Goal: Task Accomplishment & Management: Manage account settings

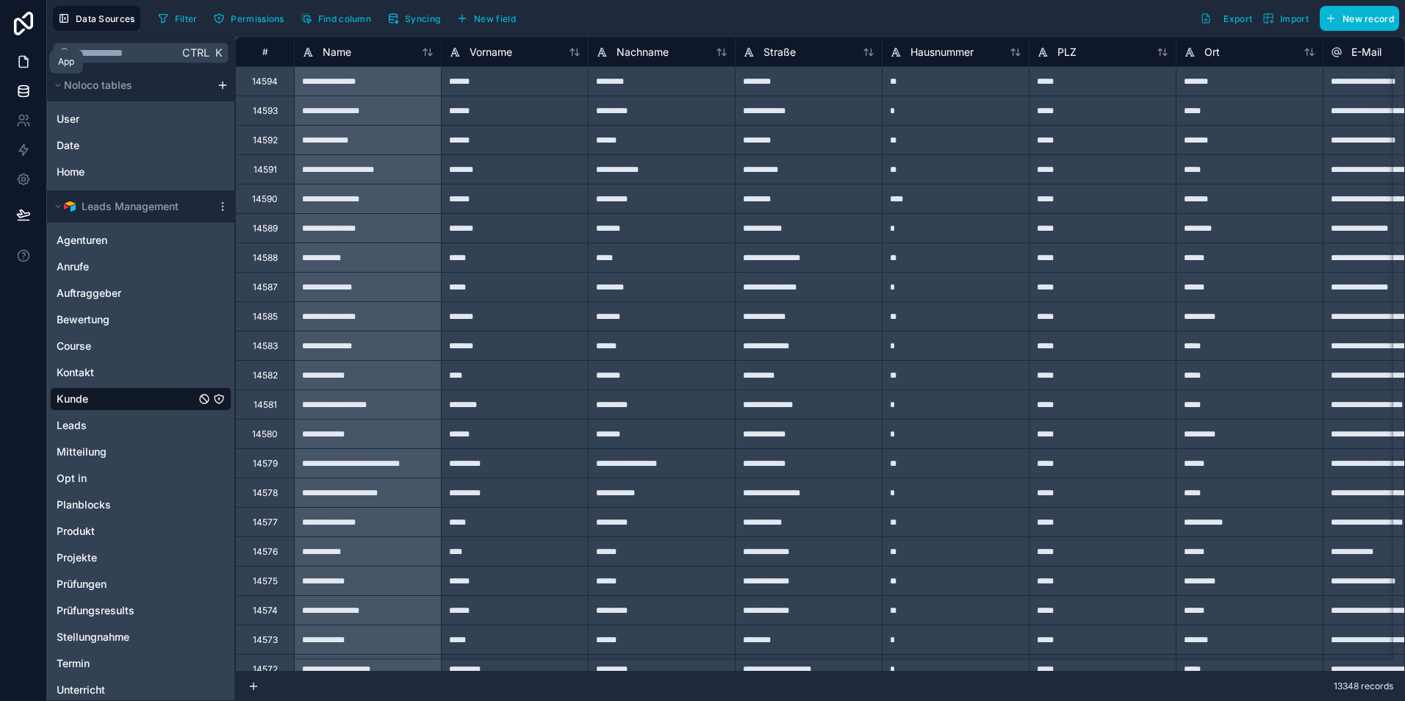
click at [26, 62] on icon at bounding box center [23, 61] width 15 height 15
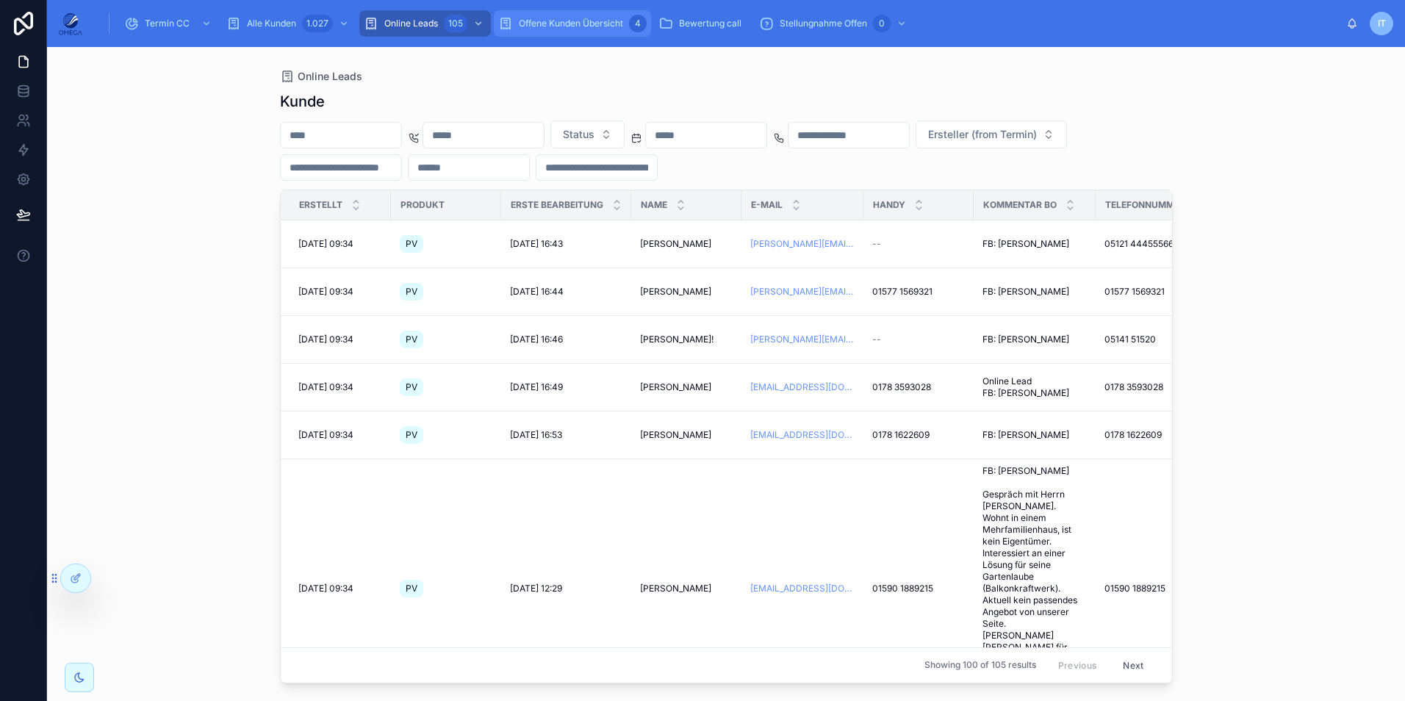
click at [546, 26] on span "Offene Kunden Übersicht" at bounding box center [571, 24] width 104 height 12
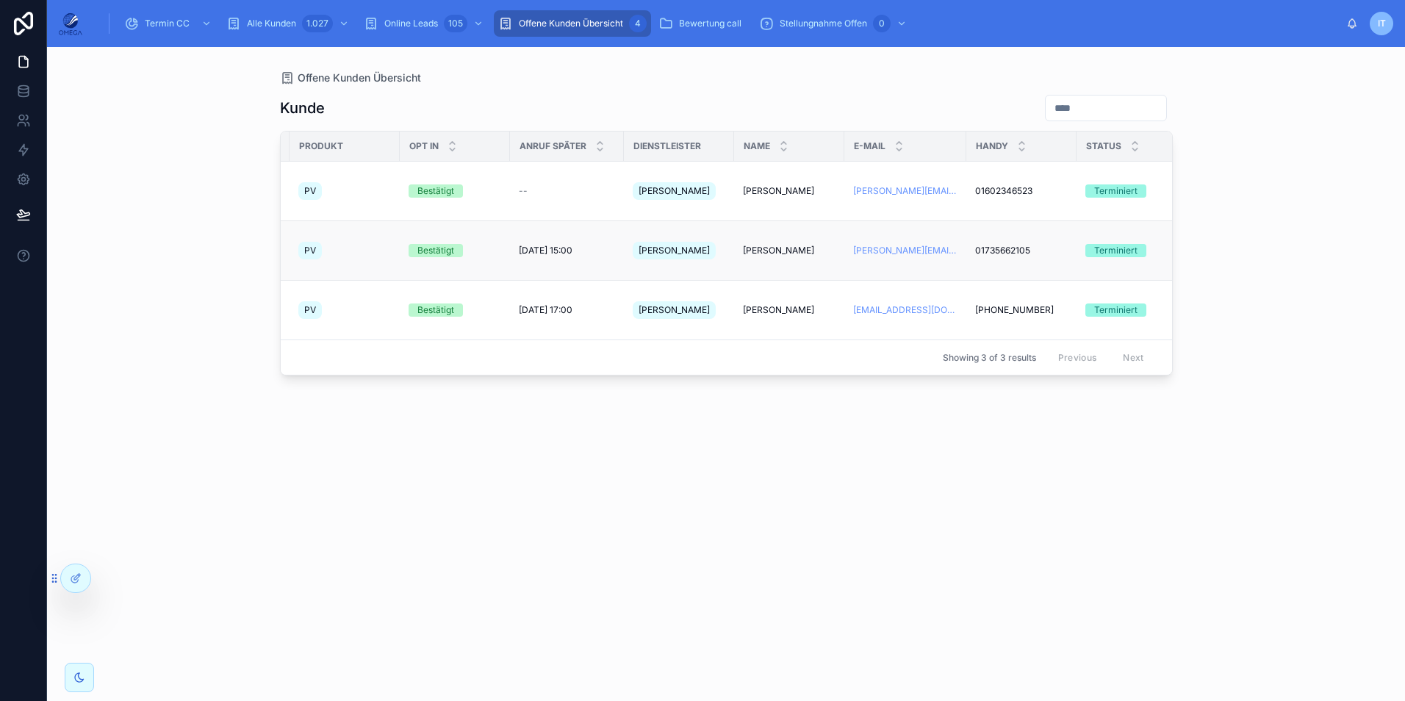
scroll to position [0, 18]
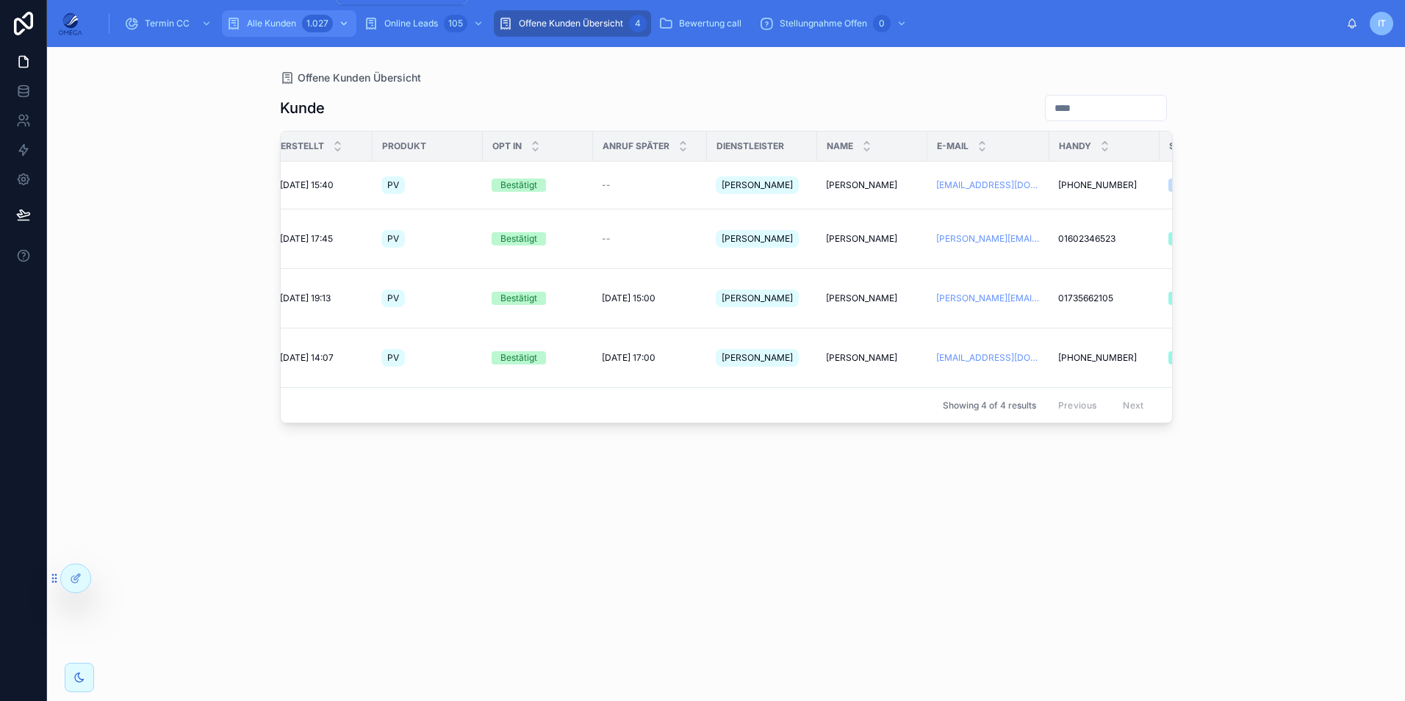
click at [309, 16] on div "1.027" at bounding box center [317, 24] width 31 height 18
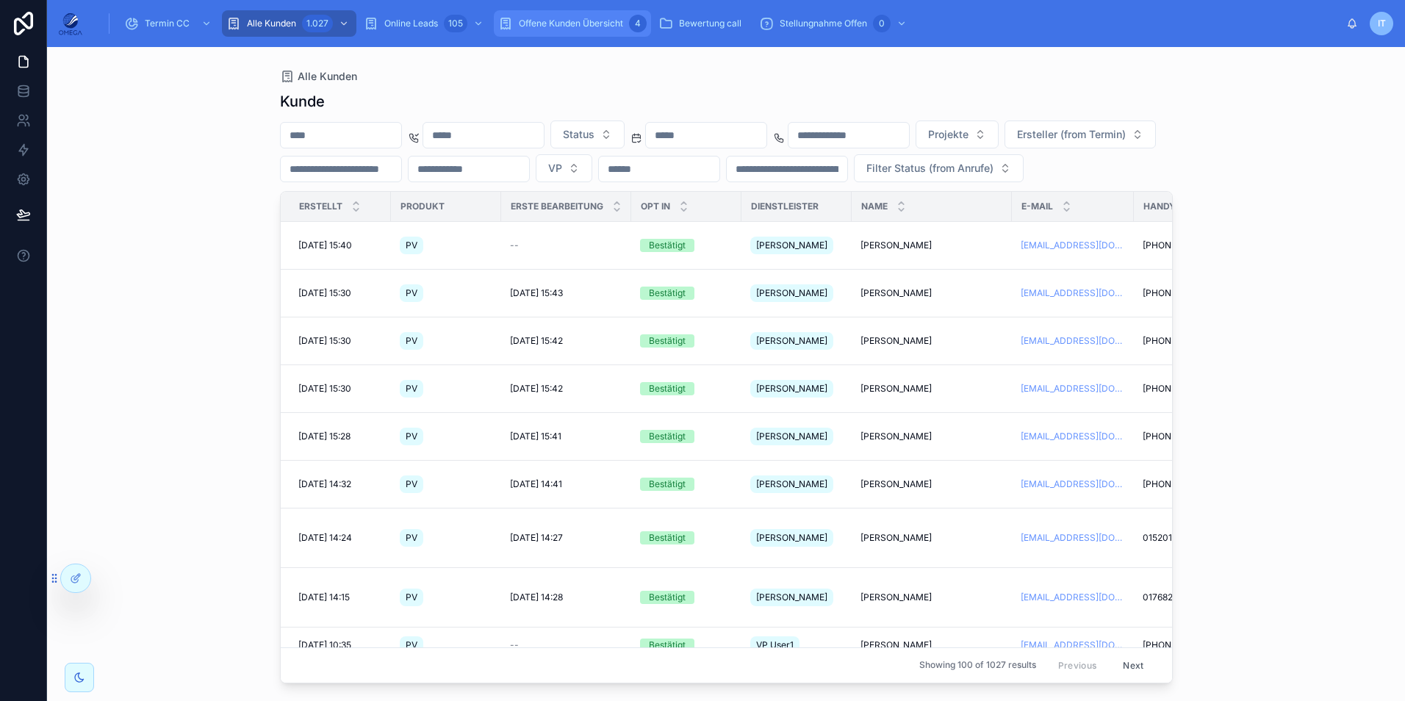
click at [555, 24] on span "Offene Kunden Übersicht" at bounding box center [571, 24] width 104 height 12
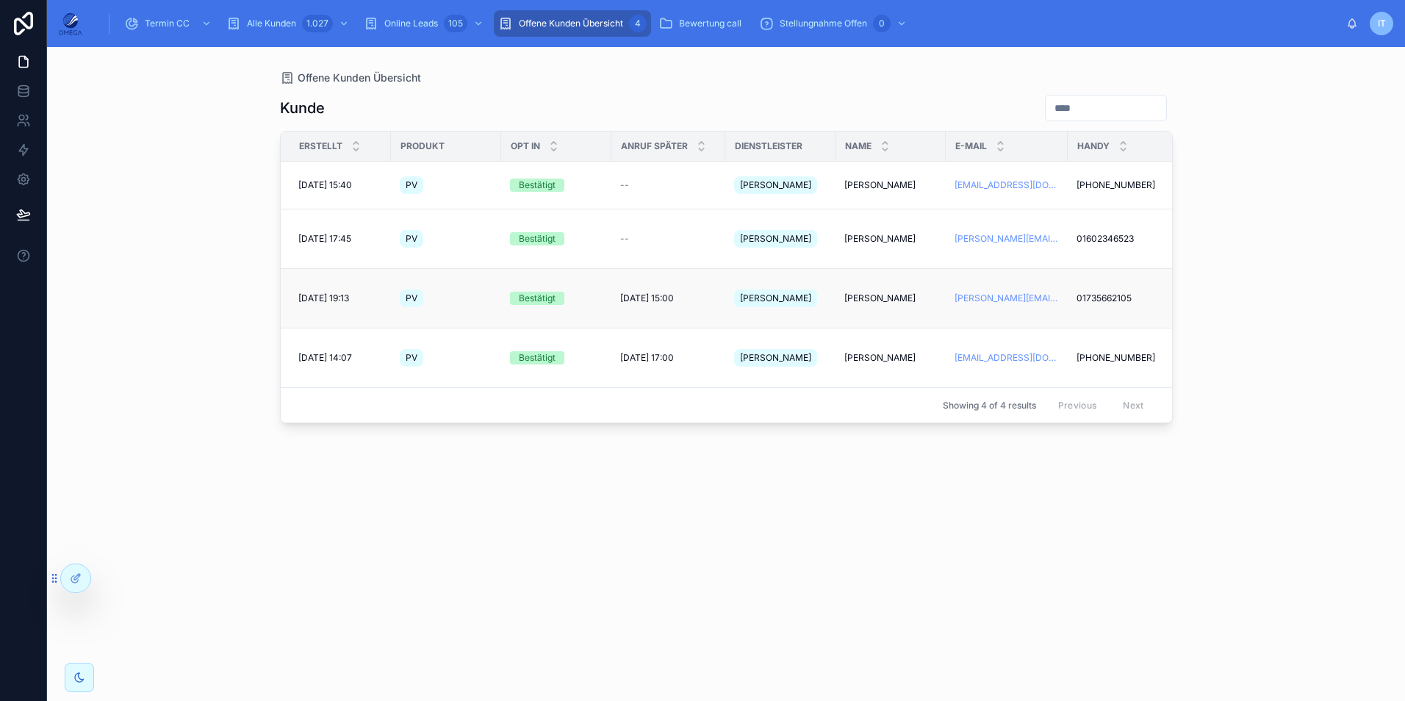
scroll to position [0, 74]
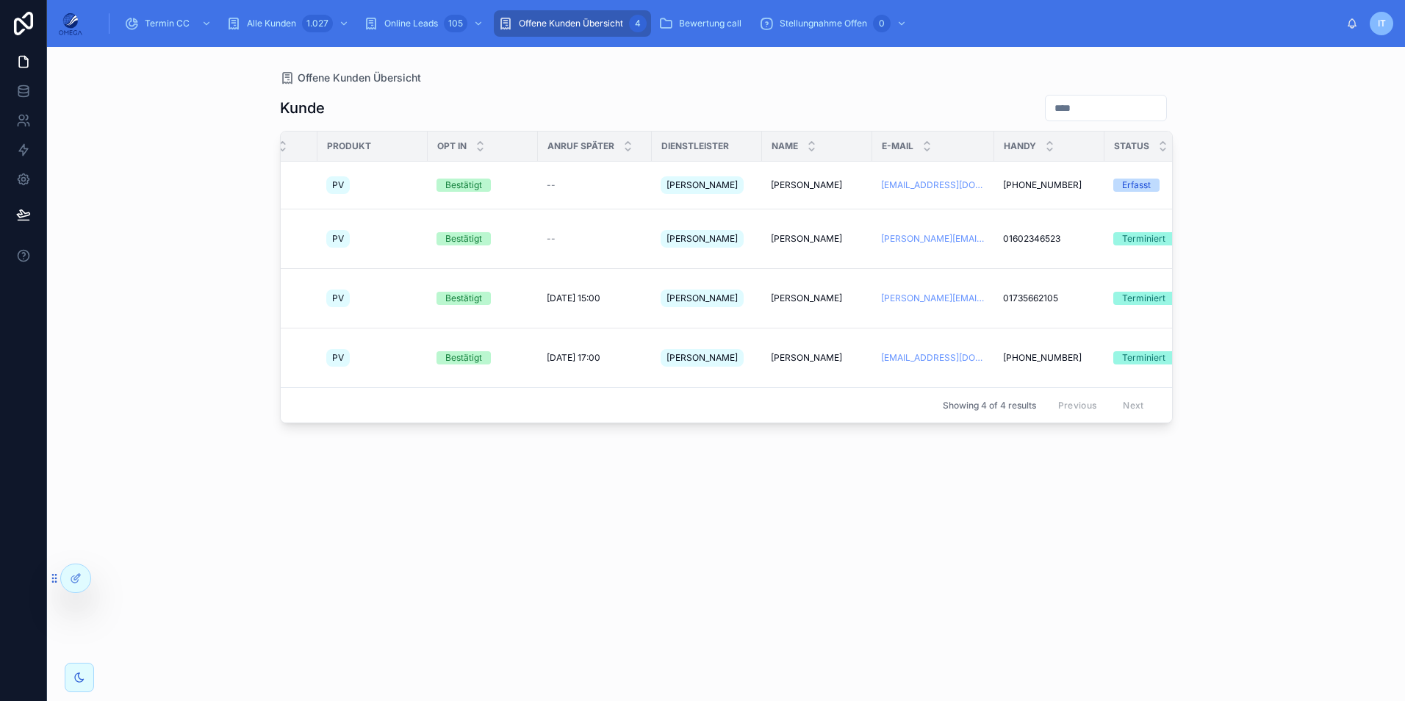
click at [1077, 487] on div "[PERSON_NAME] Erstellt Produkt Opt In Anruf später Dienstleister Name E-Mail Ha…" at bounding box center [726, 384] width 893 height 598
click at [1302, 209] on div "Offene Kunden Übersicht [PERSON_NAME] Erstellt Produkt Opt In Anruf später Dien…" at bounding box center [726, 374] width 1358 height 654
click at [806, 293] on span "[PERSON_NAME]" at bounding box center [806, 299] width 71 height 12
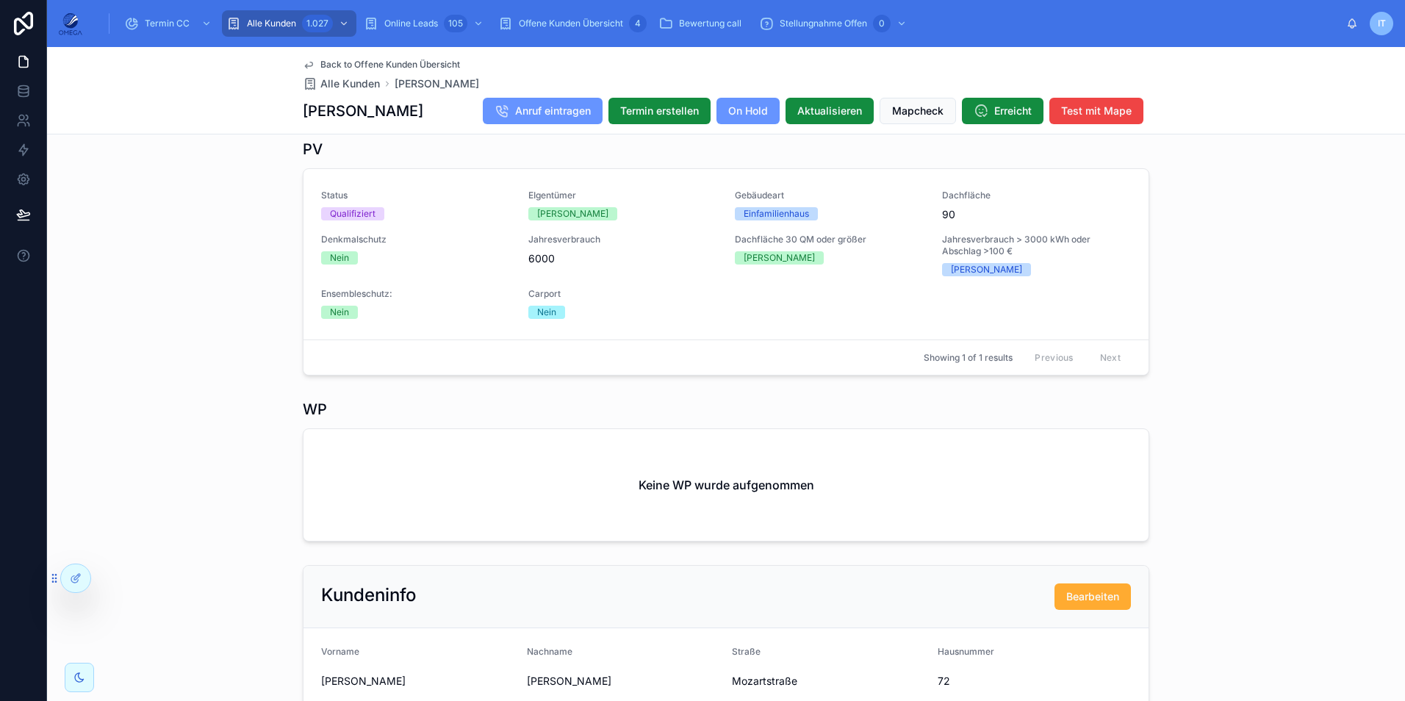
scroll to position [809, 0]
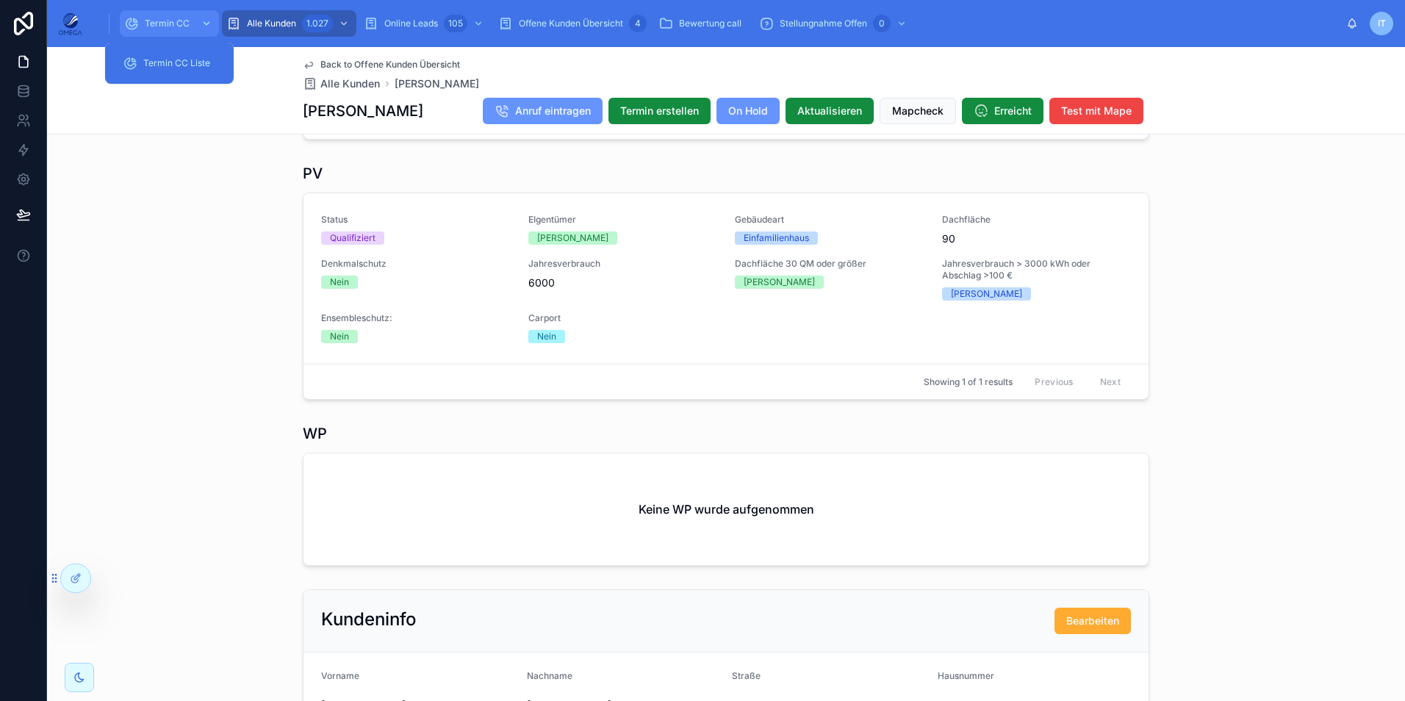
click at [169, 18] on span "Termin CC" at bounding box center [167, 24] width 45 height 12
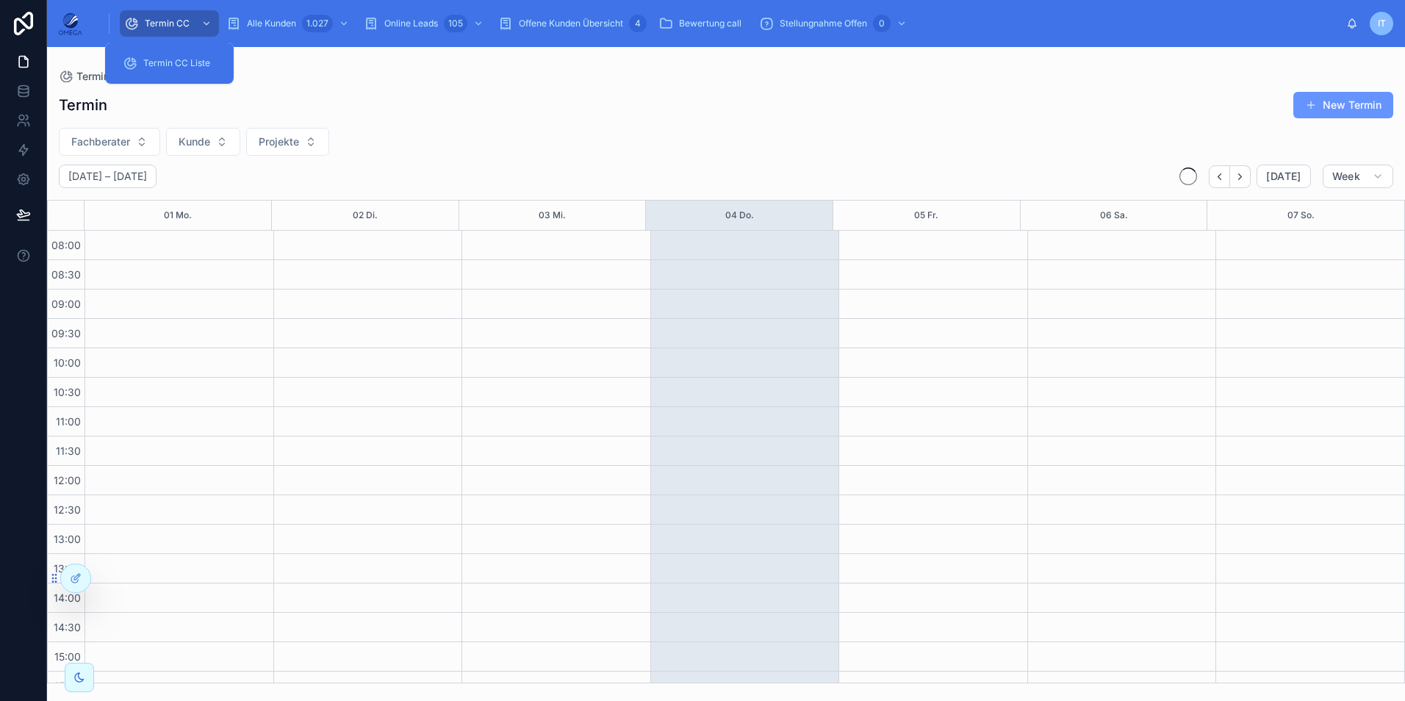
scroll to position [312, 0]
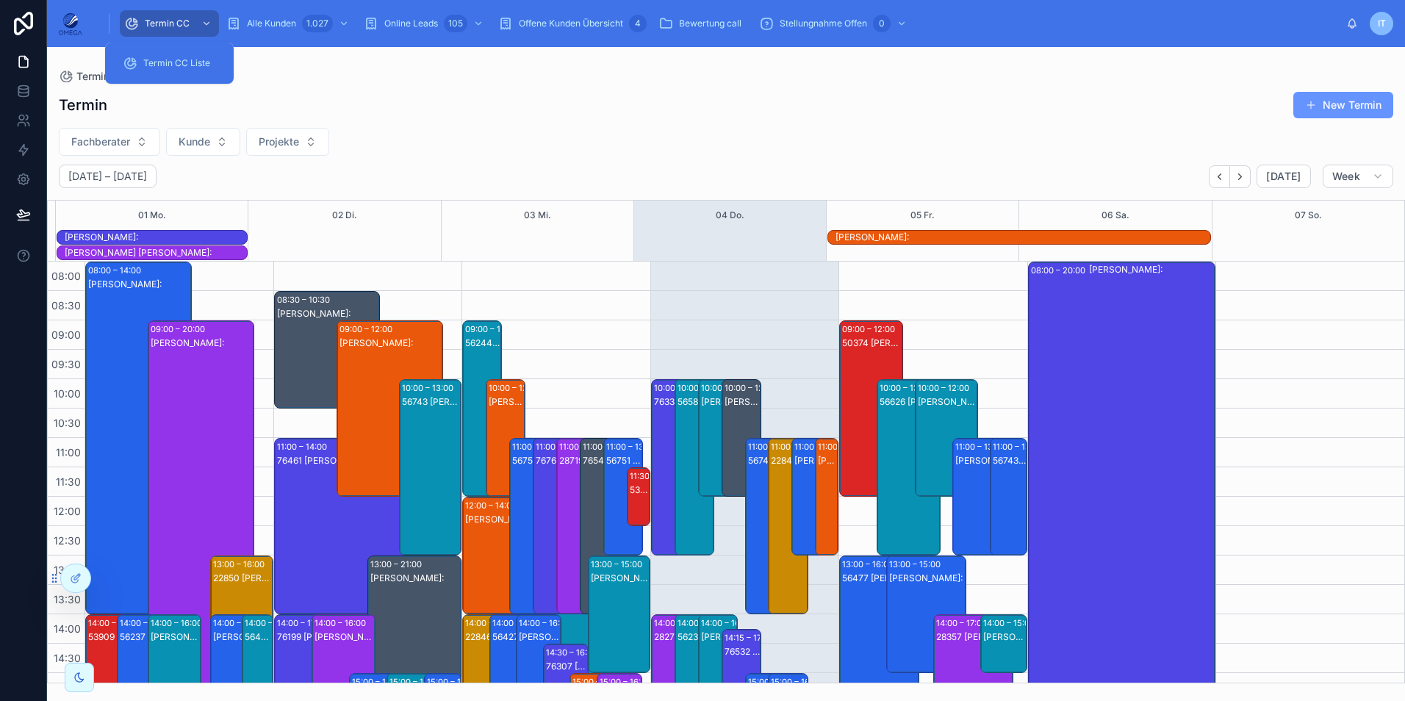
click at [272, 135] on span "Projekte" at bounding box center [279, 142] width 40 height 15
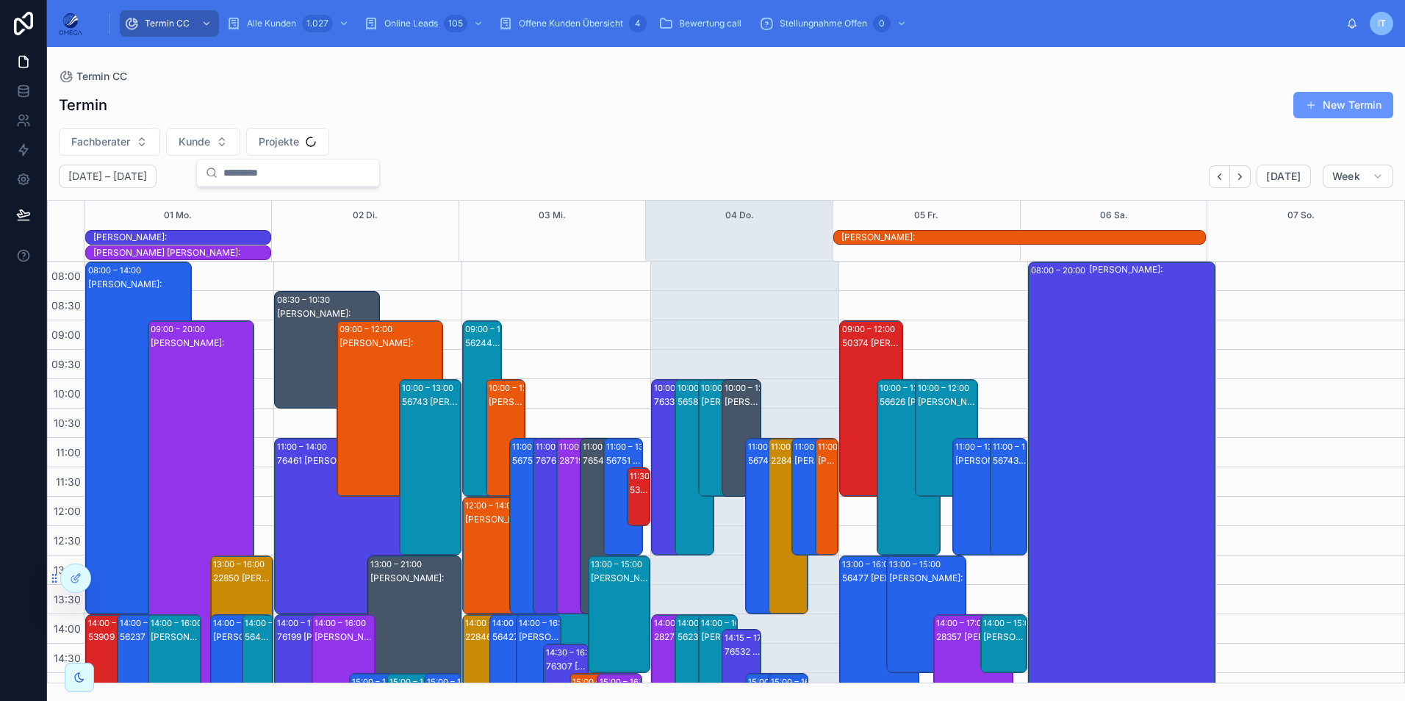
scroll to position [343, 0]
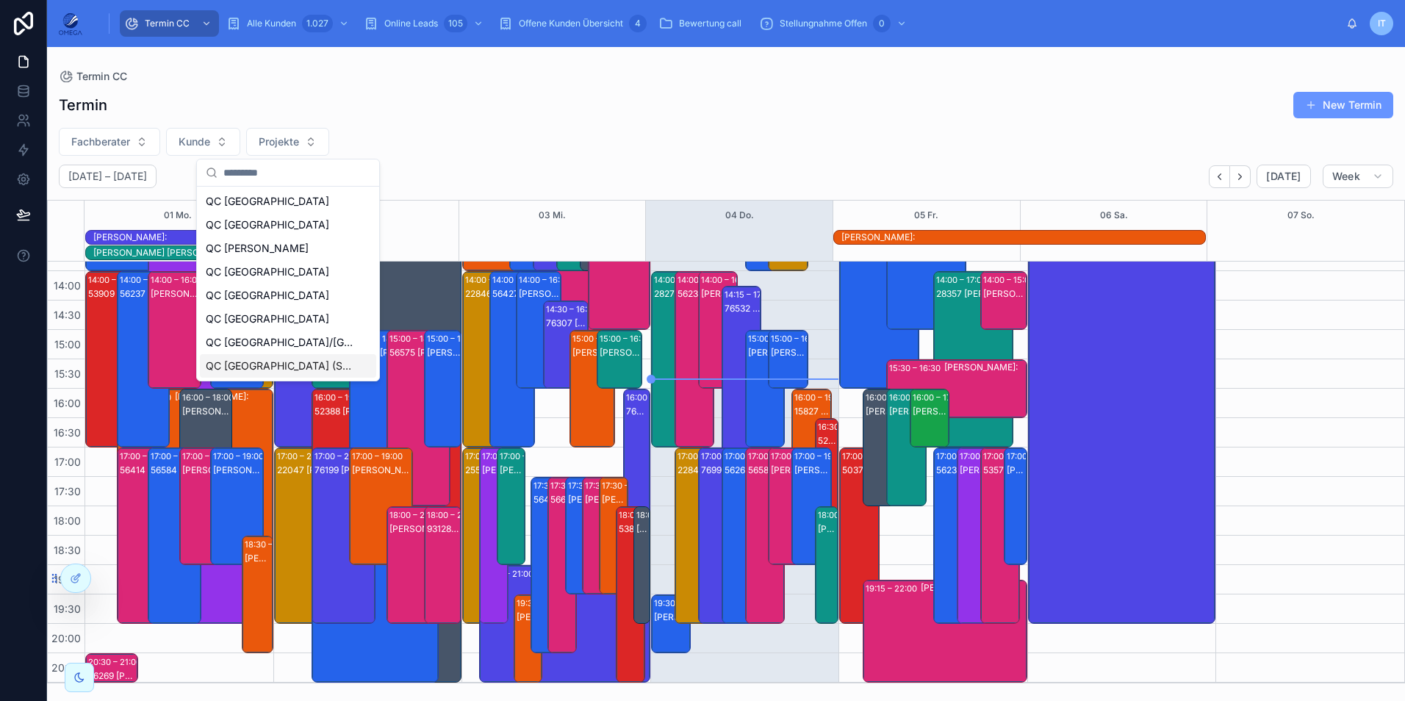
click at [299, 361] on div "QC [GEOGRAPHIC_DATA] (Süd)" at bounding box center [288, 366] width 176 height 24
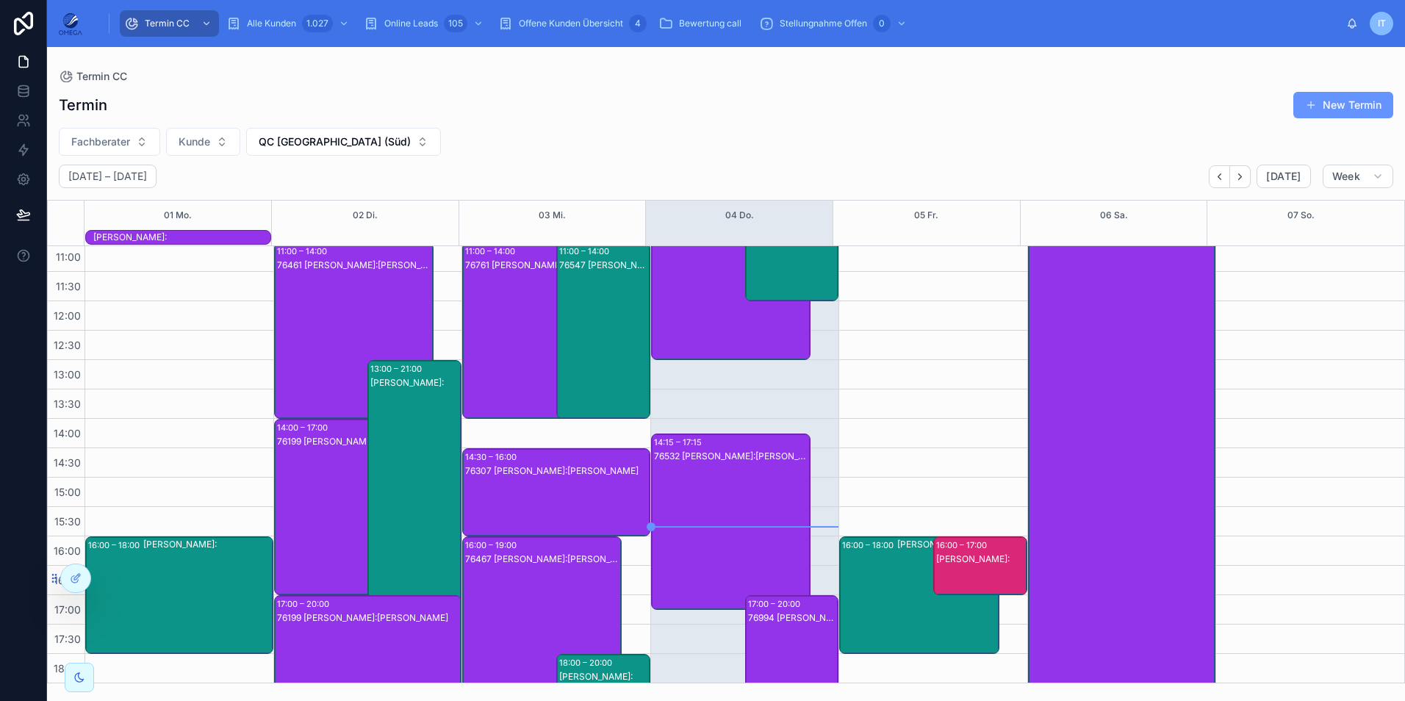
scroll to position [181, 0]
click at [745, 495] on div "76532 [PERSON_NAME]:[PERSON_NAME]" at bounding box center [731, 535] width 155 height 173
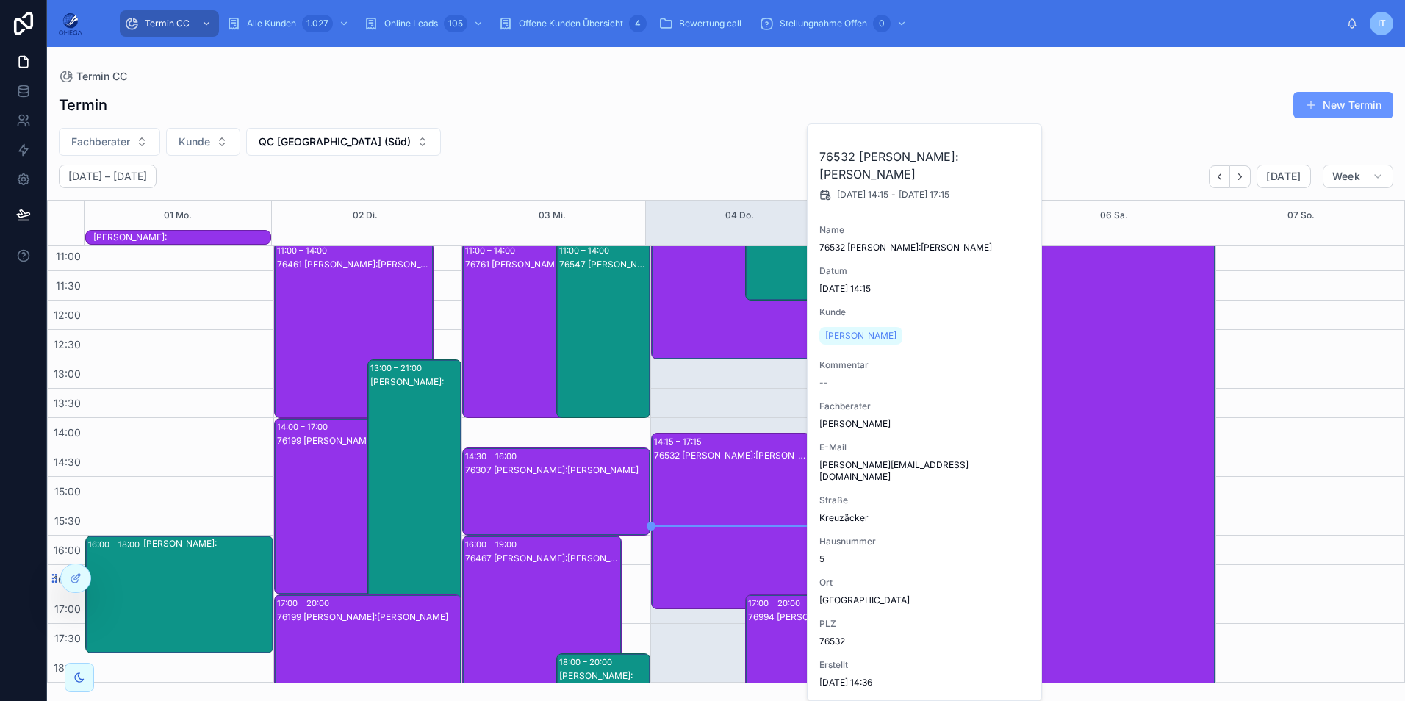
click at [677, 135] on div "Fachberater [PERSON_NAME] QC [GEOGRAPHIC_DATA] (Süd)" at bounding box center [726, 142] width 1358 height 28
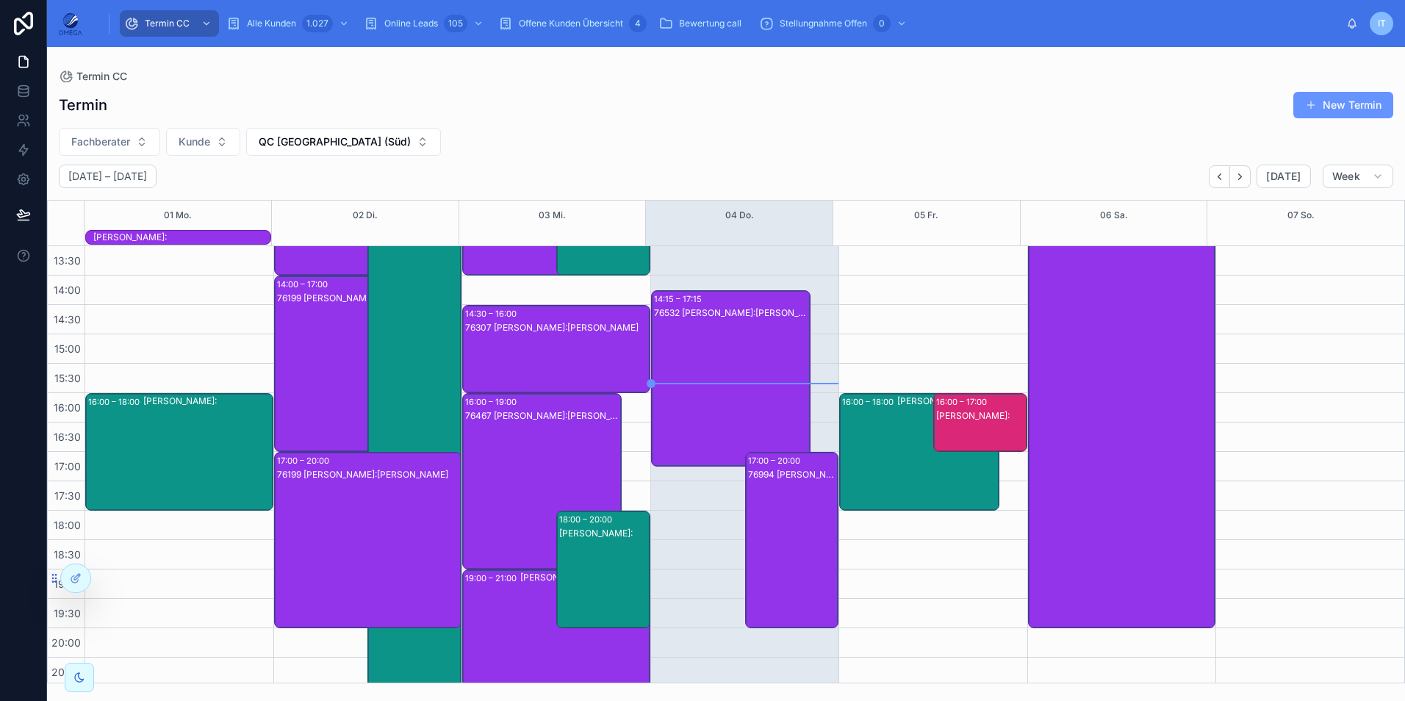
scroll to position [328, 0]
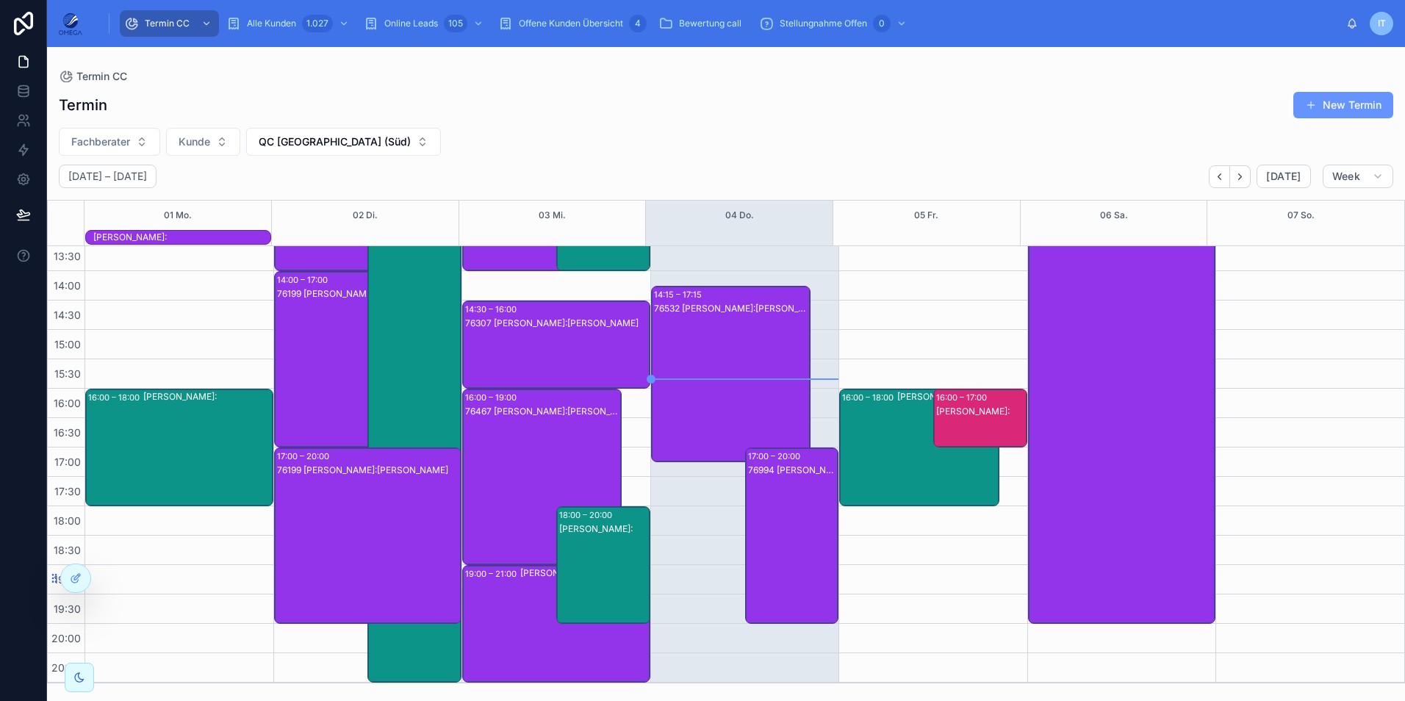
click at [783, 531] on div "76994 [PERSON_NAME]:[PERSON_NAME]" at bounding box center [793, 550] width 90 height 173
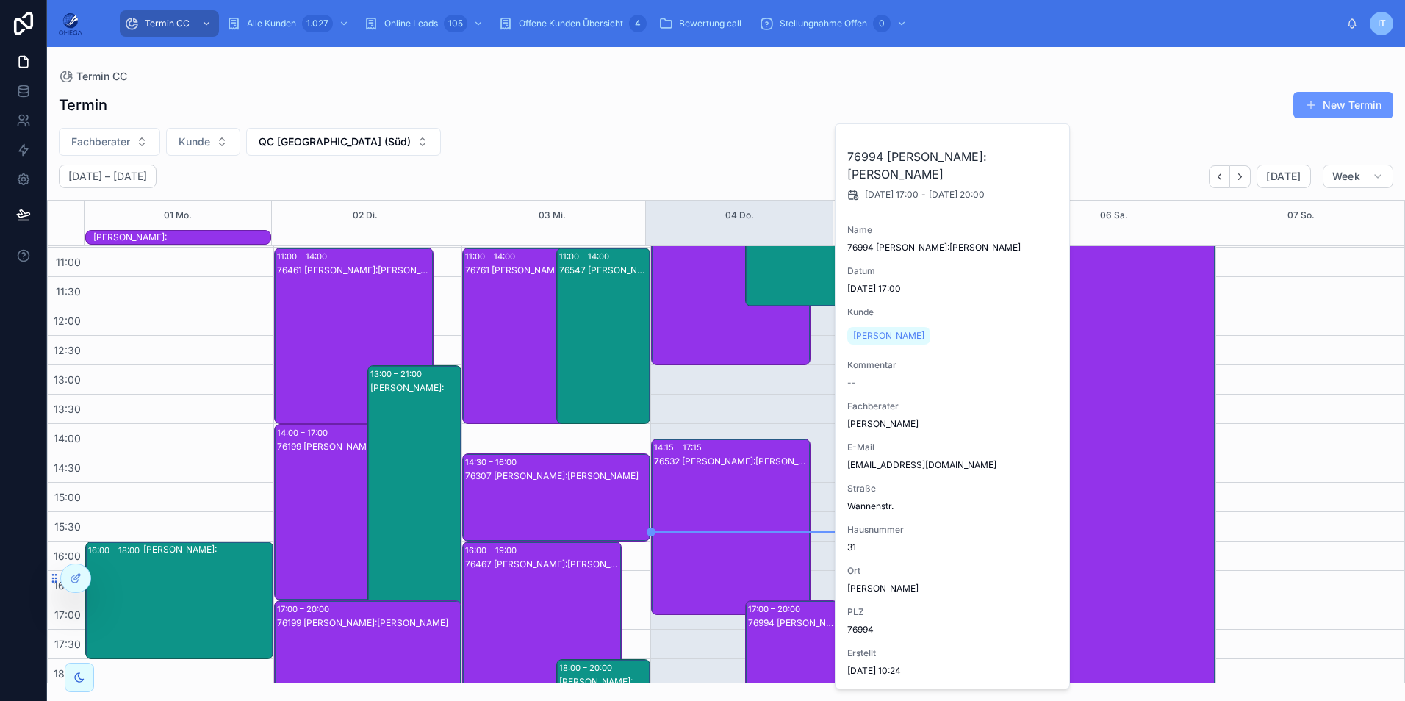
scroll to position [107, 0]
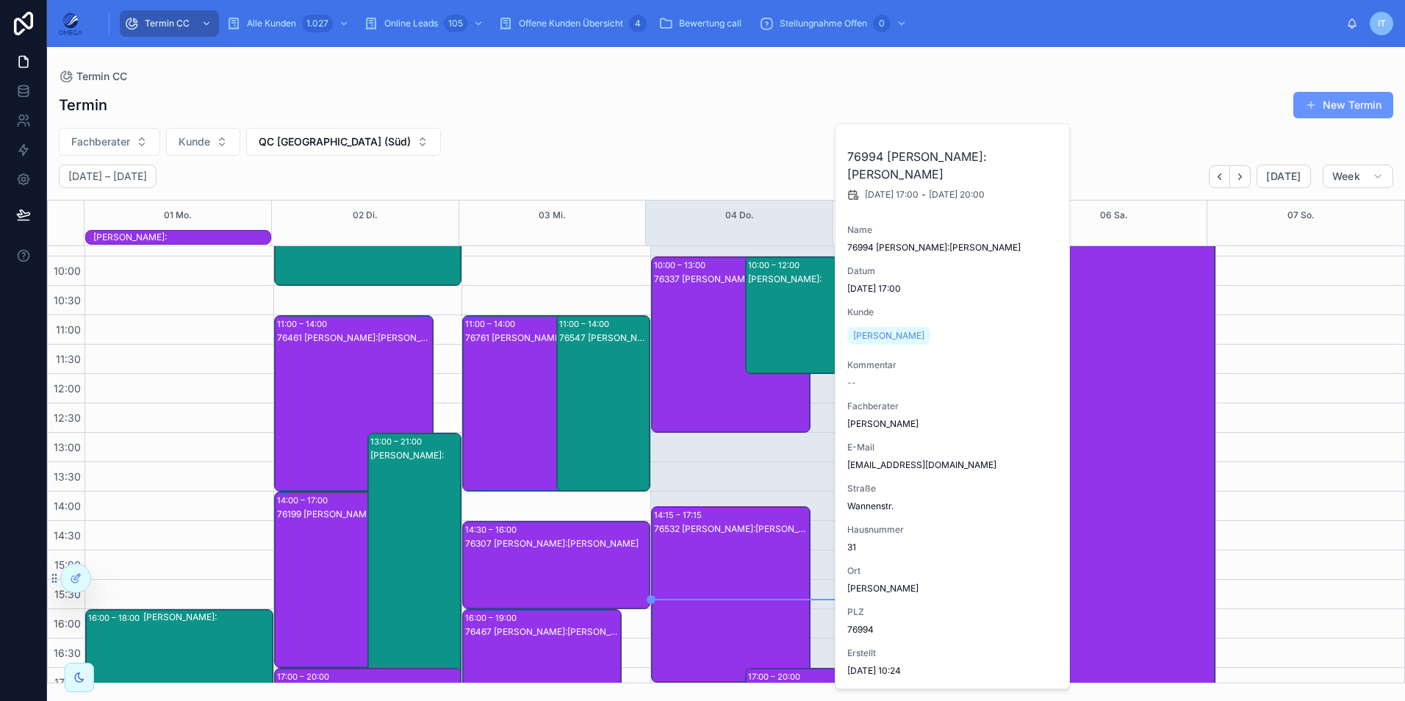
click at [507, 406] on div "76761 [PERSON_NAME]:[PERSON_NAME]" at bounding box center [542, 417] width 155 height 173
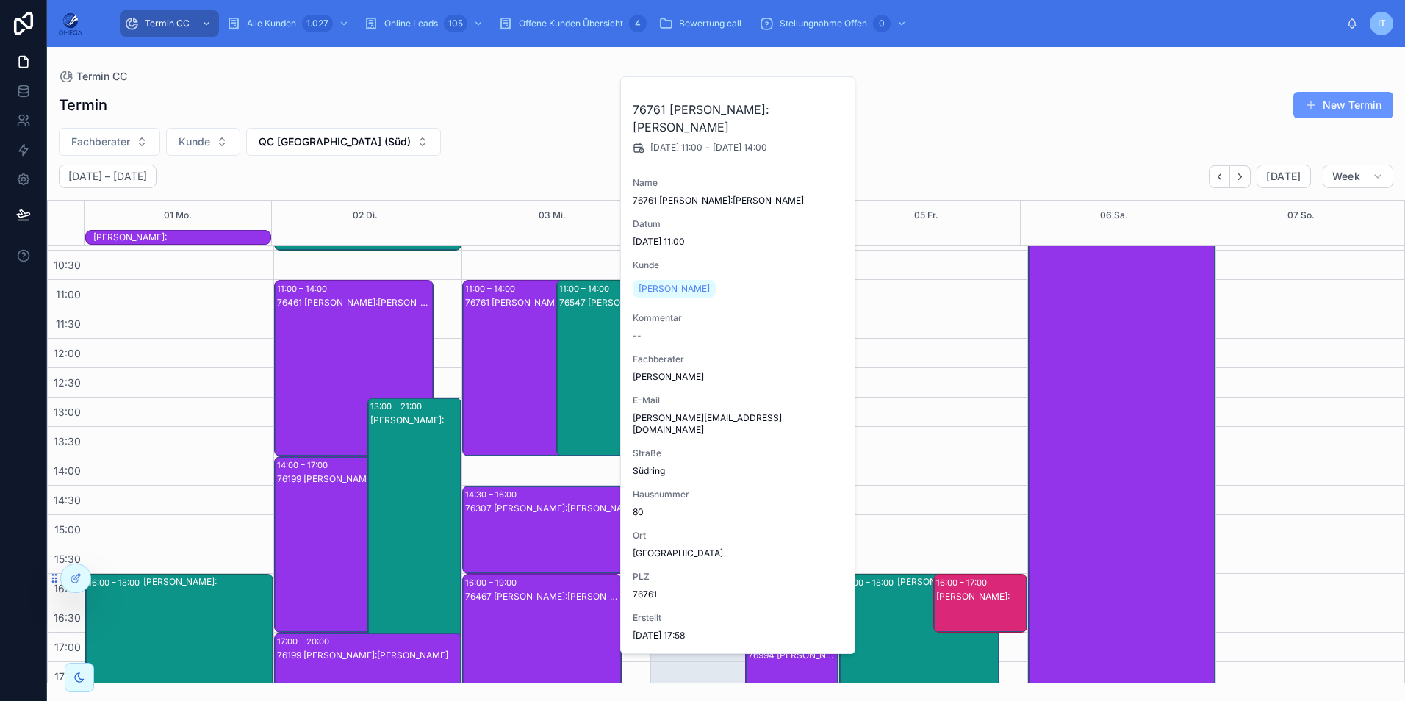
scroll to position [254, 0]
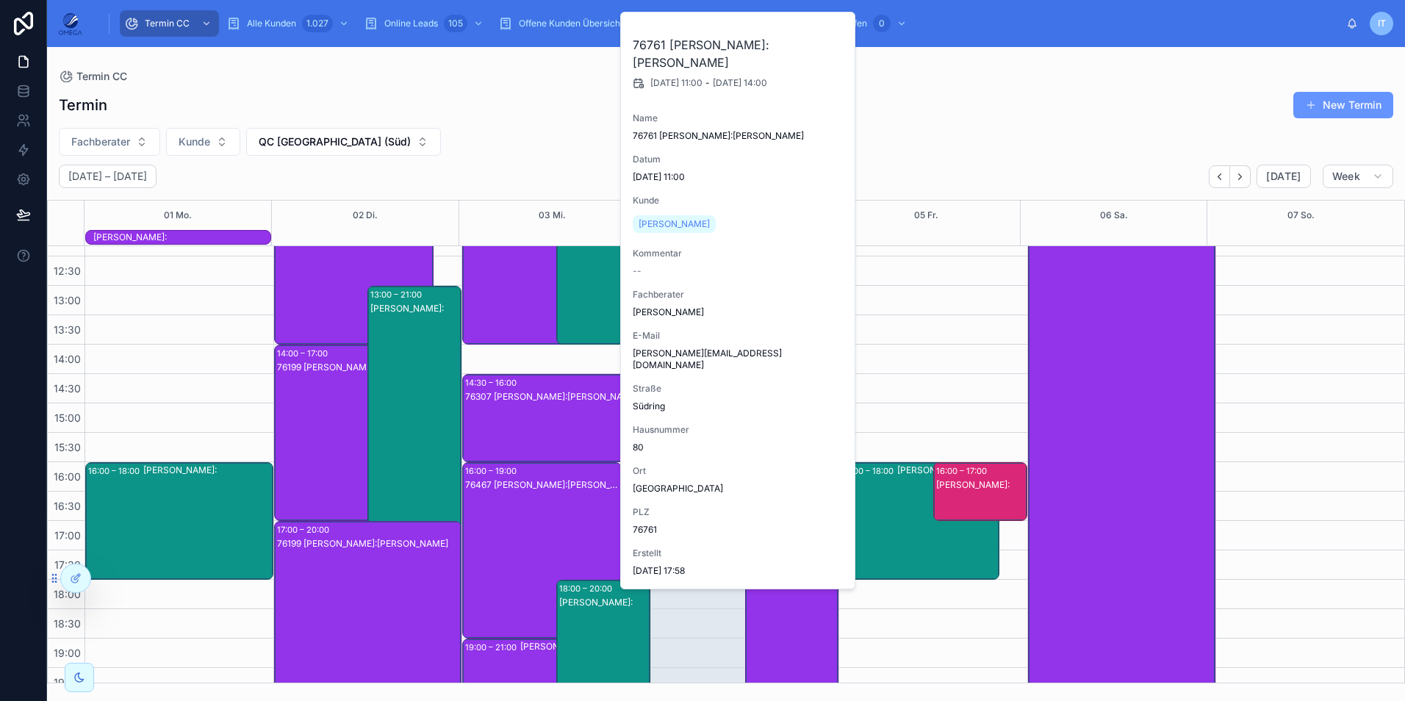
click at [528, 528] on div "76467 [PERSON_NAME]:[PERSON_NAME]" at bounding box center [542, 565] width 155 height 173
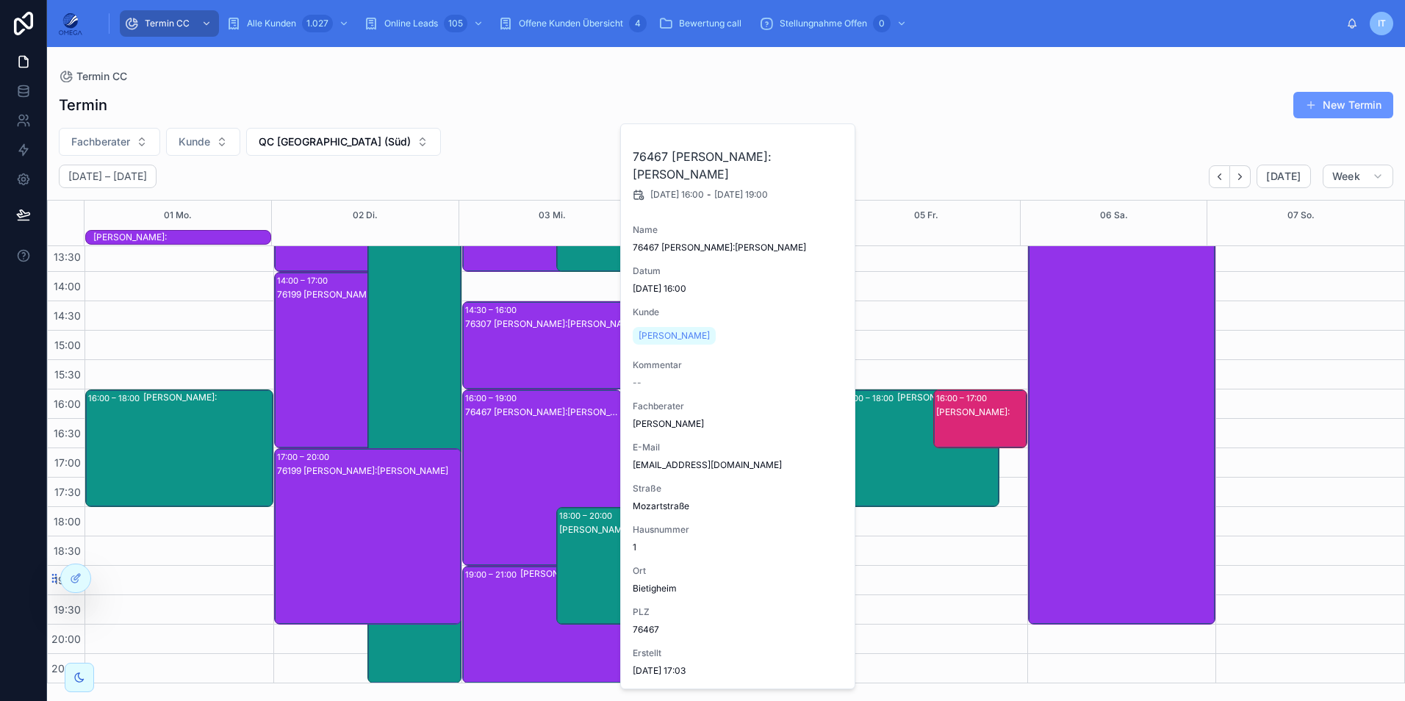
scroll to position [328, 0]
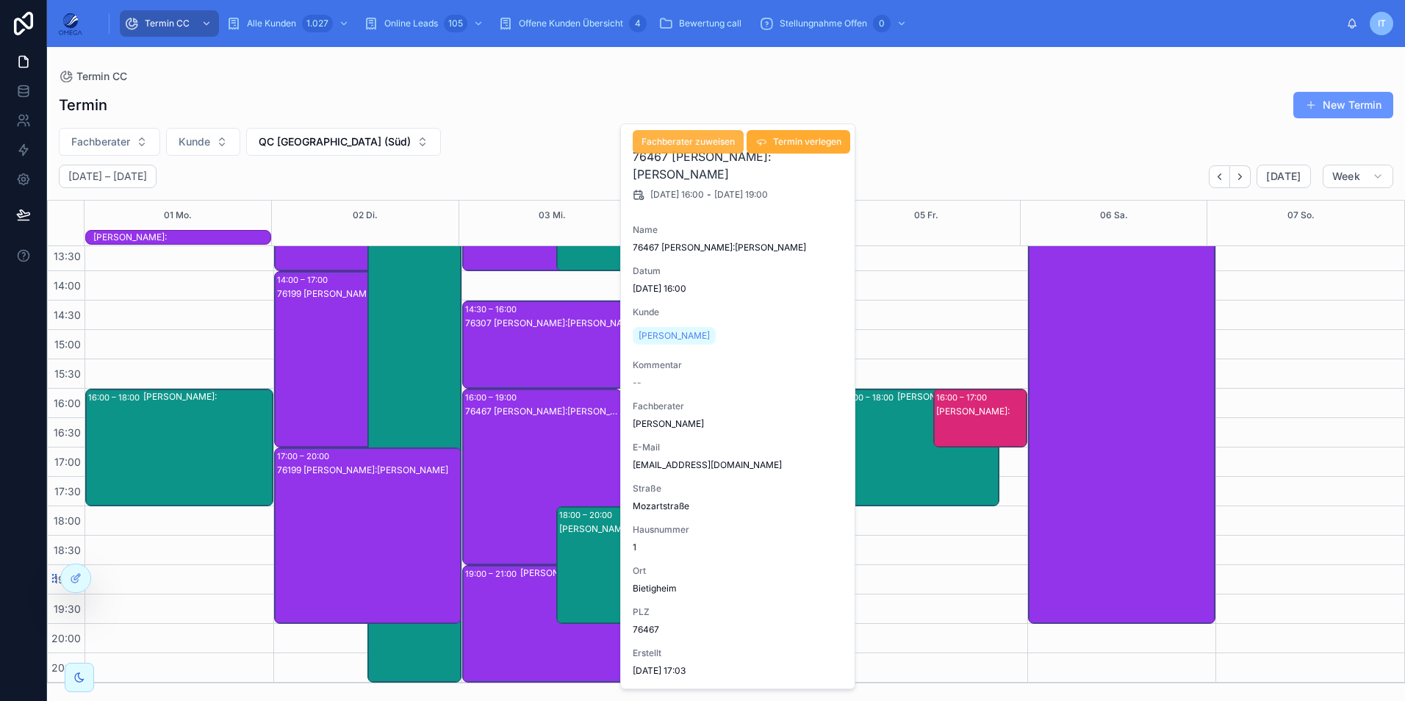
click at [715, 141] on span "Fachberater zuweisen" at bounding box center [688, 142] width 93 height 12
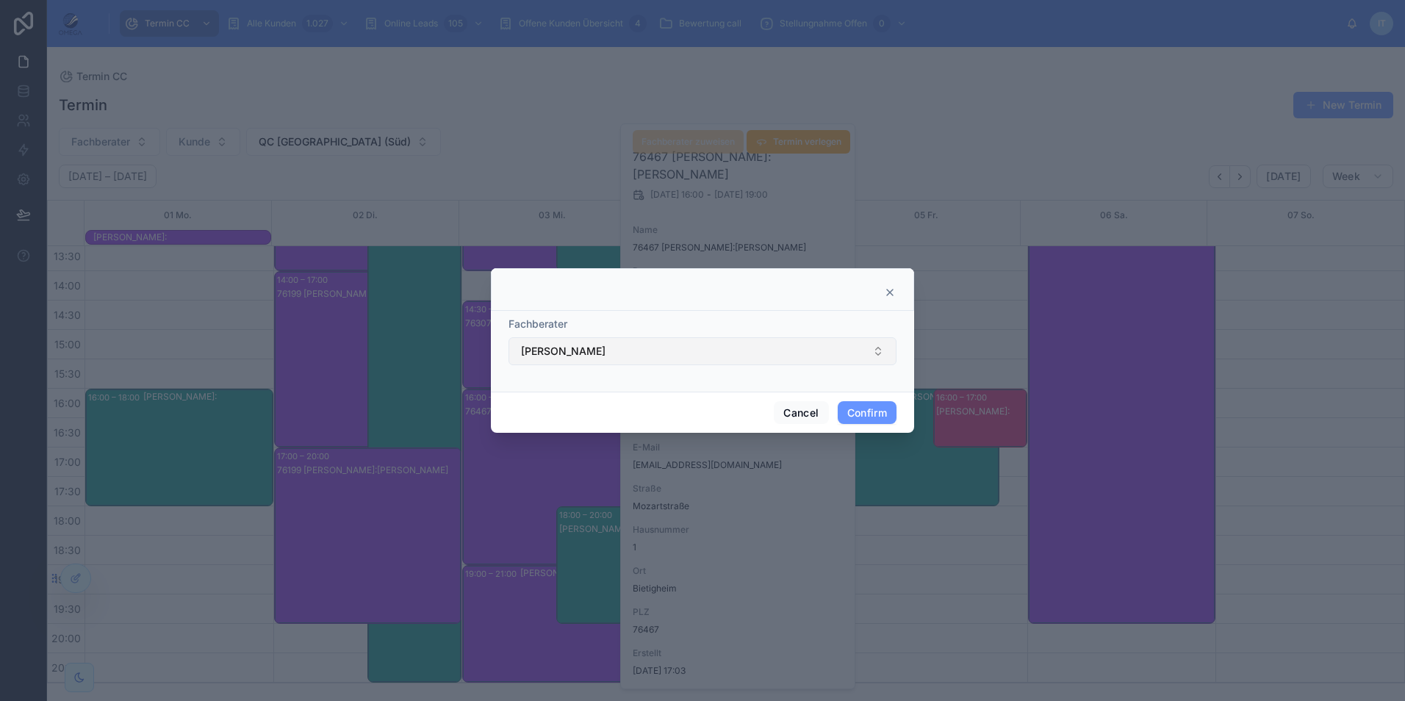
click at [634, 357] on button "[PERSON_NAME]" at bounding box center [703, 351] width 388 height 28
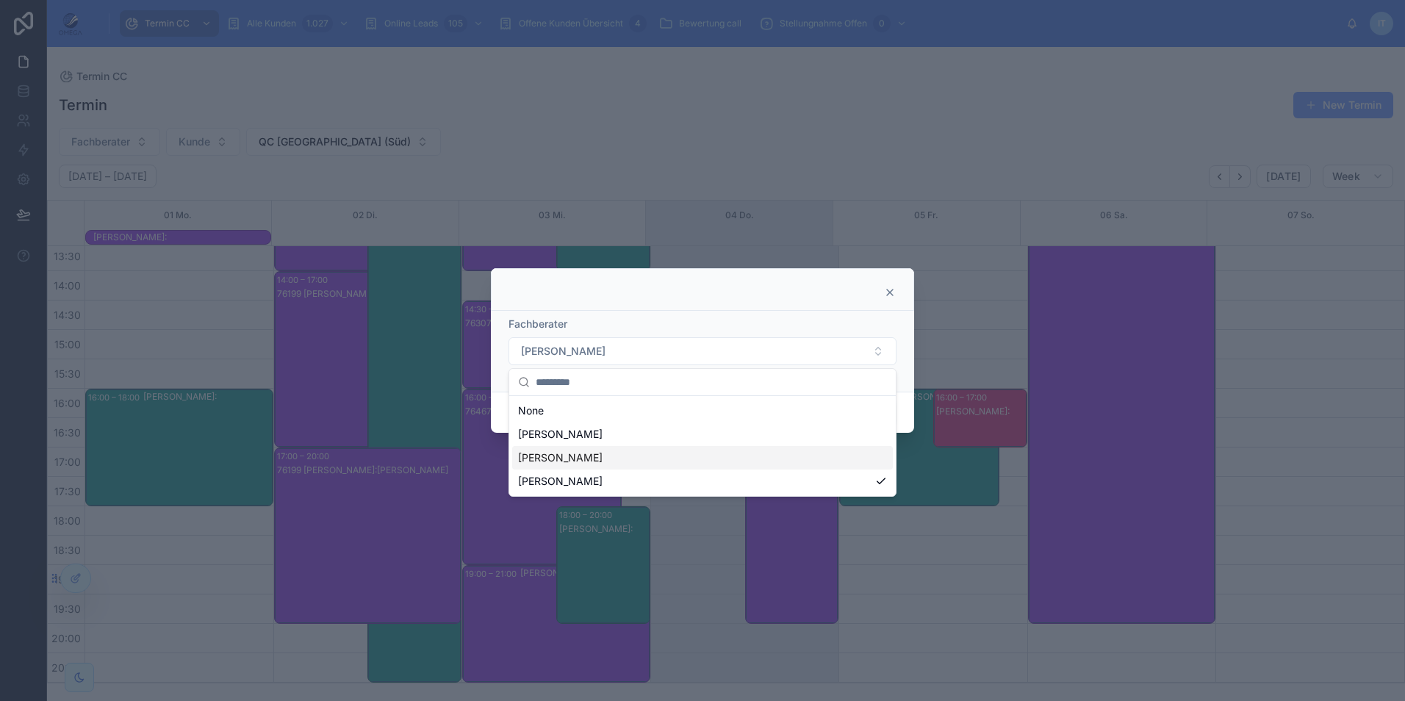
click at [596, 467] on div "[PERSON_NAME]" at bounding box center [702, 458] width 381 height 24
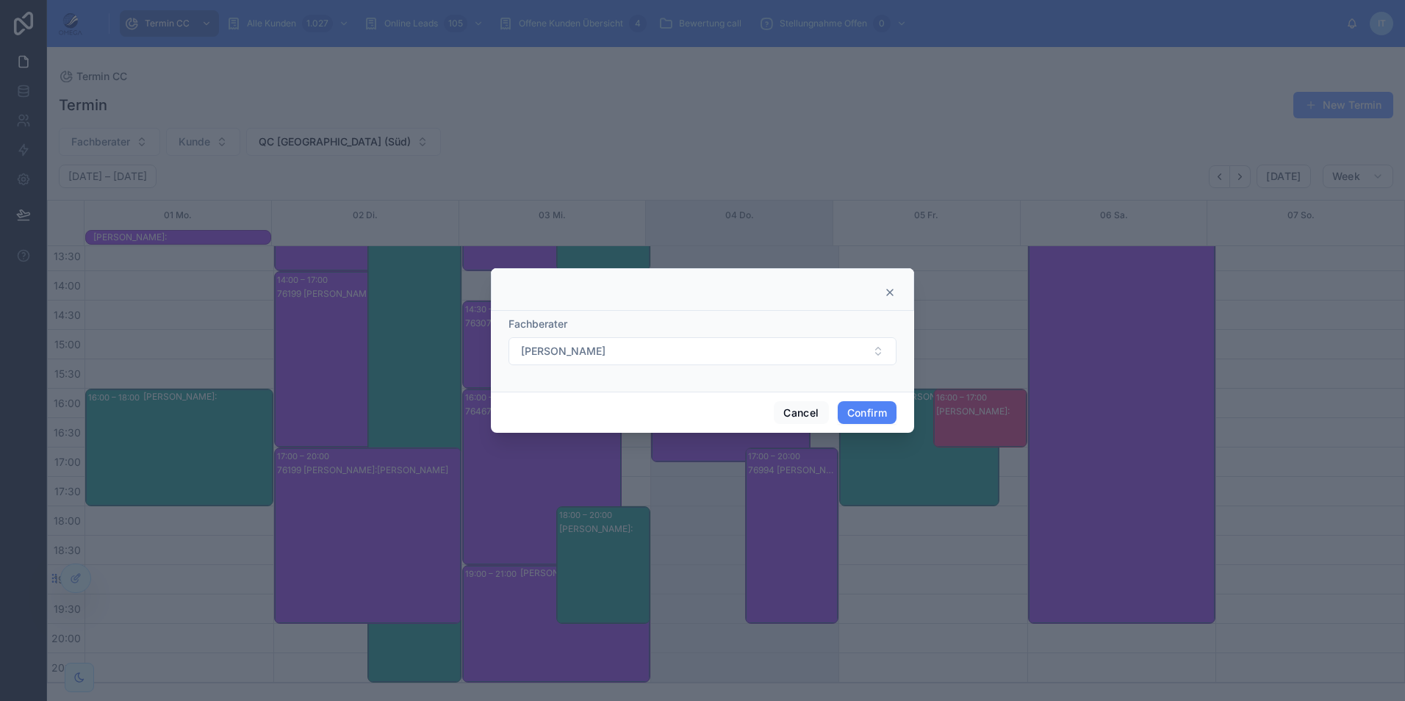
click at [872, 417] on button "Confirm" at bounding box center [867, 413] width 59 height 24
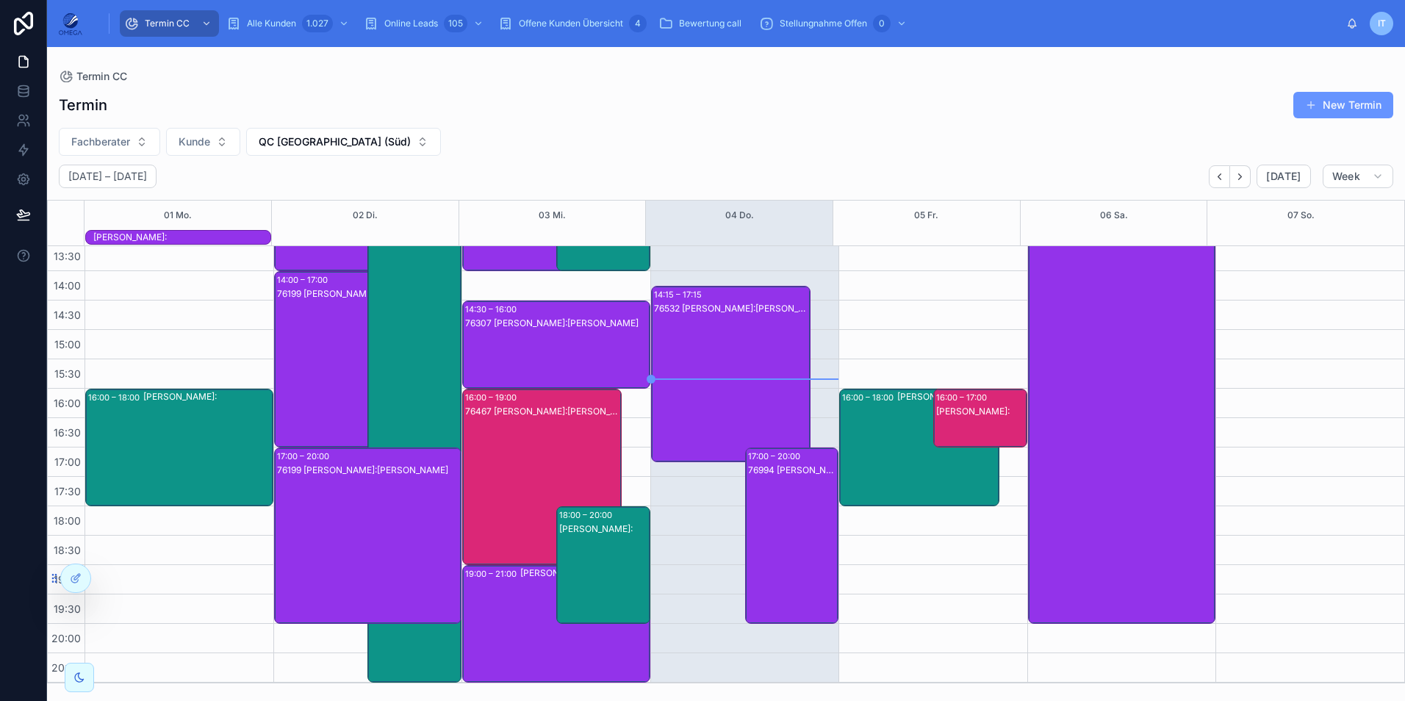
click at [498, 610] on div "19:00 – 21:00 [PERSON_NAME]:" at bounding box center [556, 624] width 187 height 116
click at [507, 626] on div "19:00 – 21:00 [PERSON_NAME]:" at bounding box center [556, 624] width 187 height 116
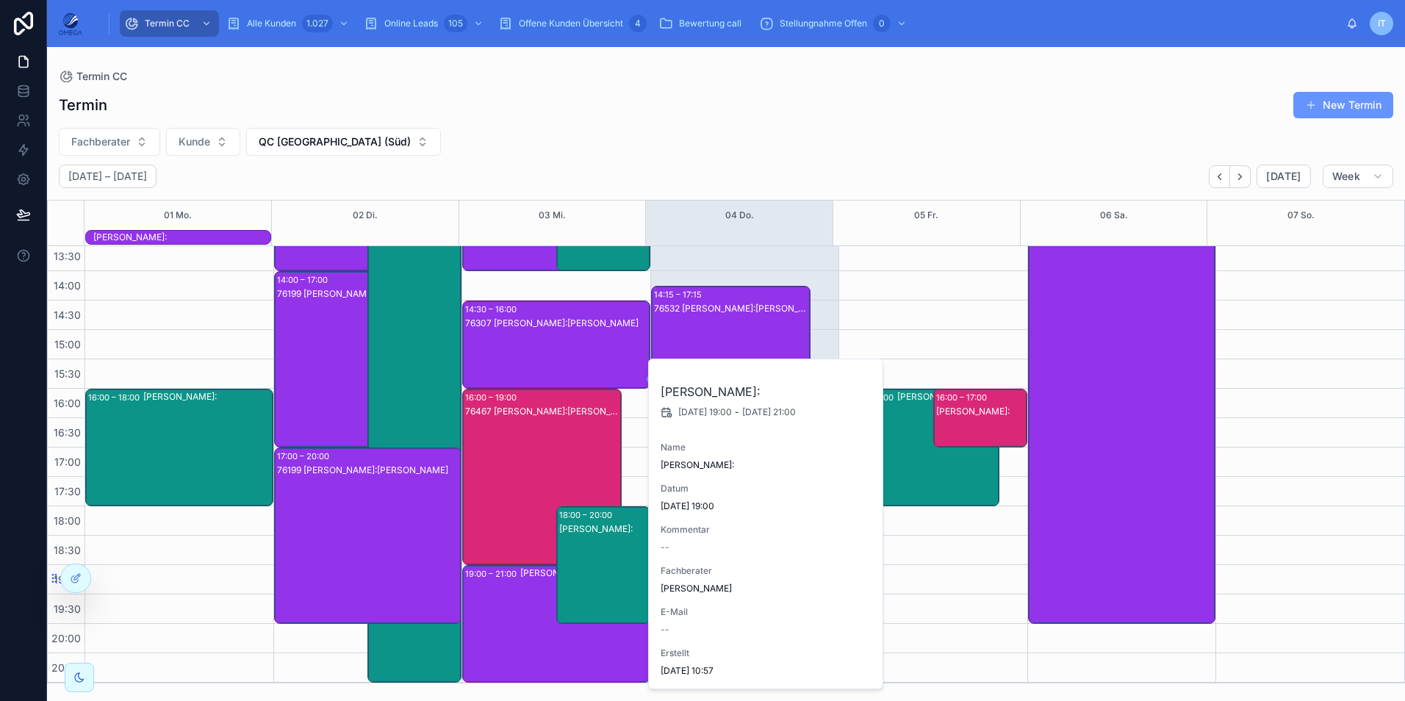
click at [507, 626] on div "19:00 – 21:00 [PERSON_NAME]:" at bounding box center [556, 624] width 187 height 116
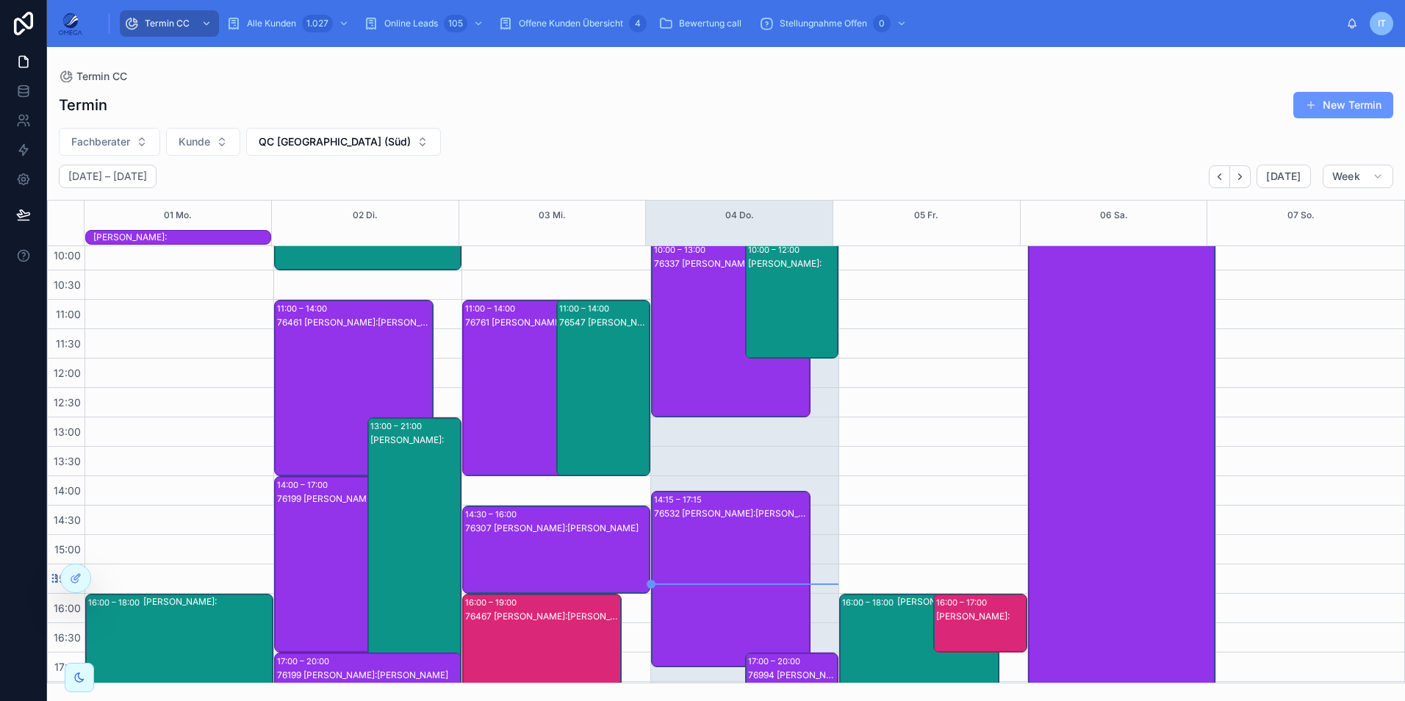
scroll to position [221, 0]
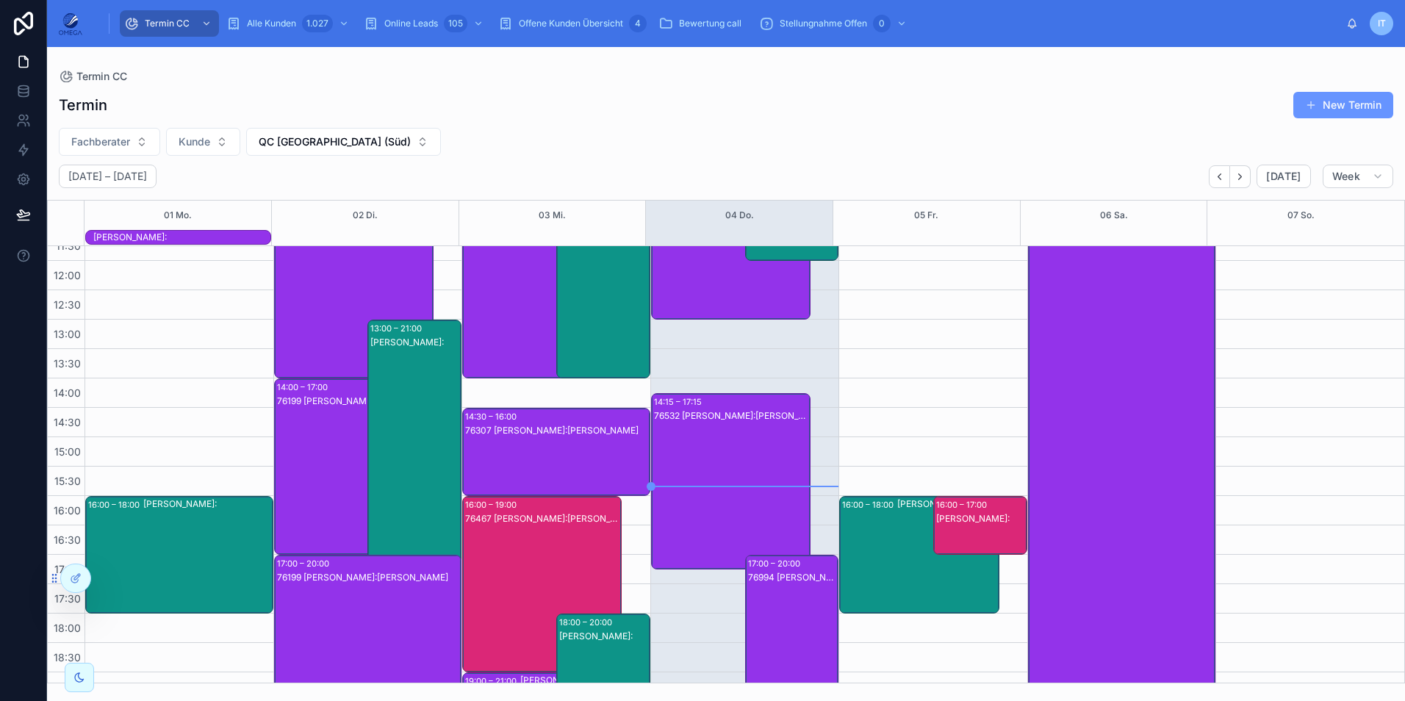
click at [525, 468] on div "76307 [PERSON_NAME]:[PERSON_NAME]" at bounding box center [557, 466] width 184 height 85
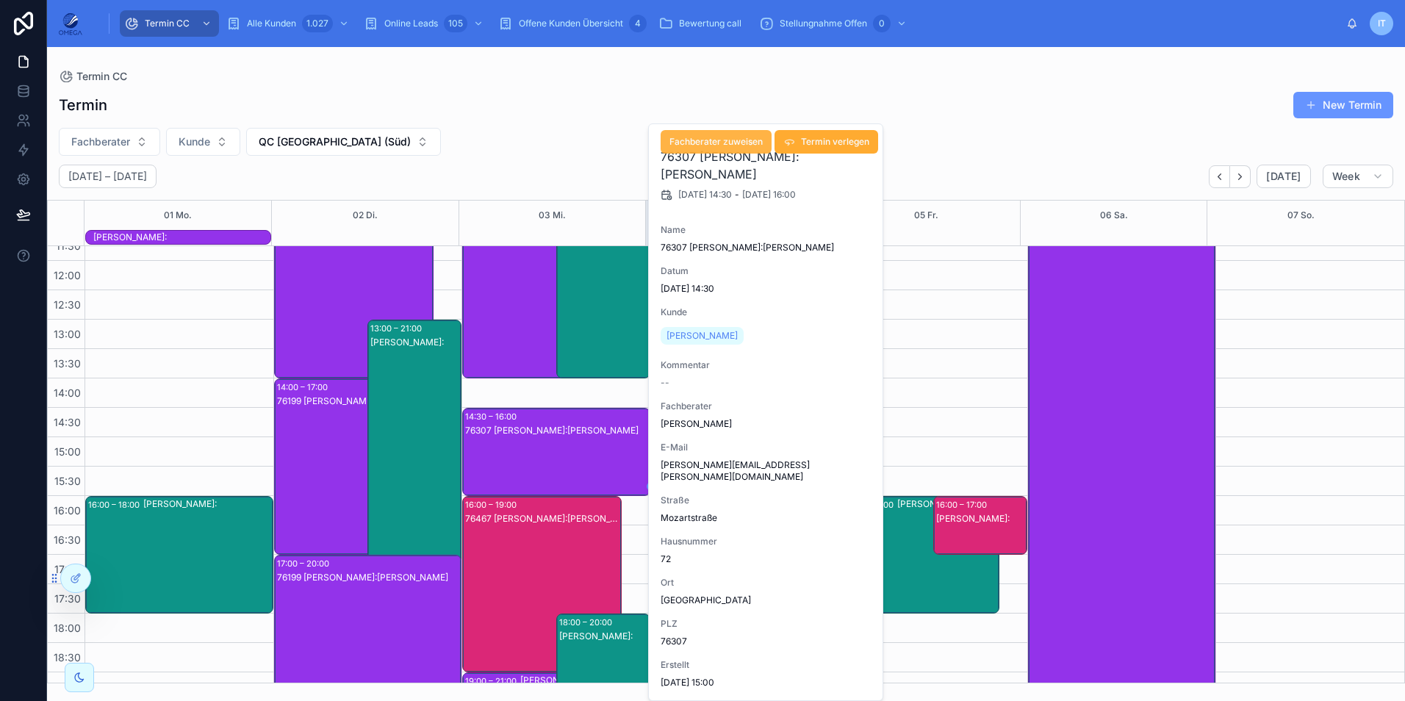
click at [743, 144] on span "Fachberater zuweisen" at bounding box center [716, 142] width 93 height 12
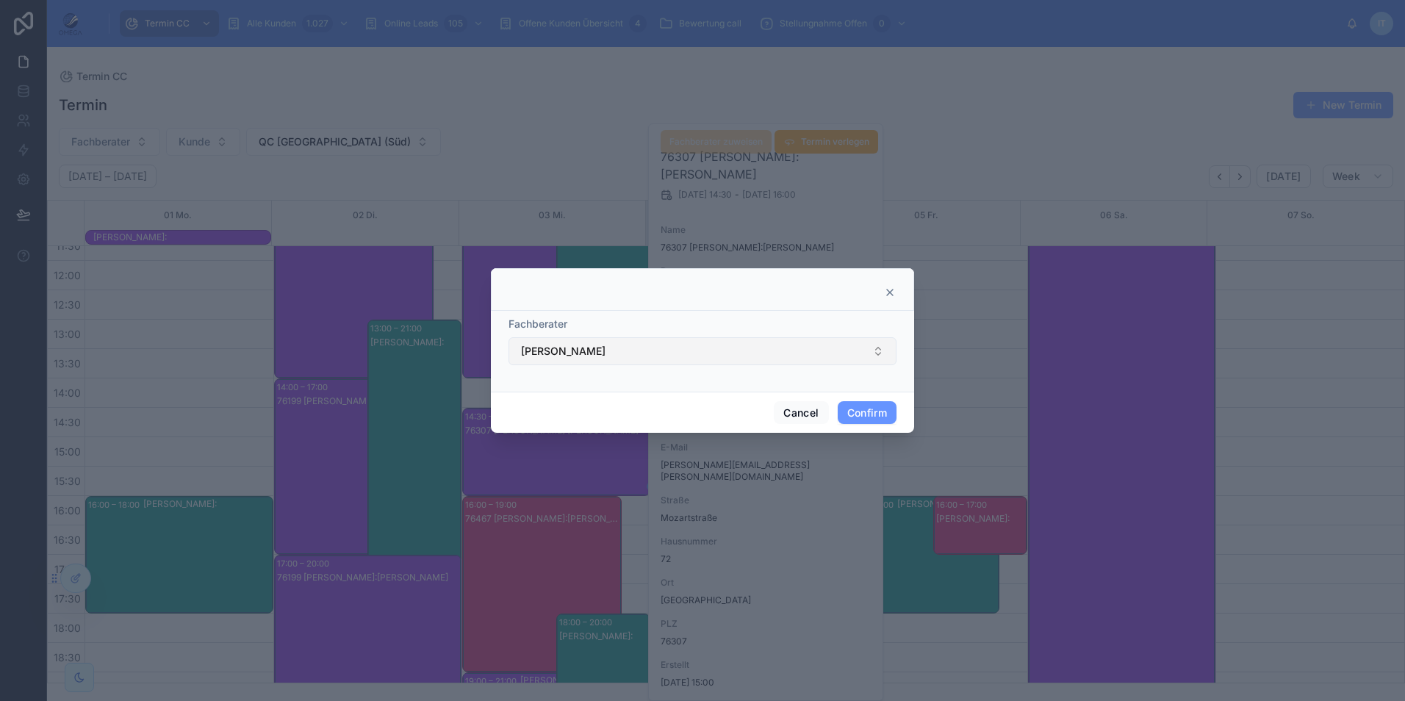
click at [633, 354] on button "[PERSON_NAME]" at bounding box center [703, 351] width 388 height 28
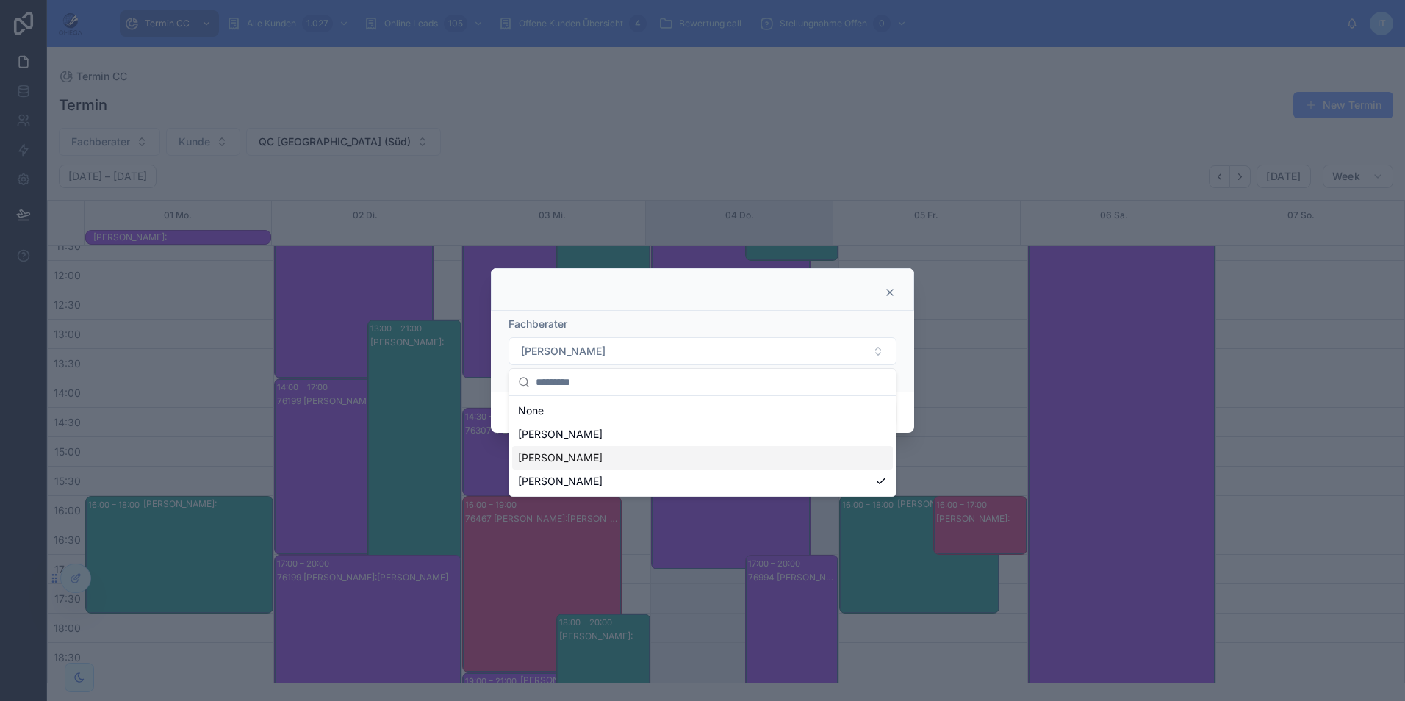
click at [602, 451] on div "[PERSON_NAME]" at bounding box center [702, 458] width 381 height 24
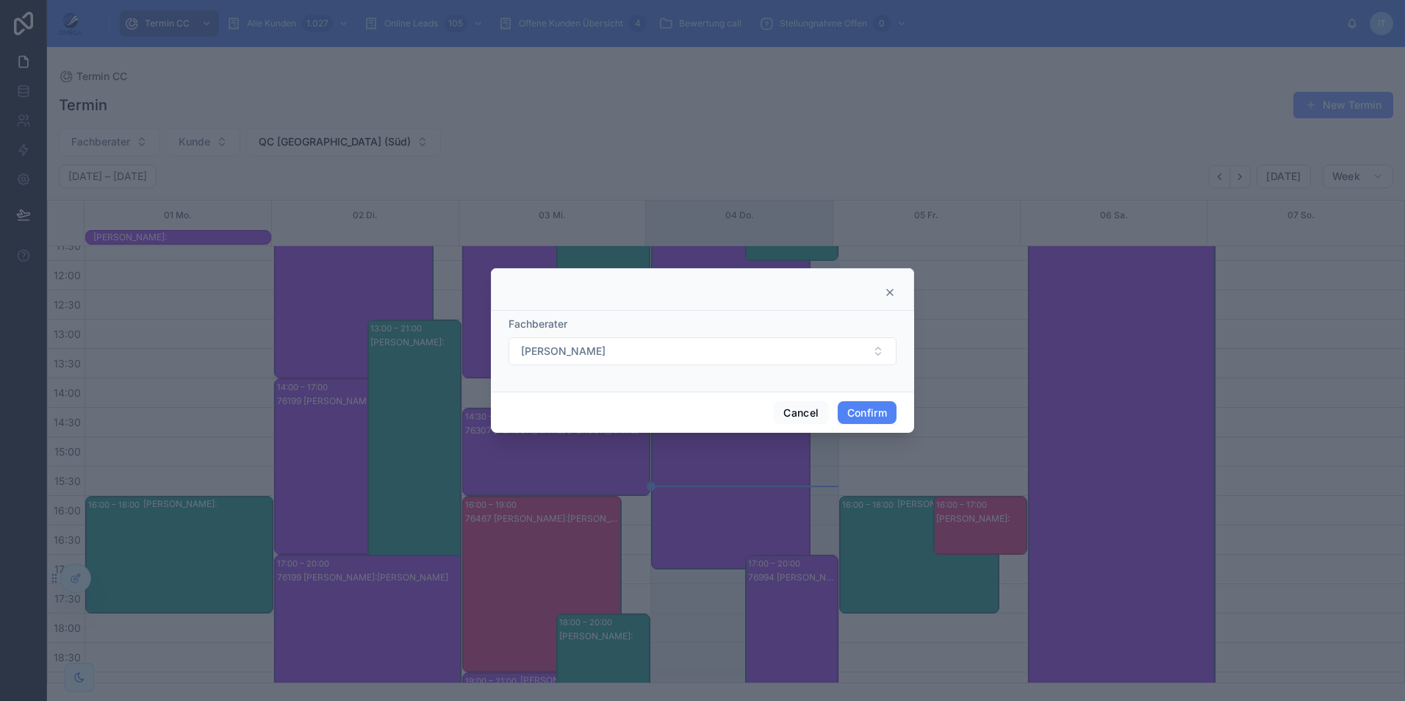
click at [864, 413] on button "Confirm" at bounding box center [867, 413] width 59 height 24
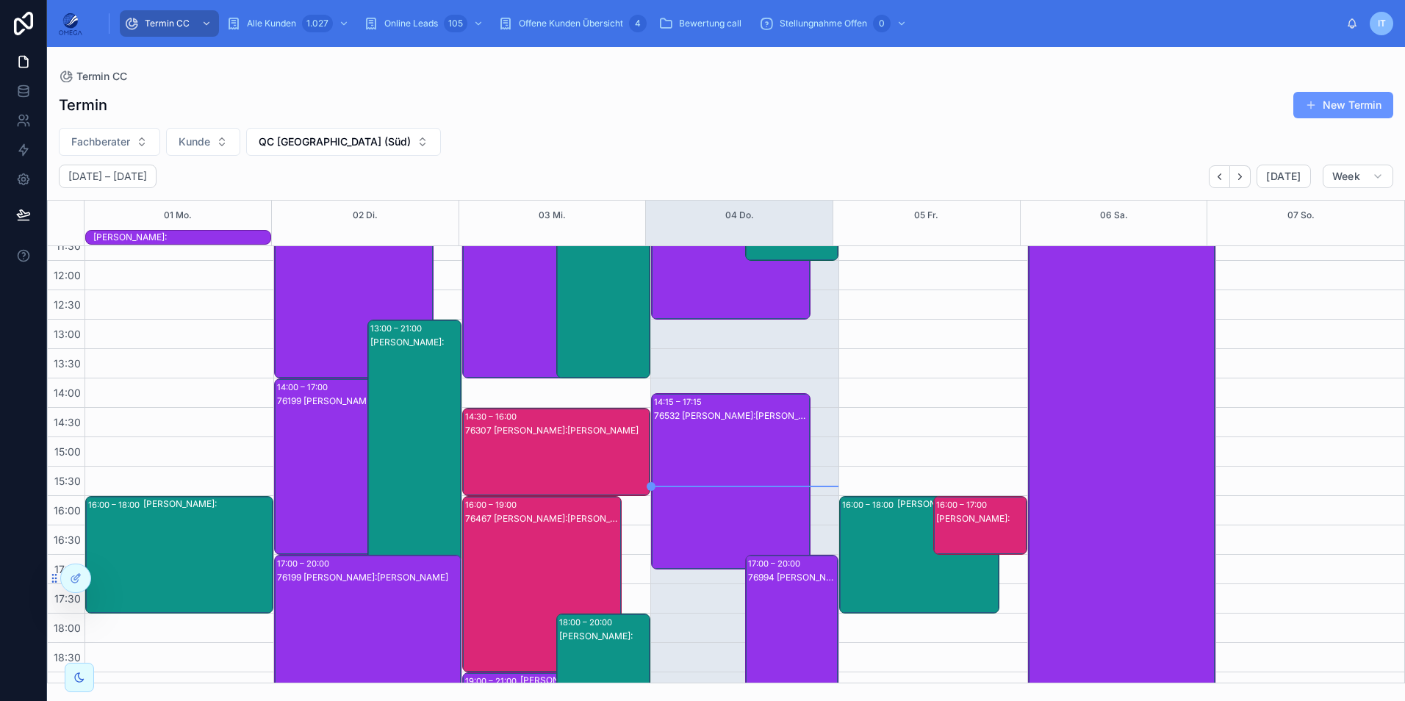
click at [501, 307] on div "76761 [PERSON_NAME]:[PERSON_NAME]" at bounding box center [542, 304] width 155 height 173
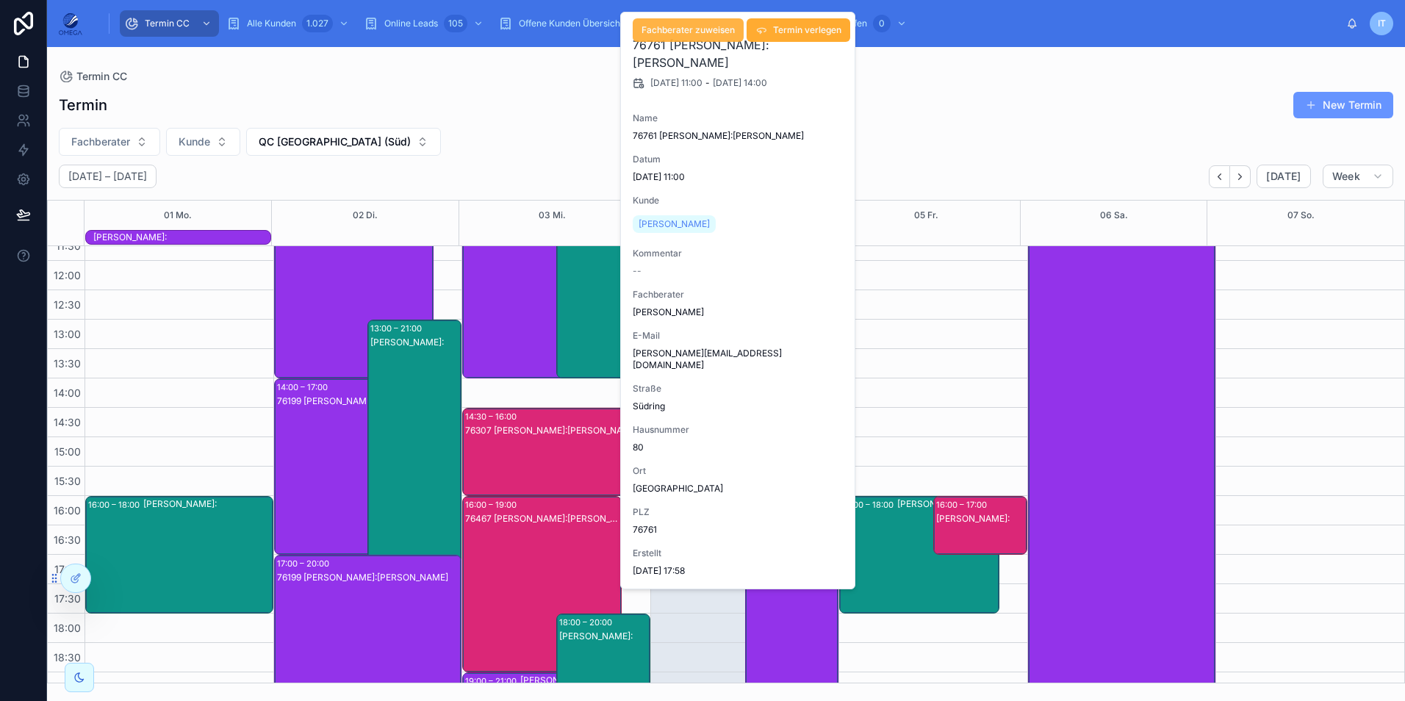
click at [708, 30] on span "Fachberater zuweisen" at bounding box center [688, 30] width 93 height 12
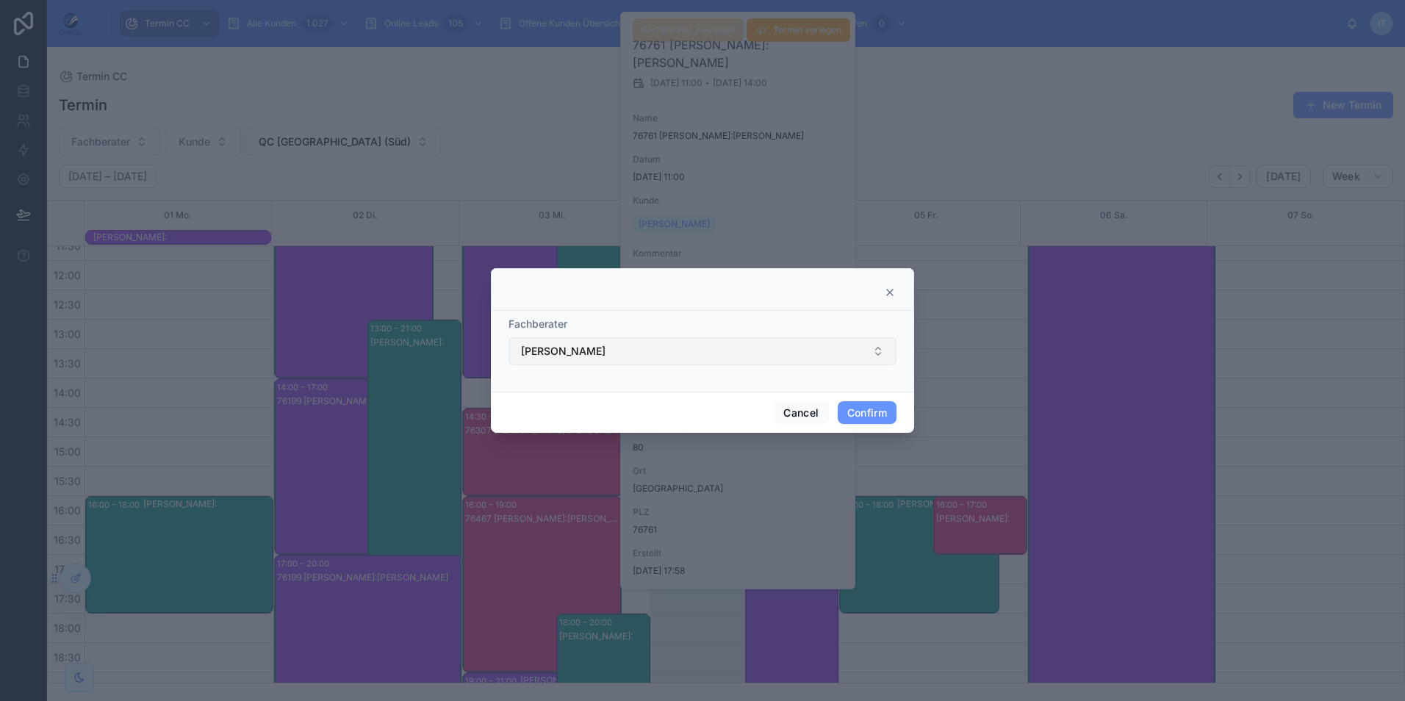
click at [668, 354] on button "[PERSON_NAME]" at bounding box center [703, 351] width 388 height 28
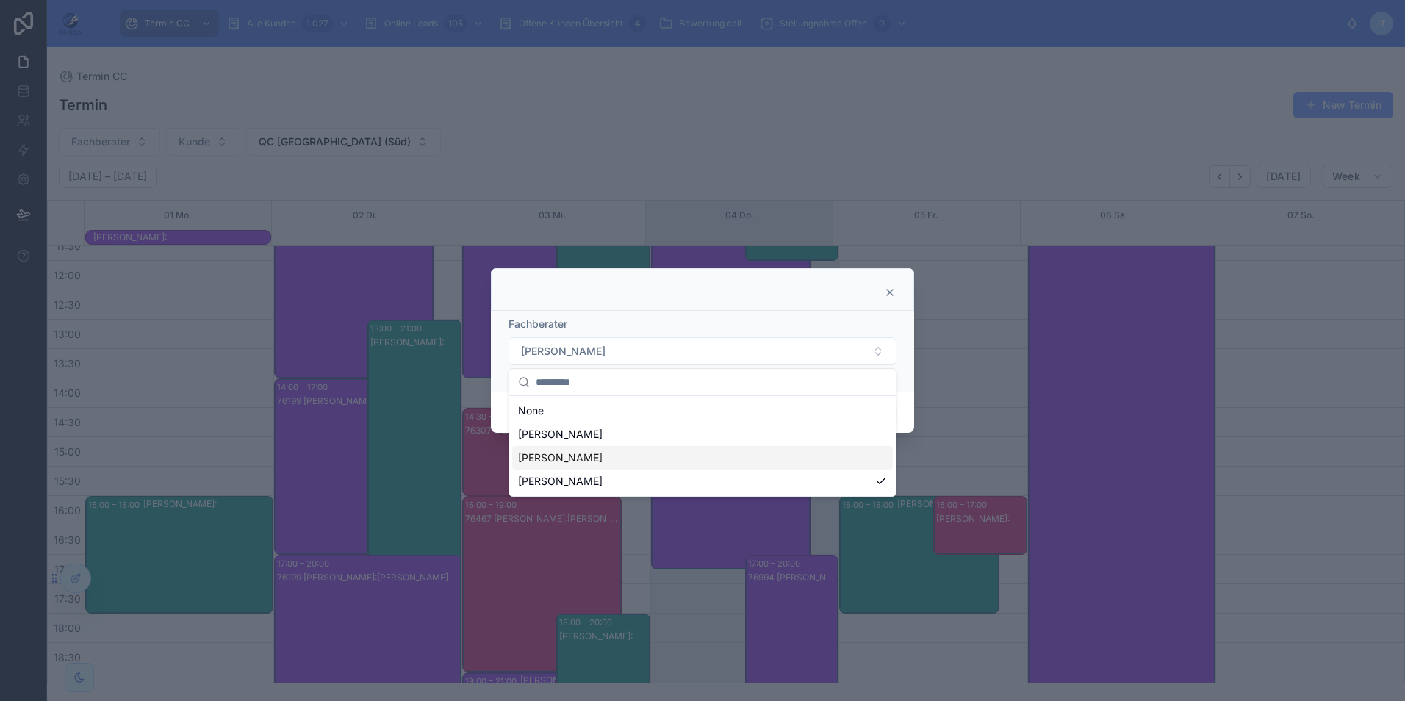
click at [677, 448] on div "[PERSON_NAME]" at bounding box center [702, 458] width 381 height 24
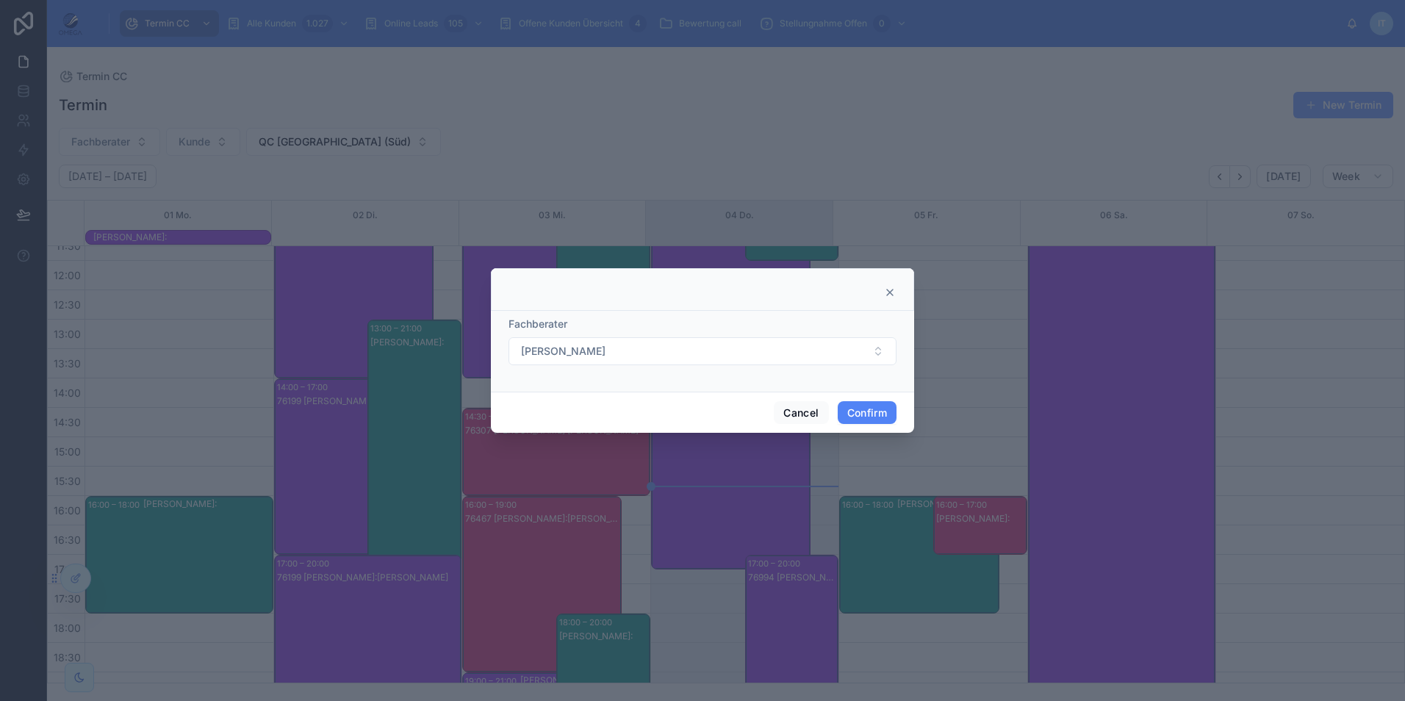
click at [877, 411] on button "Confirm" at bounding box center [867, 413] width 59 height 24
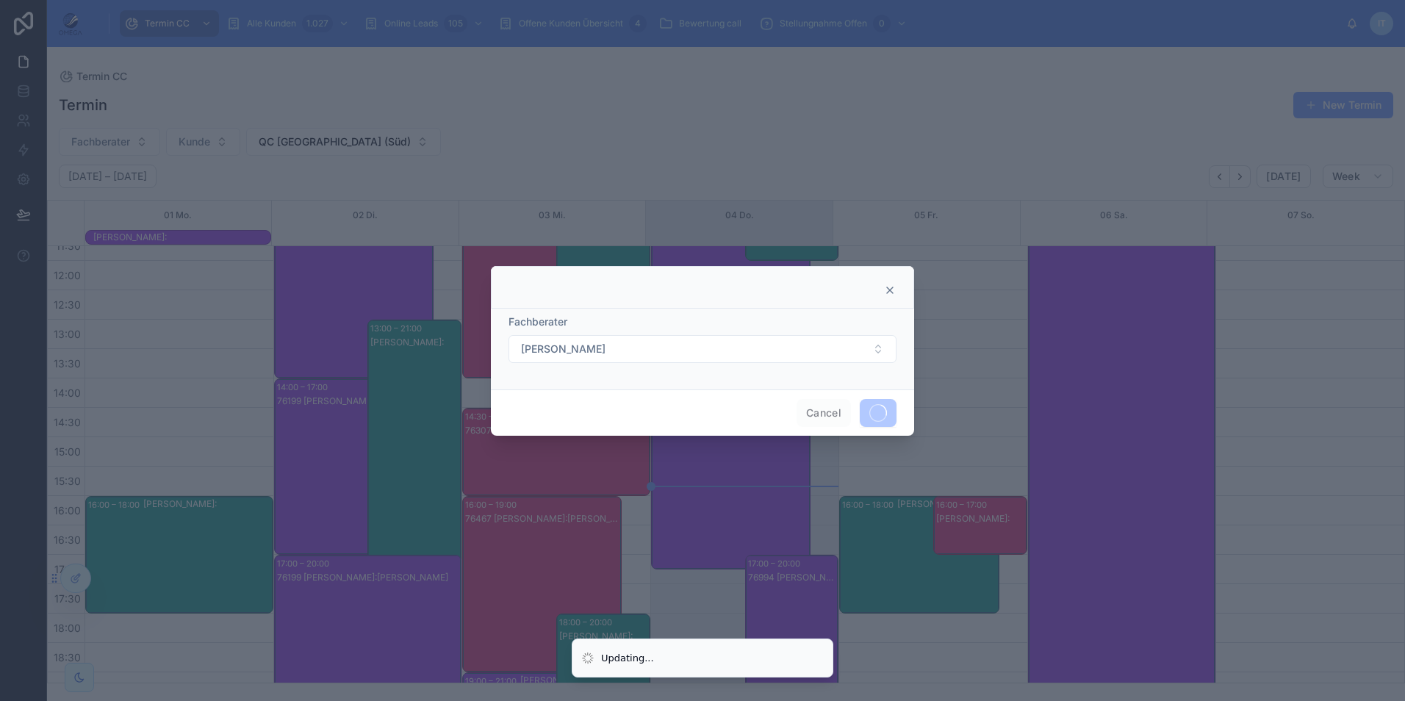
click at [886, 286] on icon at bounding box center [890, 290] width 12 height 12
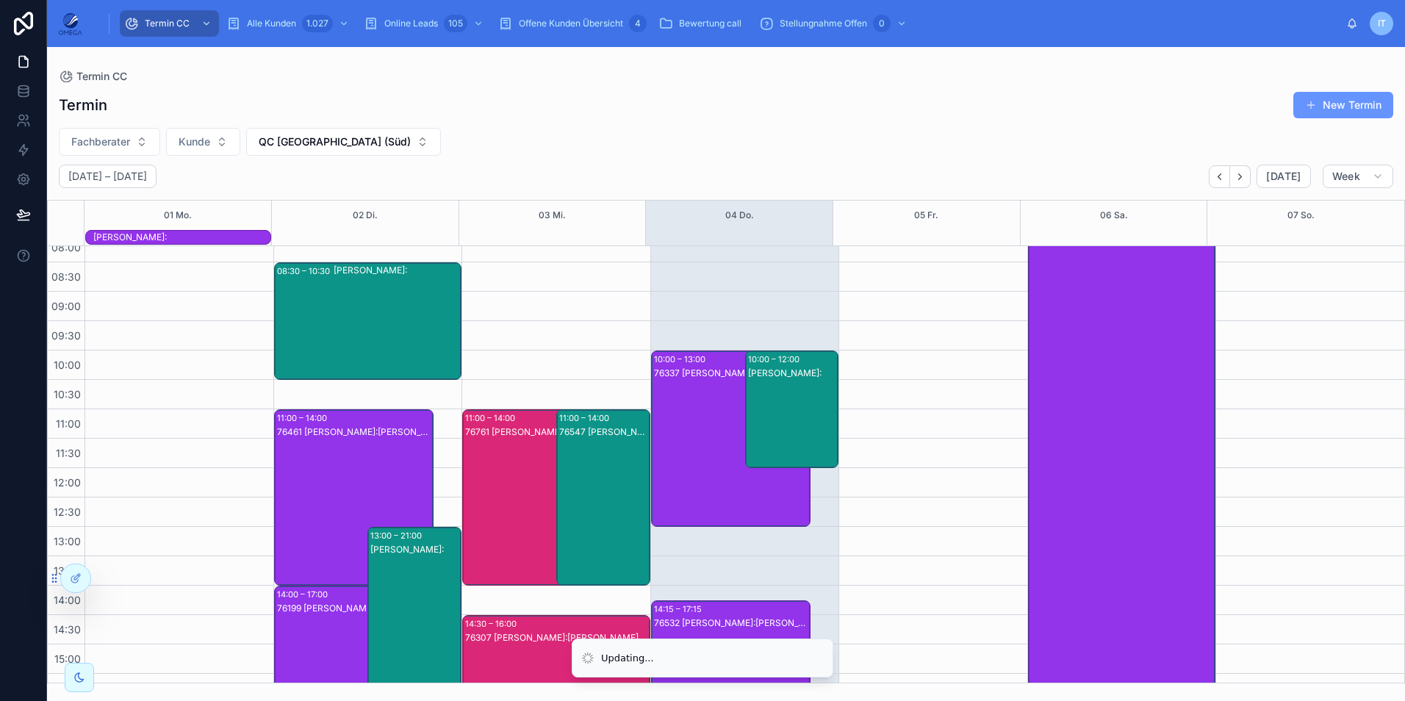
scroll to position [0, 0]
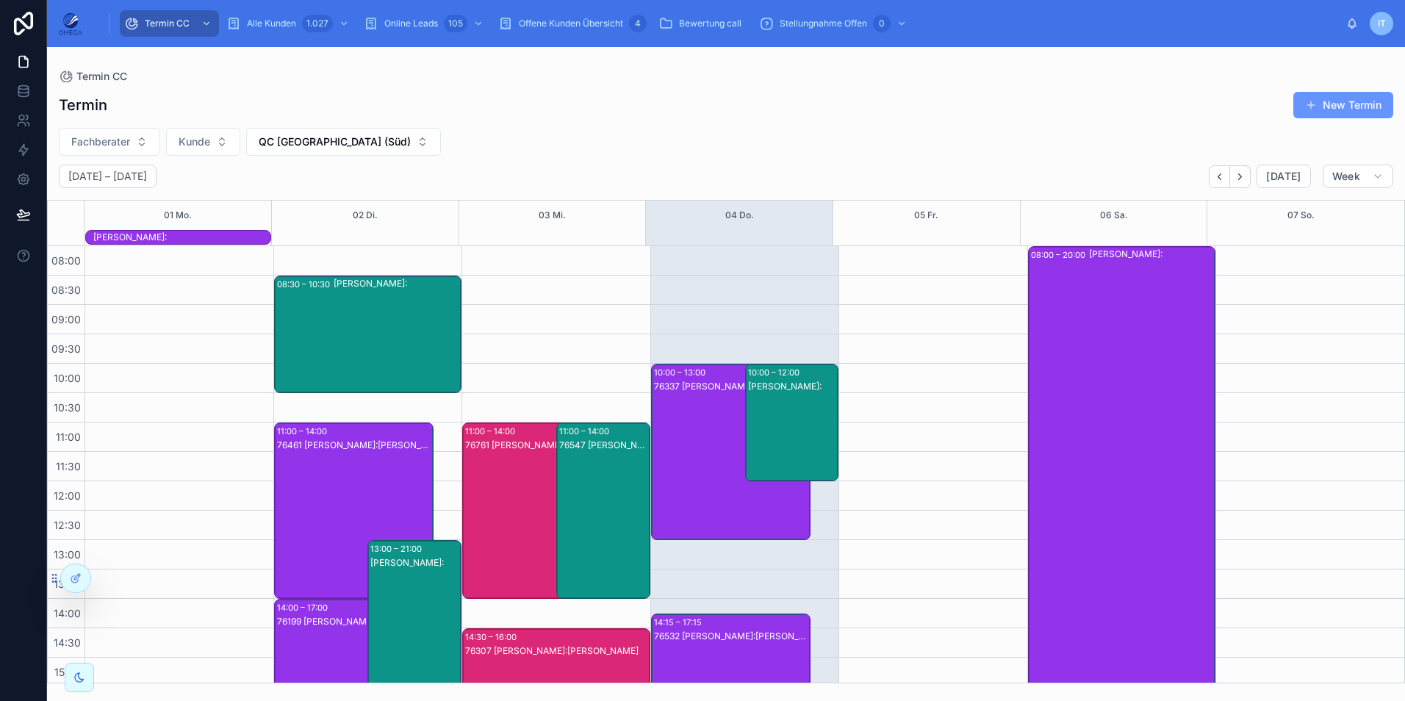
click at [511, 492] on div "76761 [PERSON_NAME]:[PERSON_NAME]" at bounding box center [542, 525] width 155 height 173
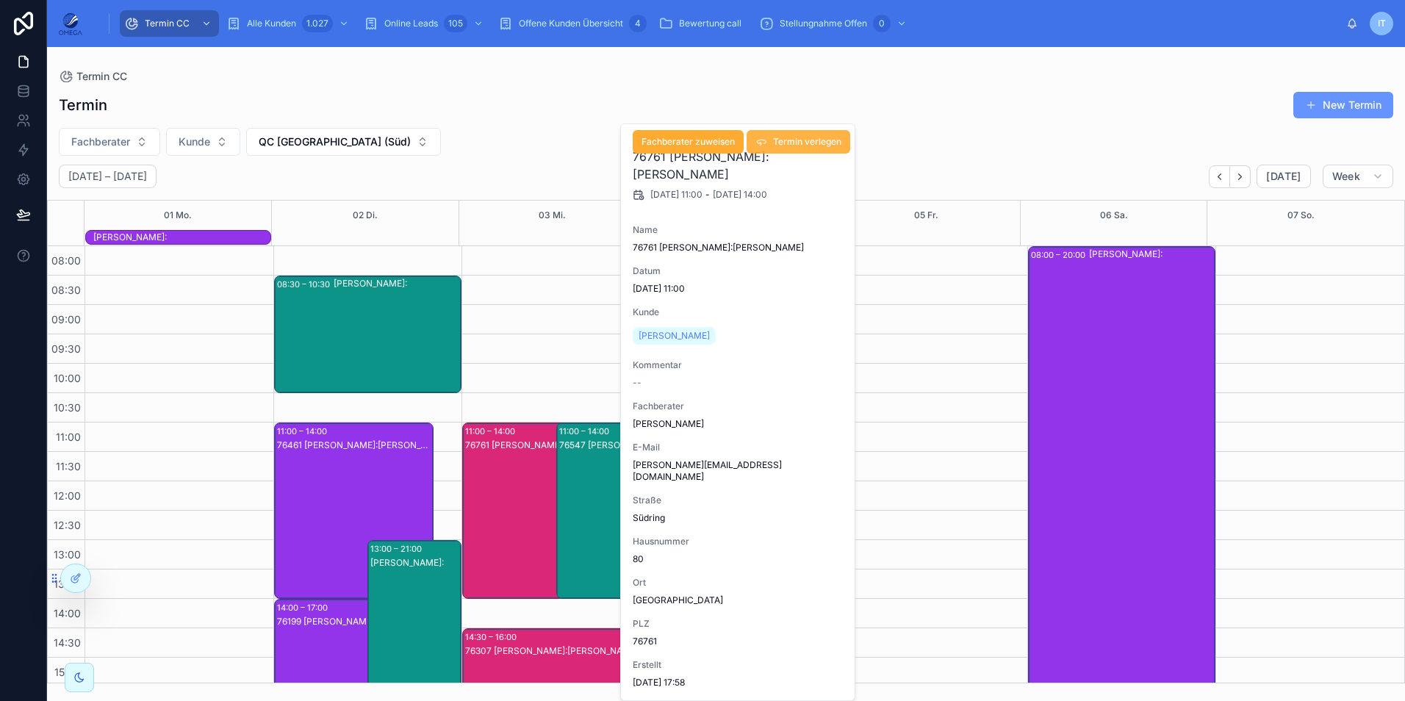
click at [804, 143] on span "Termin verlegen" at bounding box center [807, 142] width 68 height 12
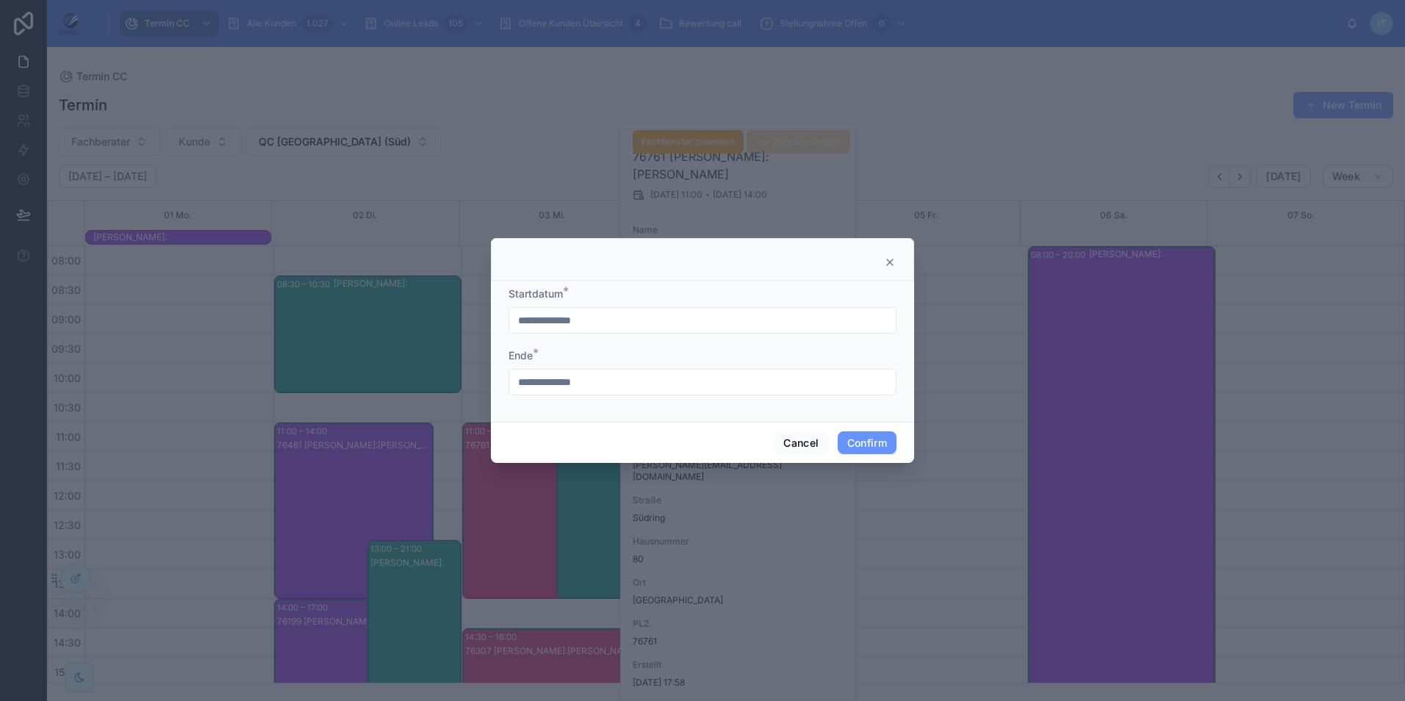
click at [623, 320] on input "**********" at bounding box center [702, 320] width 387 height 21
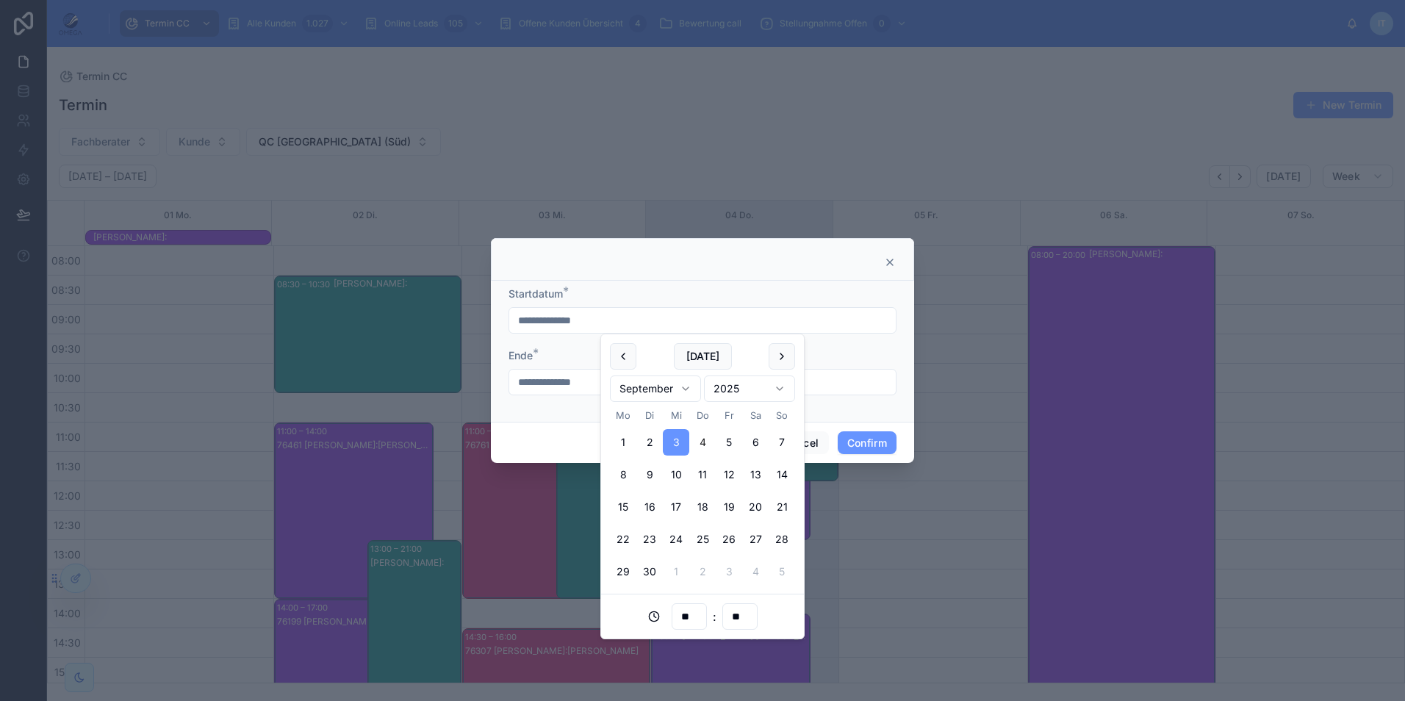
click at [693, 621] on input "**" at bounding box center [690, 616] width 34 height 21
click at [681, 553] on div "16" at bounding box center [689, 554] width 66 height 24
type input "**********"
type input "**"
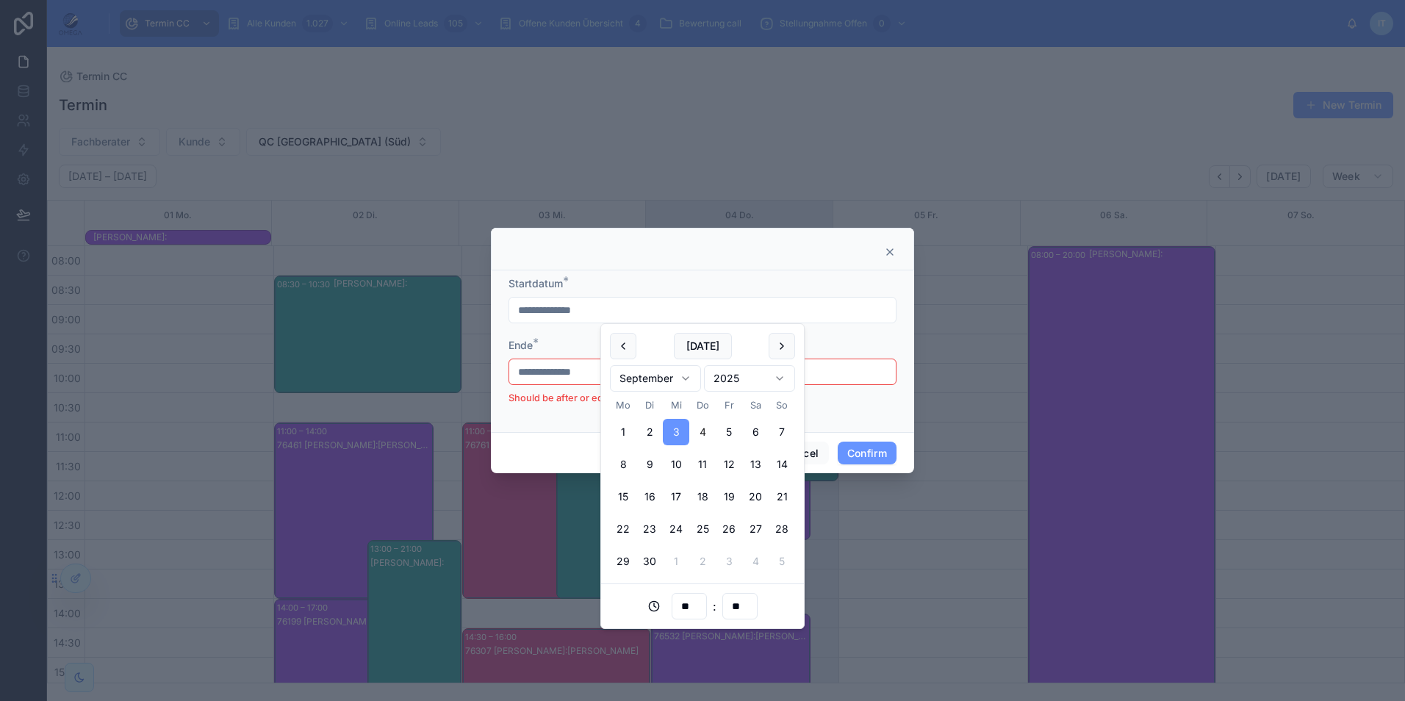
click at [861, 398] on li "Should be after or equal to [DATE] 18:00" at bounding box center [703, 398] width 388 height 15
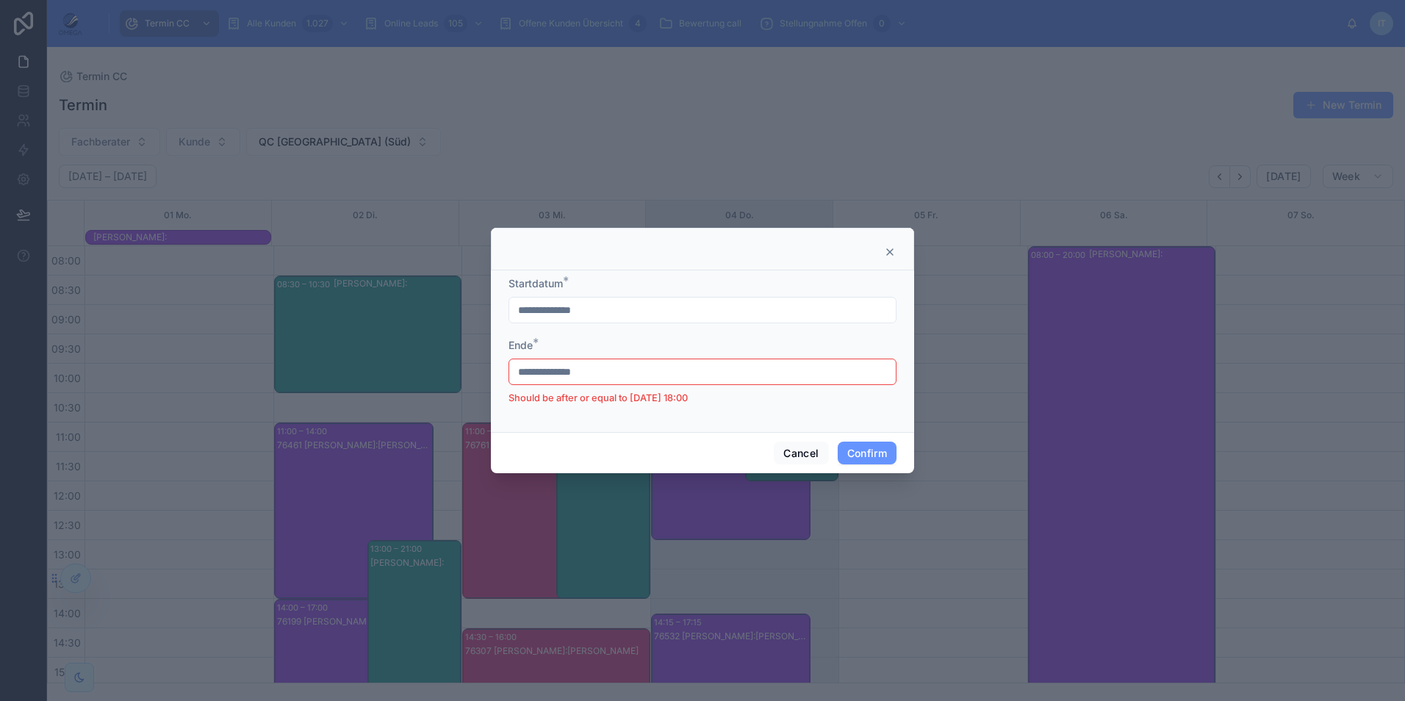
click at [604, 369] on input "**********" at bounding box center [702, 372] width 387 height 21
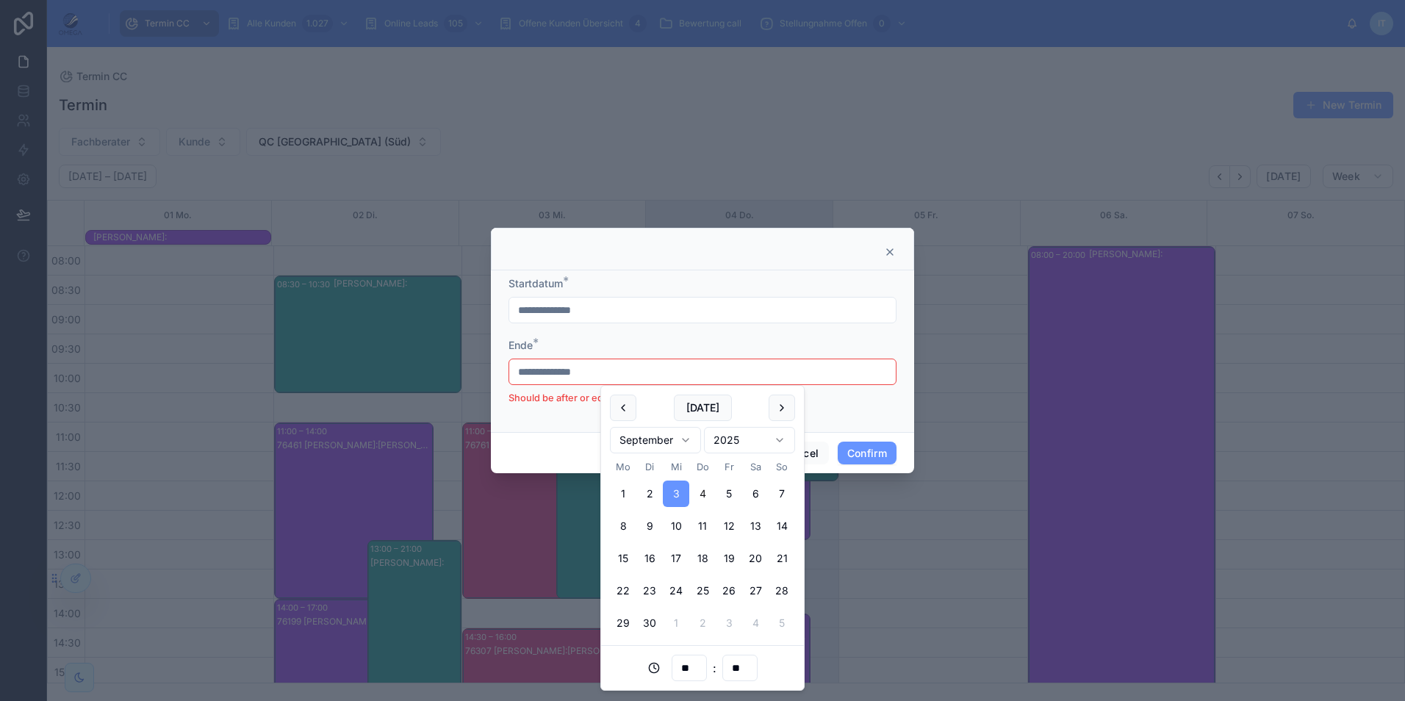
click at [690, 673] on input "**" at bounding box center [690, 668] width 34 height 21
click at [674, 549] on div "19" at bounding box center [689, 546] width 66 height 24
type input "**********"
type input "**"
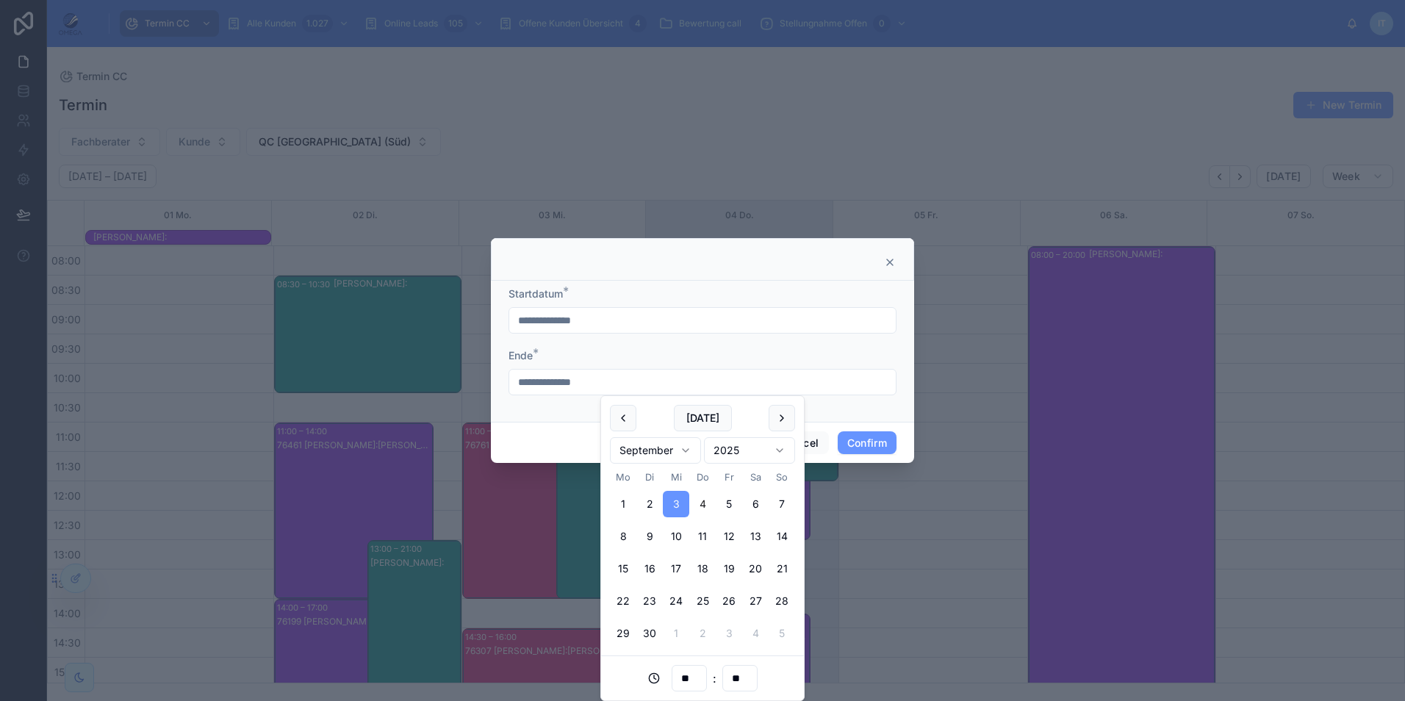
click at [900, 402] on div "**********" at bounding box center [702, 351] width 423 height 141
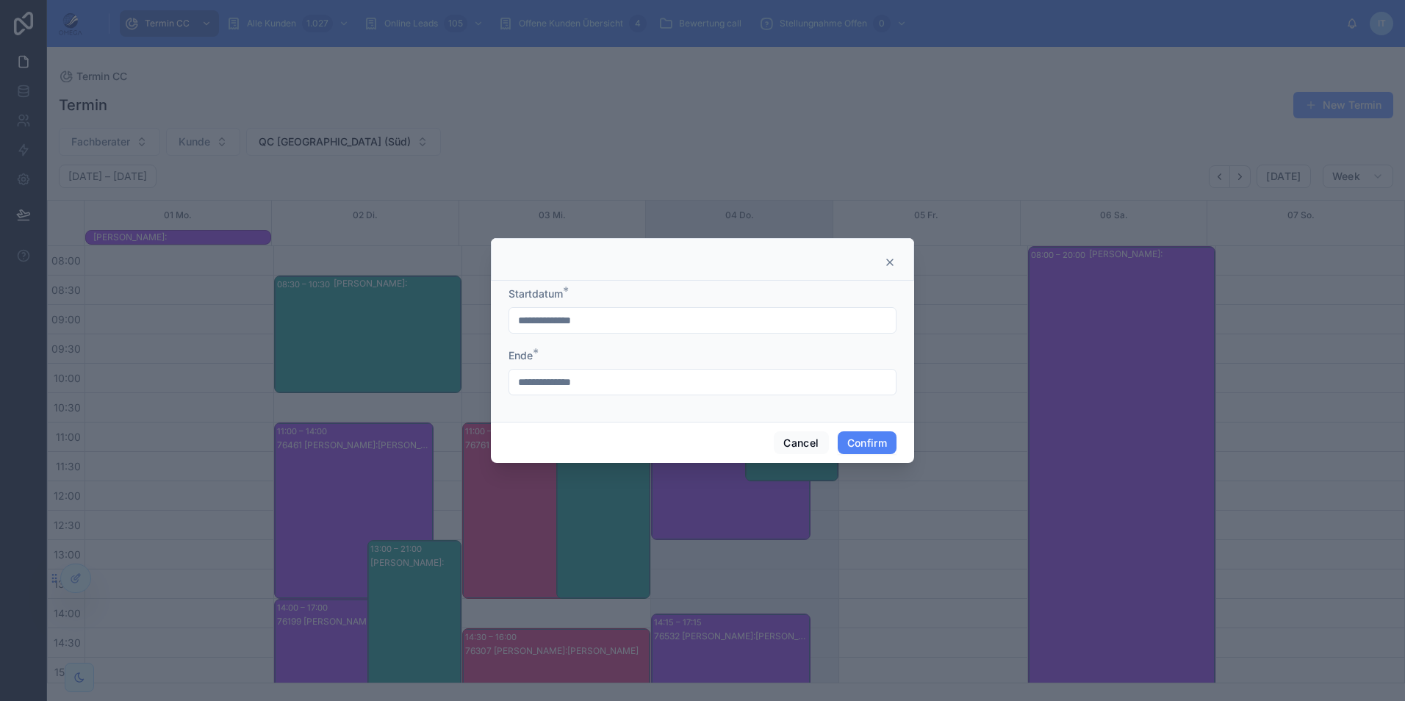
click at [874, 441] on button "Confirm" at bounding box center [867, 443] width 59 height 24
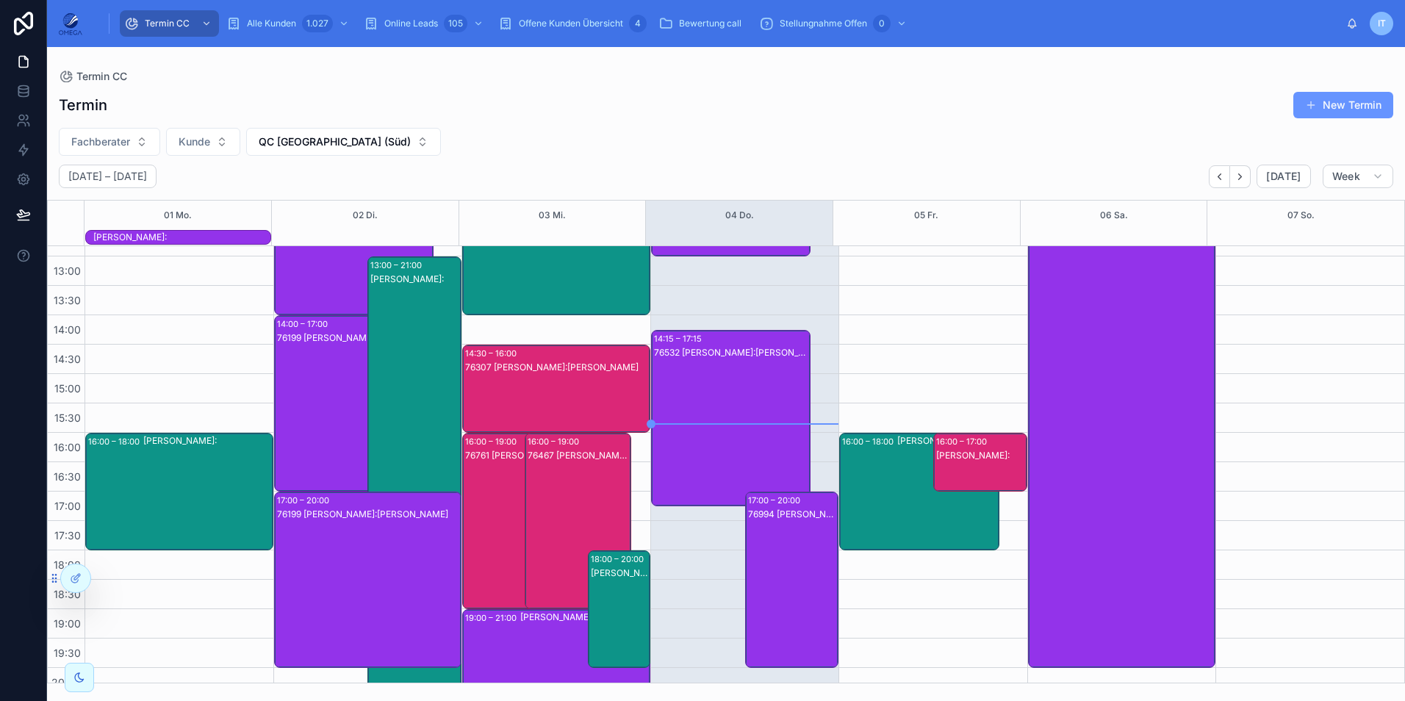
scroll to position [328, 0]
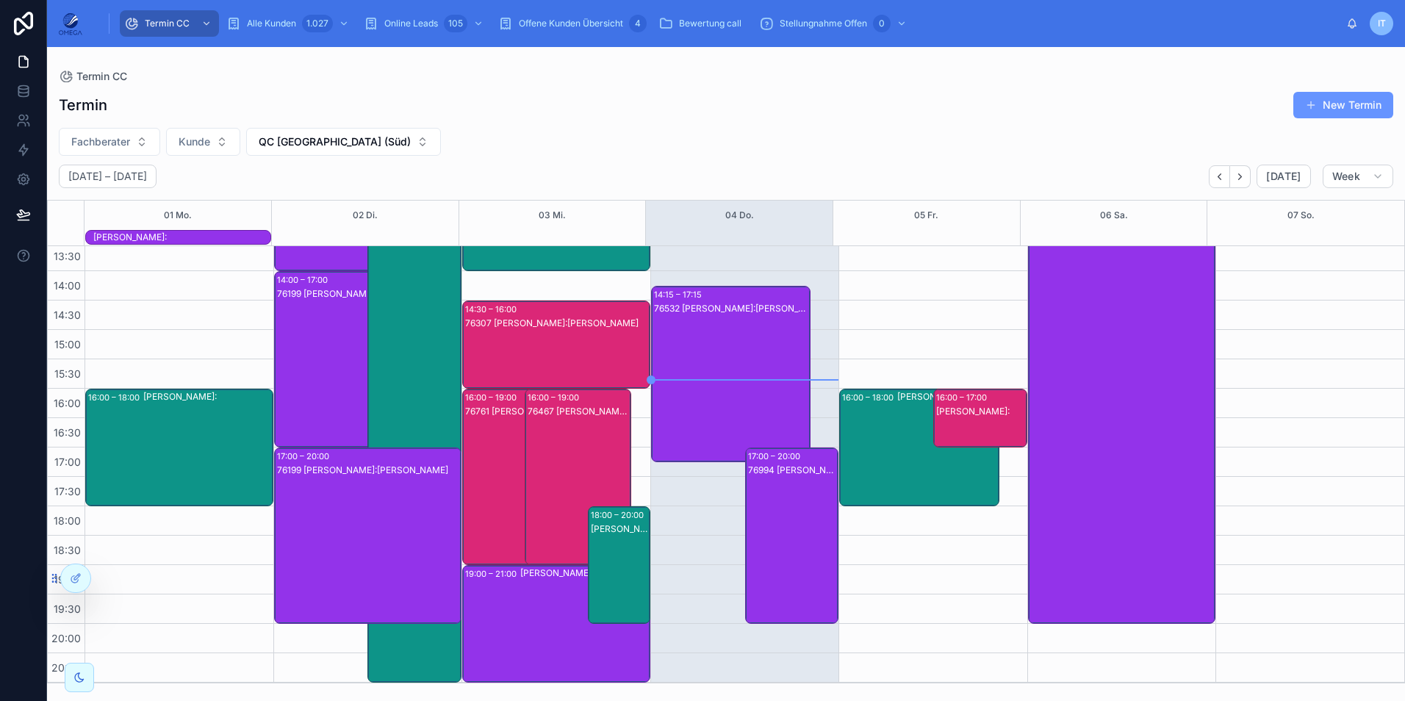
click at [586, 459] on div "76467 [PERSON_NAME]:[PERSON_NAME]" at bounding box center [579, 491] width 102 height 173
click at [495, 466] on div "76761 [PERSON_NAME]:[PERSON_NAME]" at bounding box center [516, 491] width 102 height 173
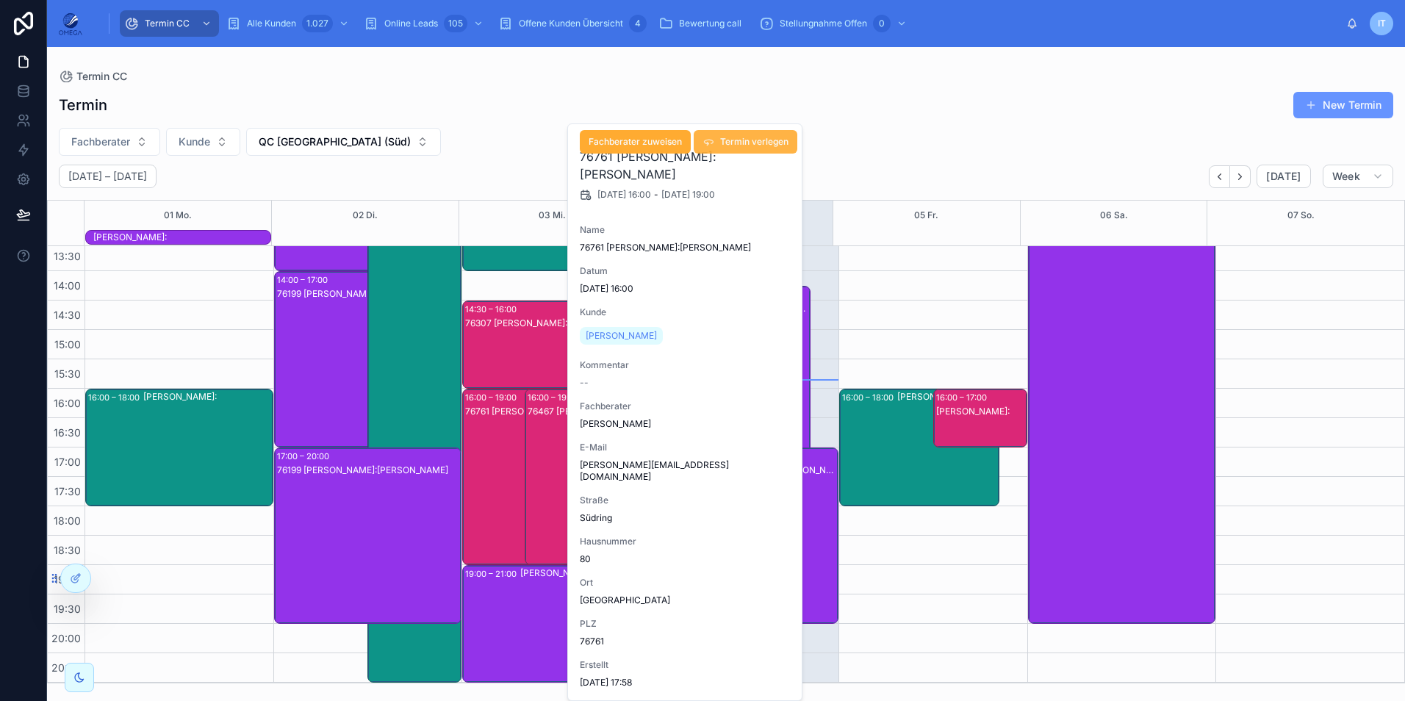
click at [770, 146] on span "Termin verlegen" at bounding box center [754, 142] width 68 height 12
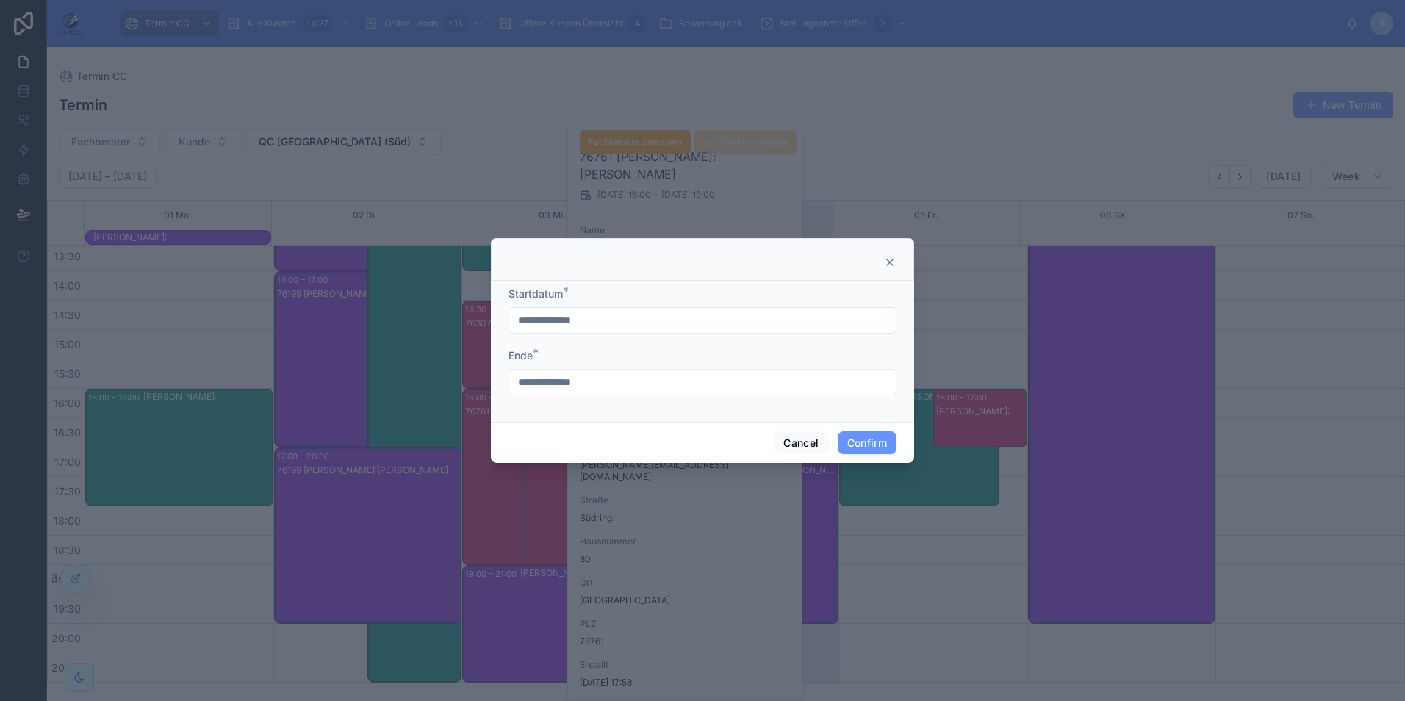
click at [590, 324] on input "**********" at bounding box center [702, 320] width 387 height 21
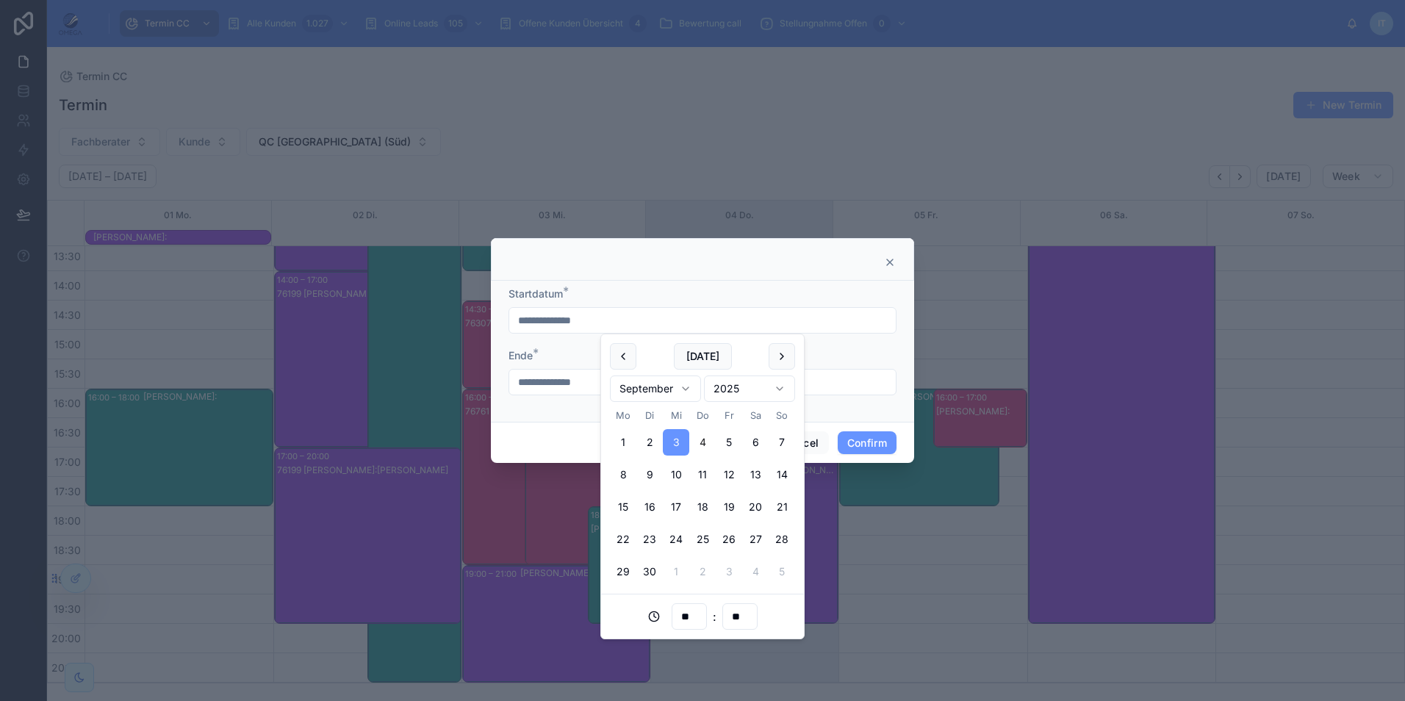
click at [704, 447] on button "4" at bounding box center [702, 442] width 26 height 26
type input "**********"
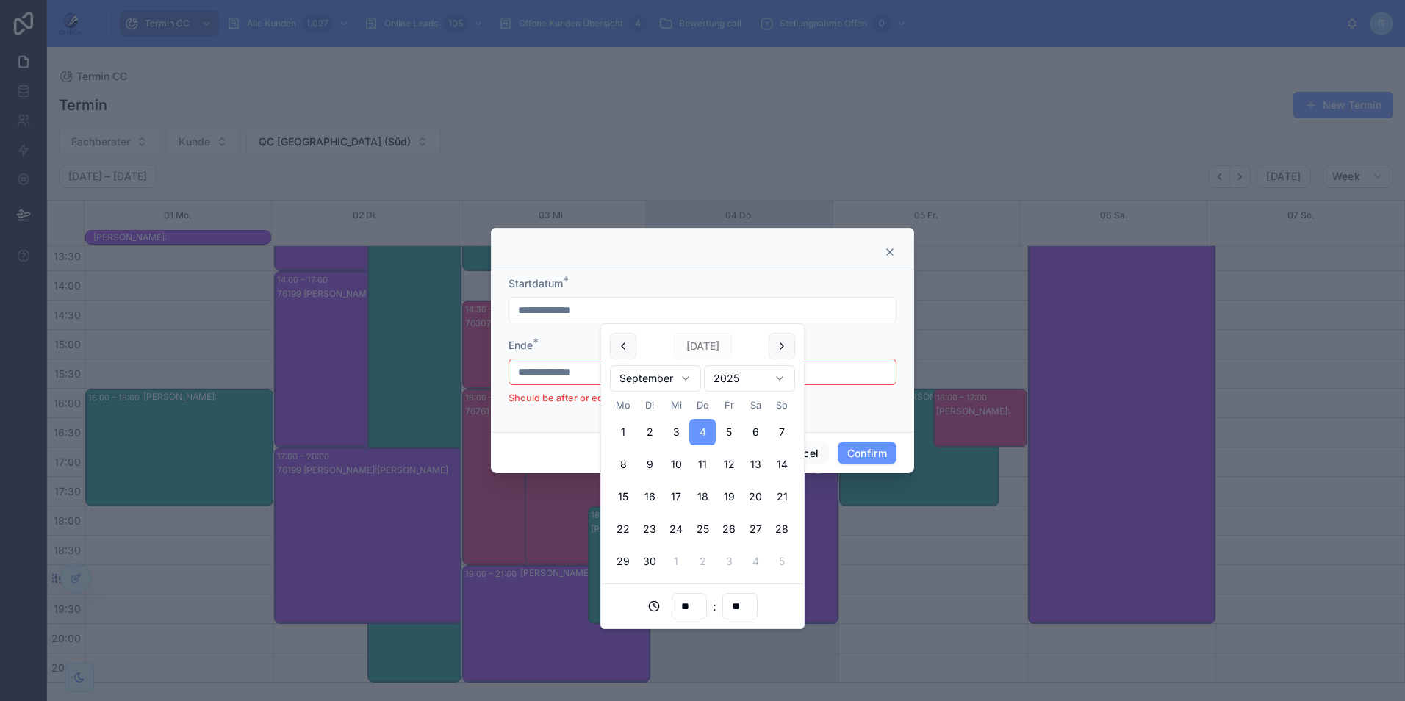
click at [565, 377] on input "**********" at bounding box center [702, 372] width 387 height 21
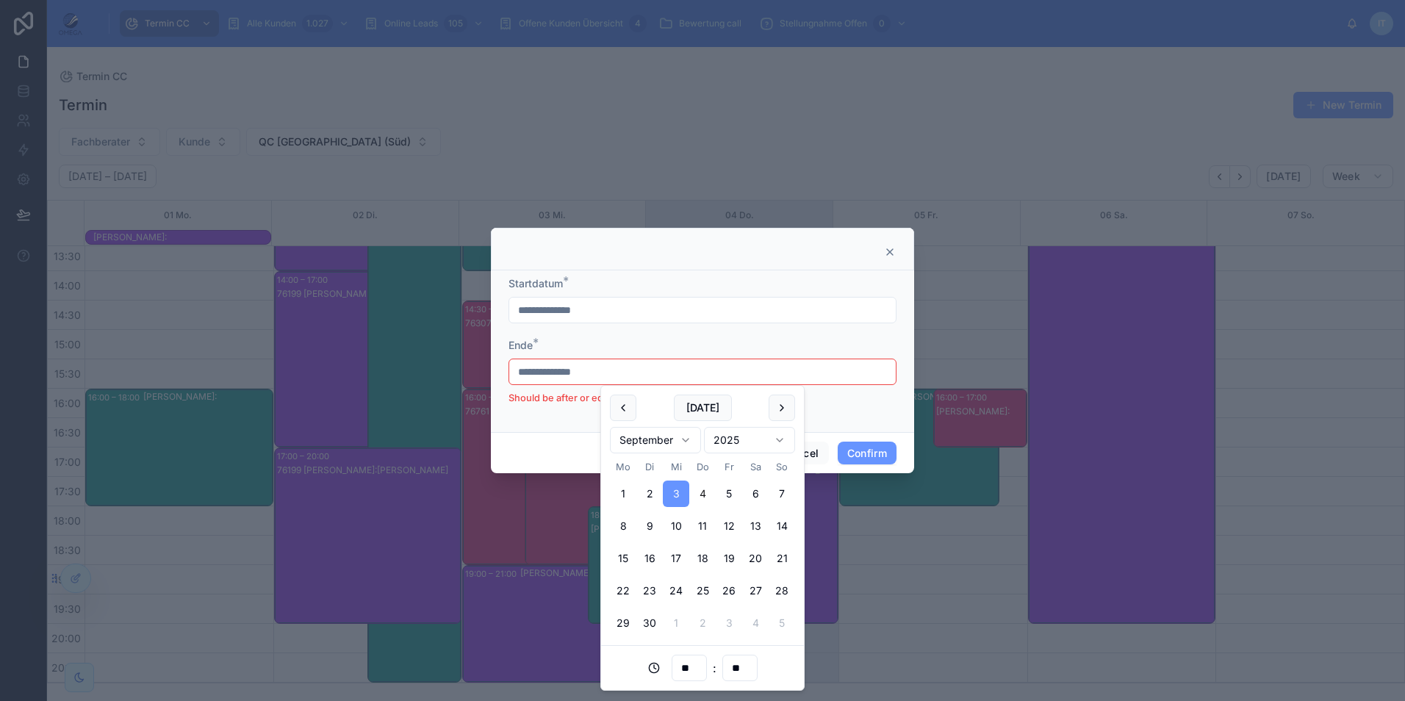
click at [706, 493] on button "4" at bounding box center [702, 494] width 26 height 26
type input "**********"
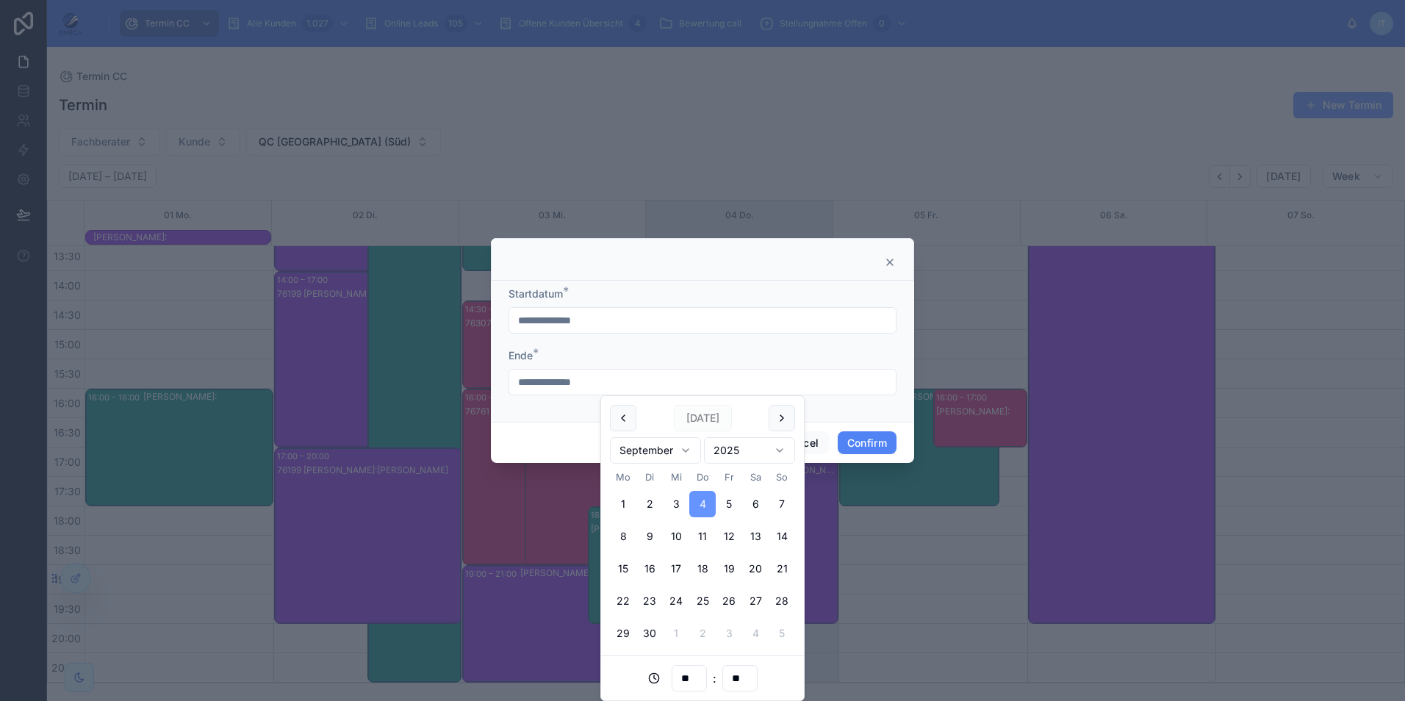
click at [864, 440] on button "Confirm" at bounding box center [867, 443] width 59 height 24
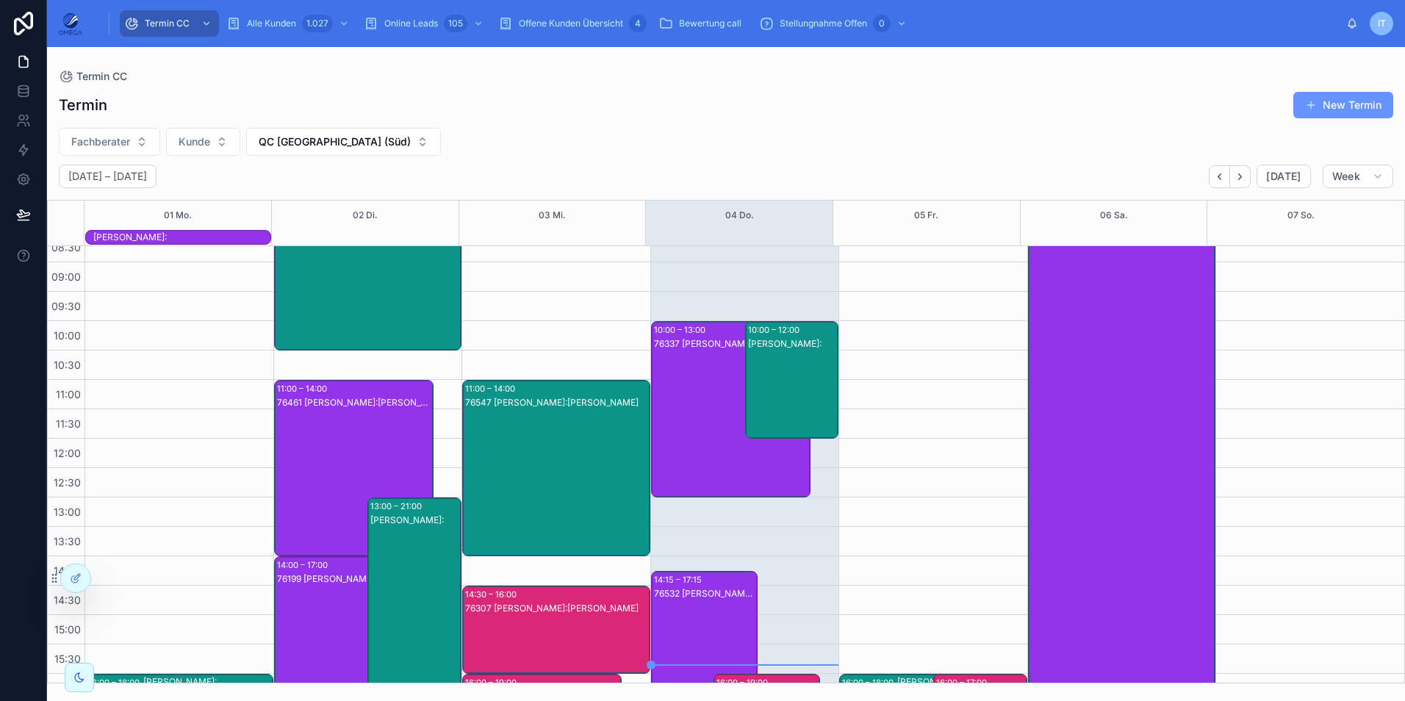
scroll to position [34, 0]
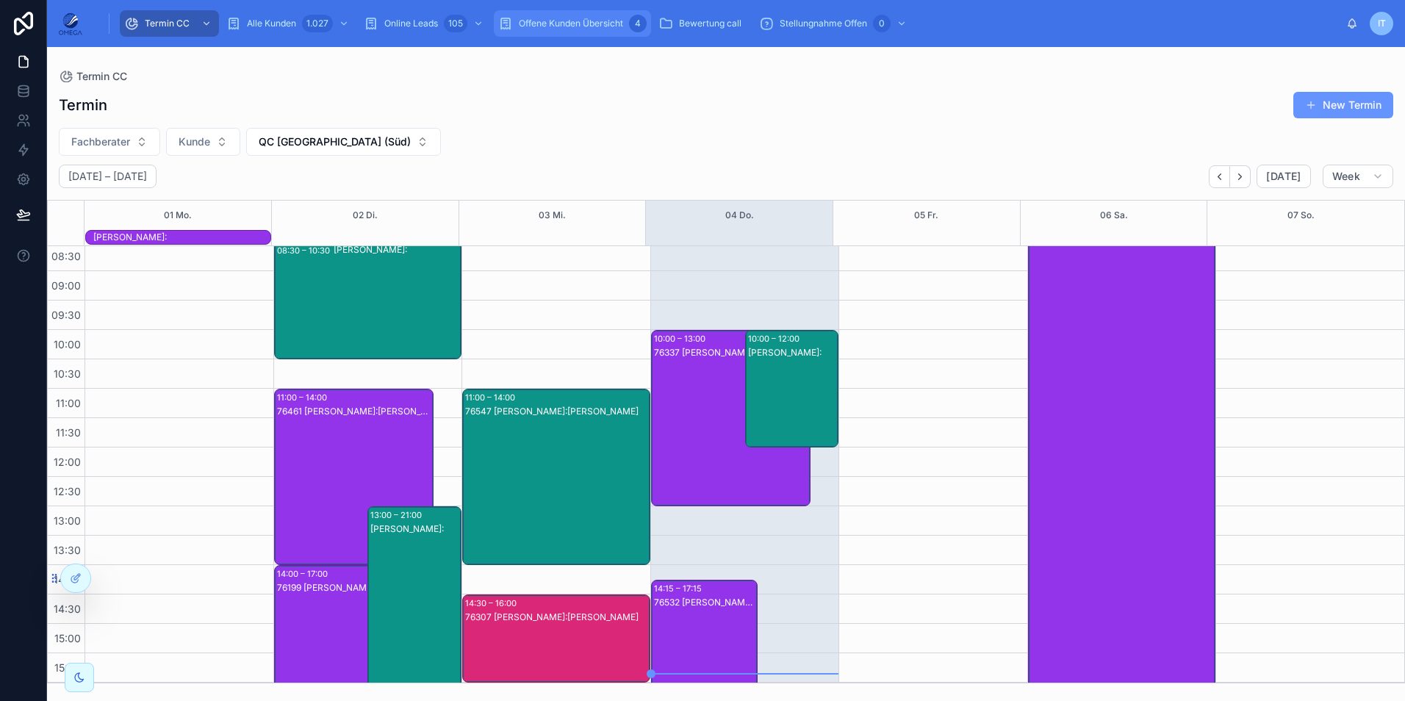
click at [594, 27] on span "Offene Kunden Übersicht" at bounding box center [571, 24] width 104 height 12
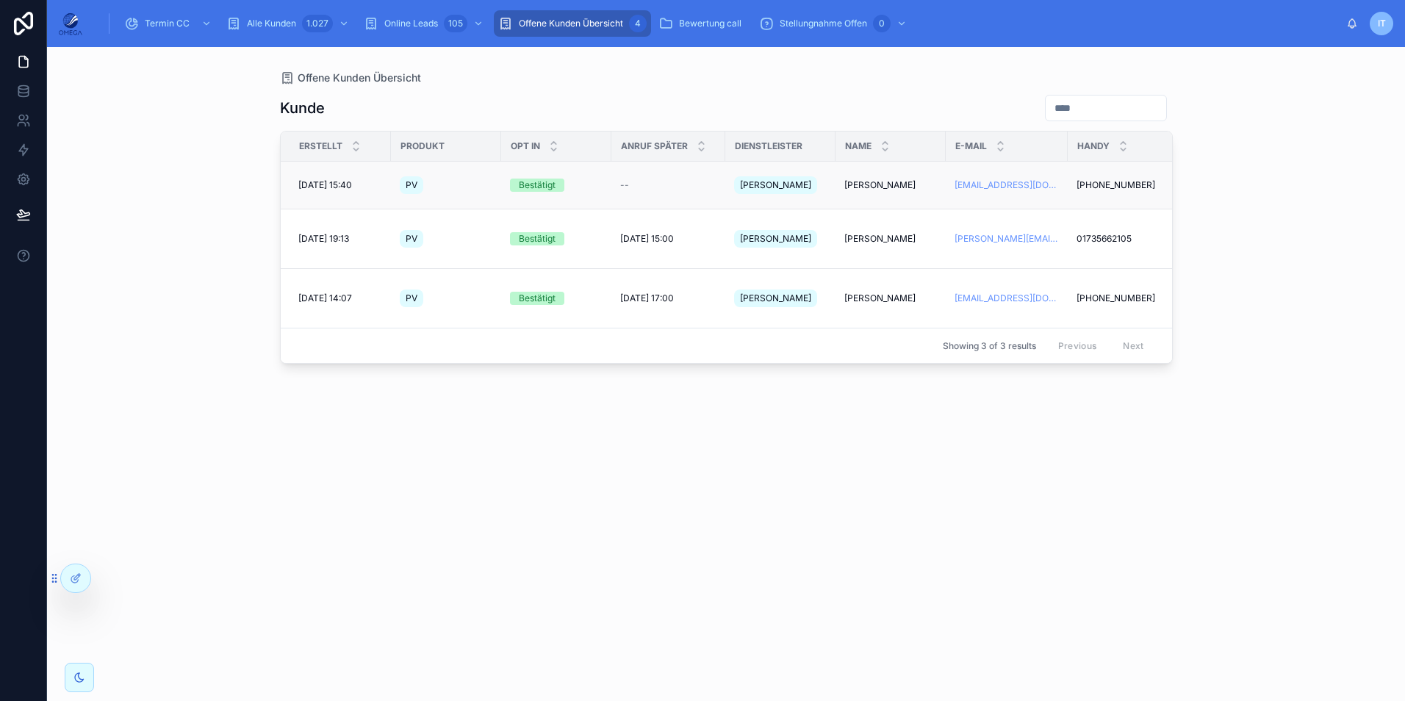
scroll to position [0, 1]
click at [22, 123] on icon at bounding box center [23, 120] width 15 height 15
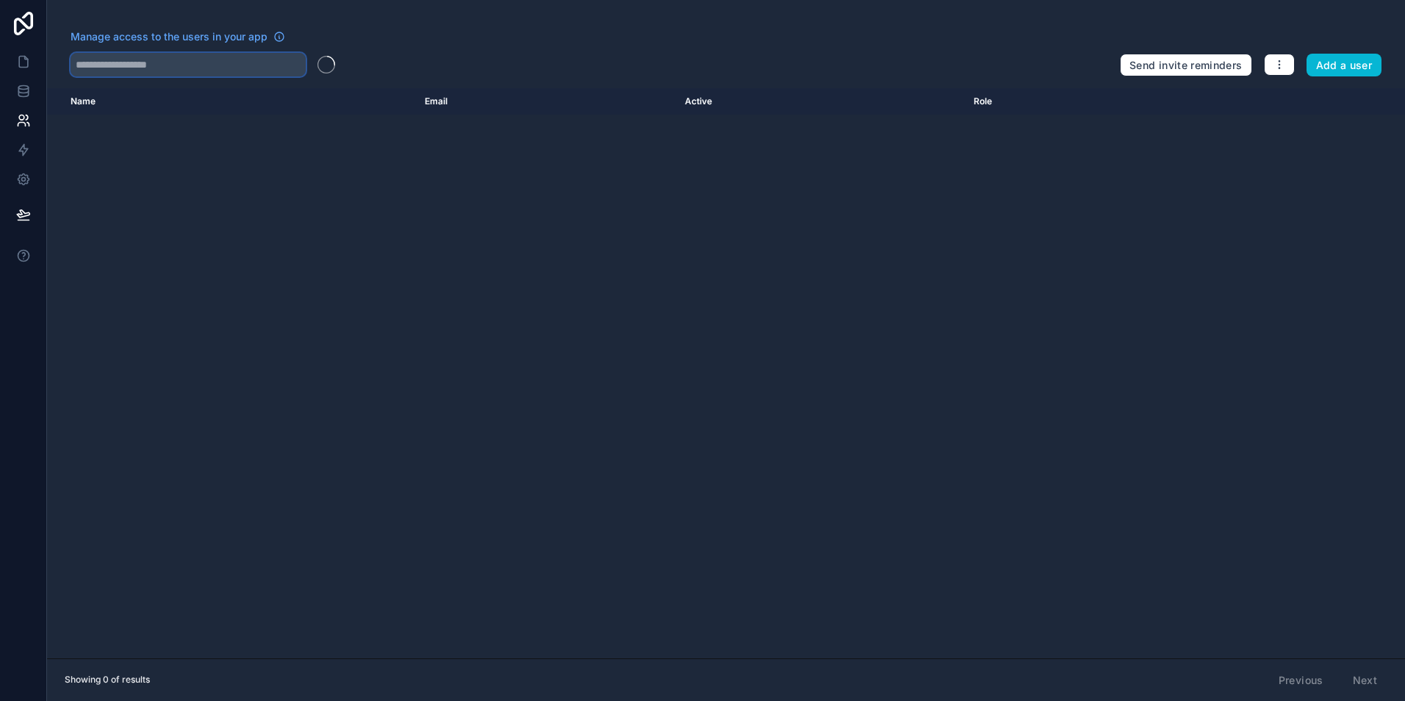
click at [212, 60] on input "text" at bounding box center [188, 65] width 235 height 24
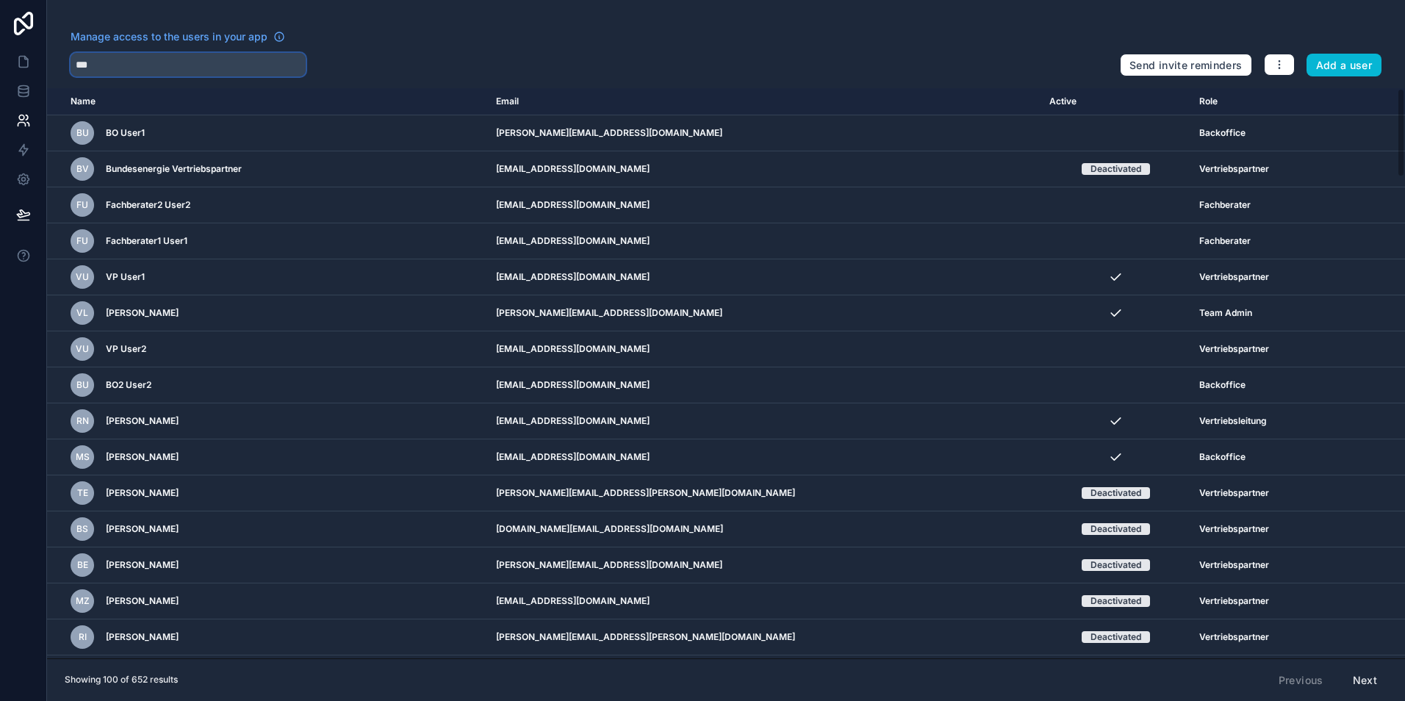
type input "*"
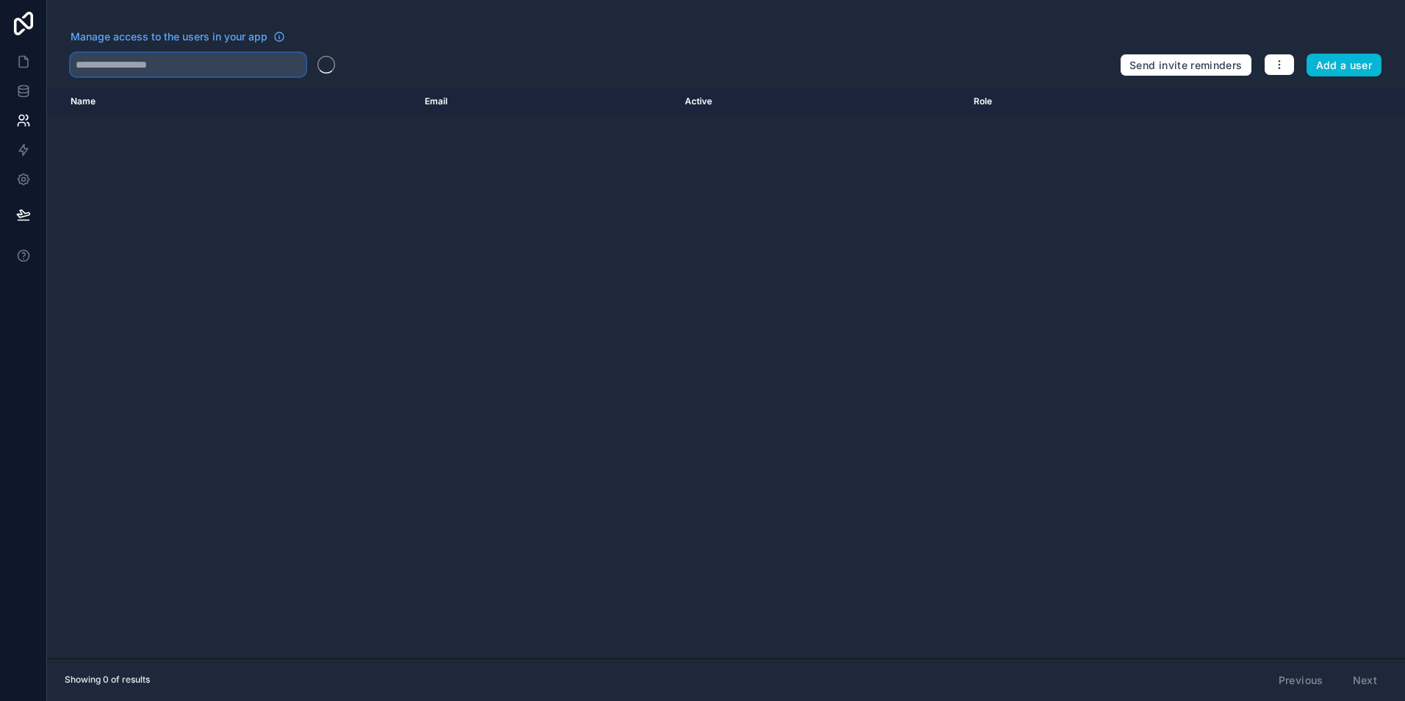
type input "***"
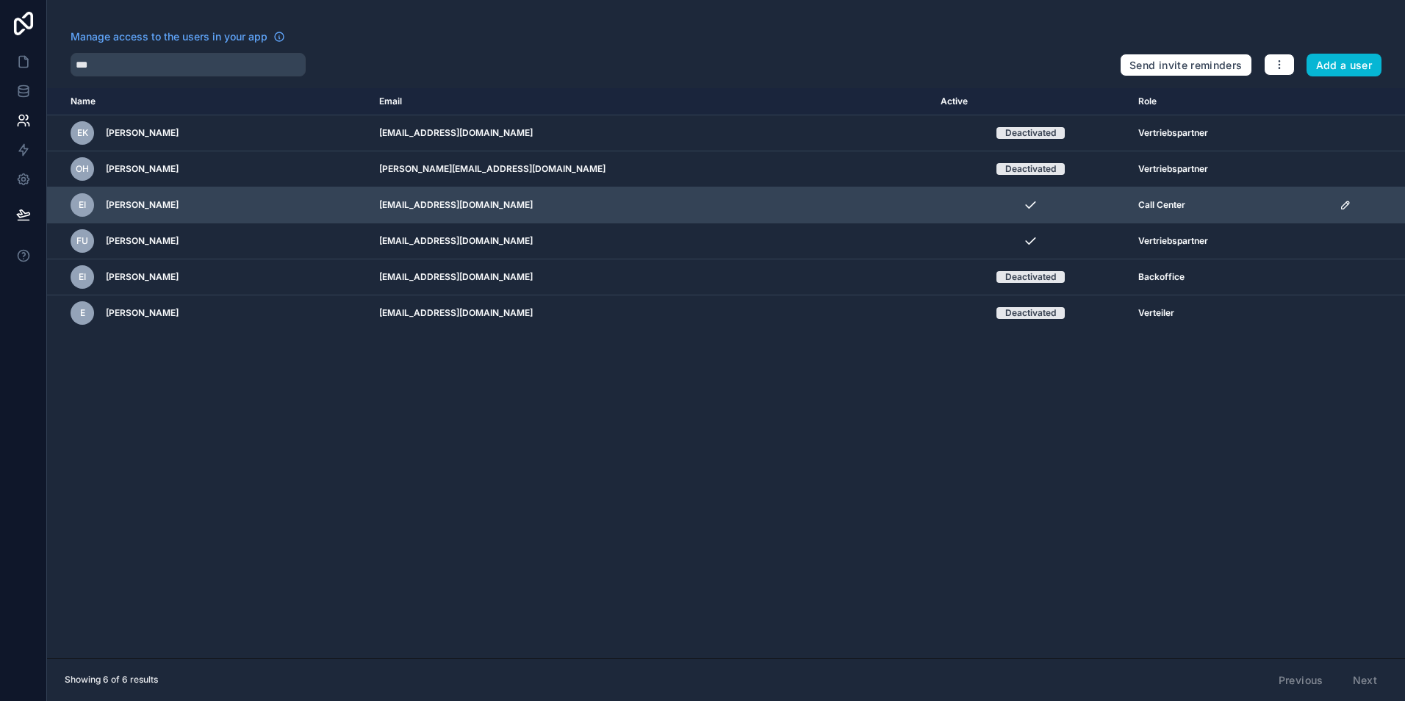
click at [1340, 203] on icon "scrollable content" at bounding box center [1346, 205] width 12 height 12
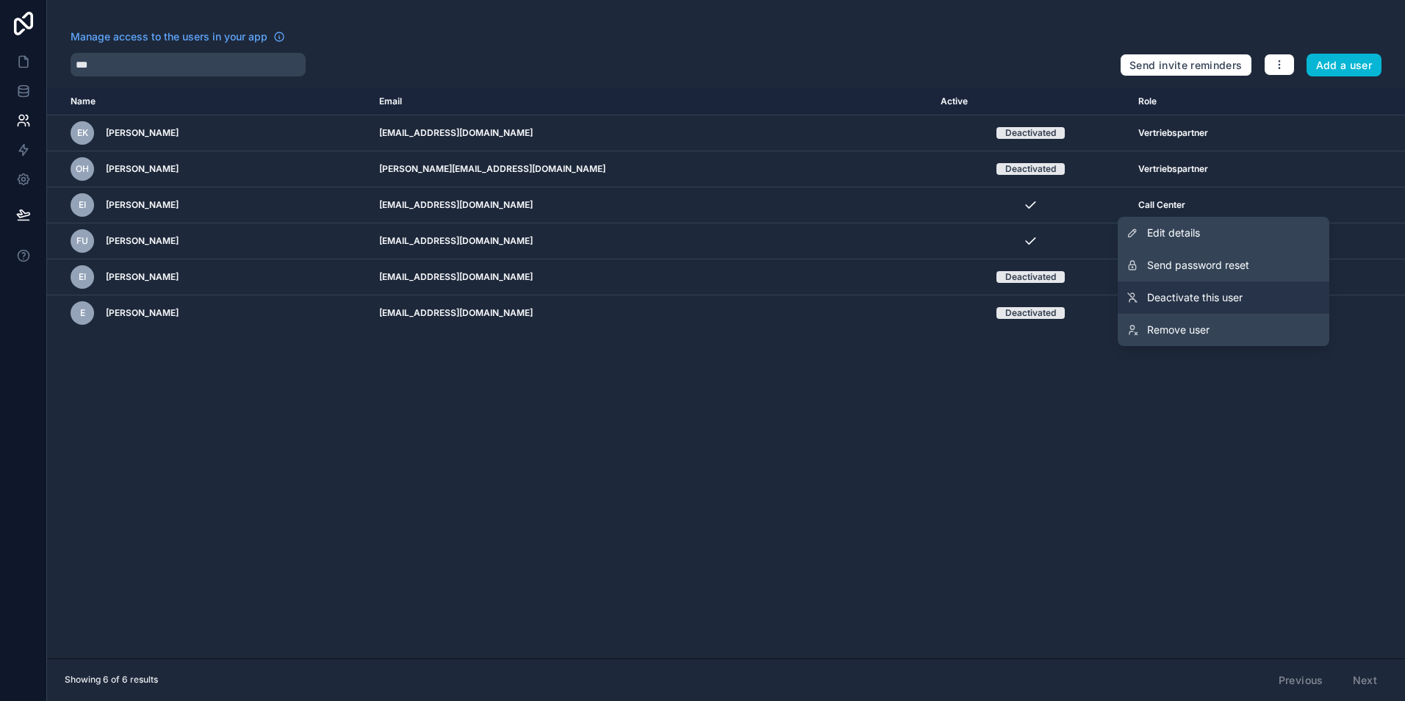
click at [1194, 295] on span "Deactivate this user" at bounding box center [1195, 297] width 96 height 15
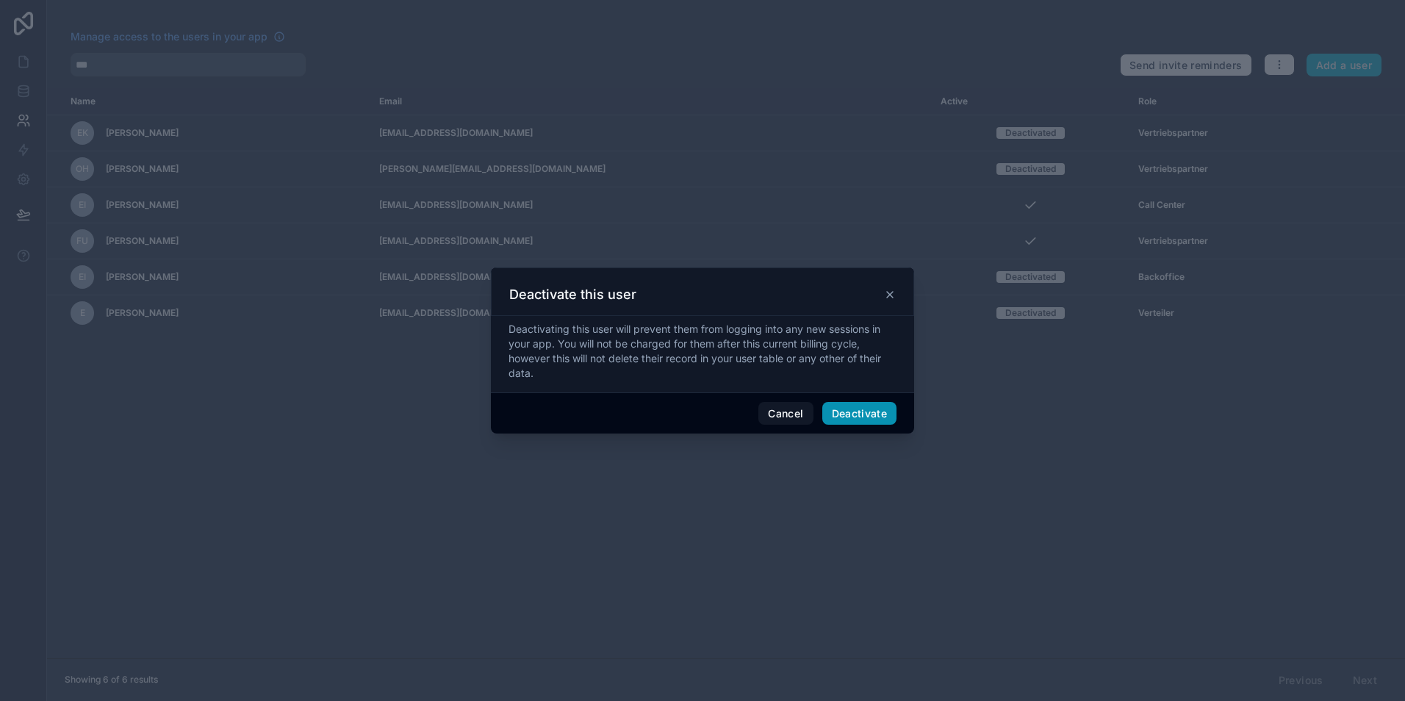
click at [860, 407] on button "Deactivate" at bounding box center [859, 414] width 75 height 24
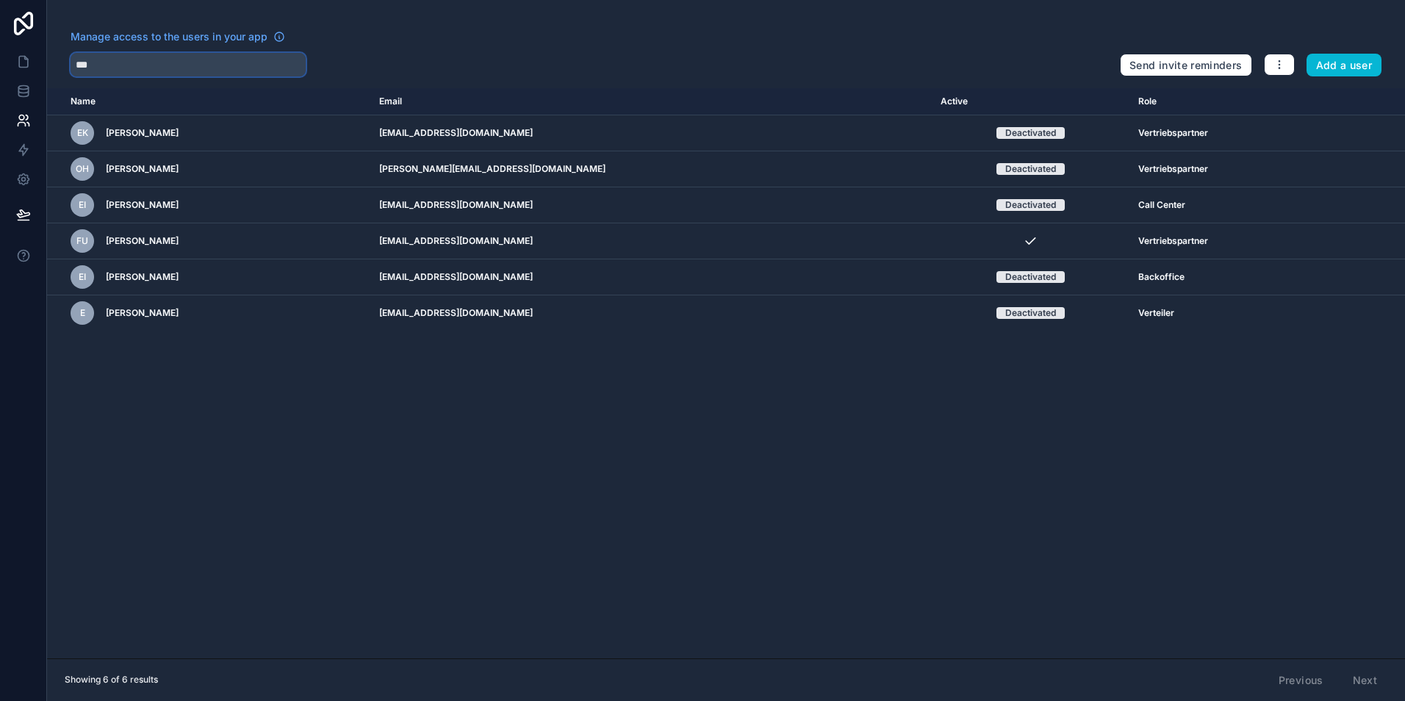
click at [220, 53] on input "***" at bounding box center [188, 65] width 235 height 24
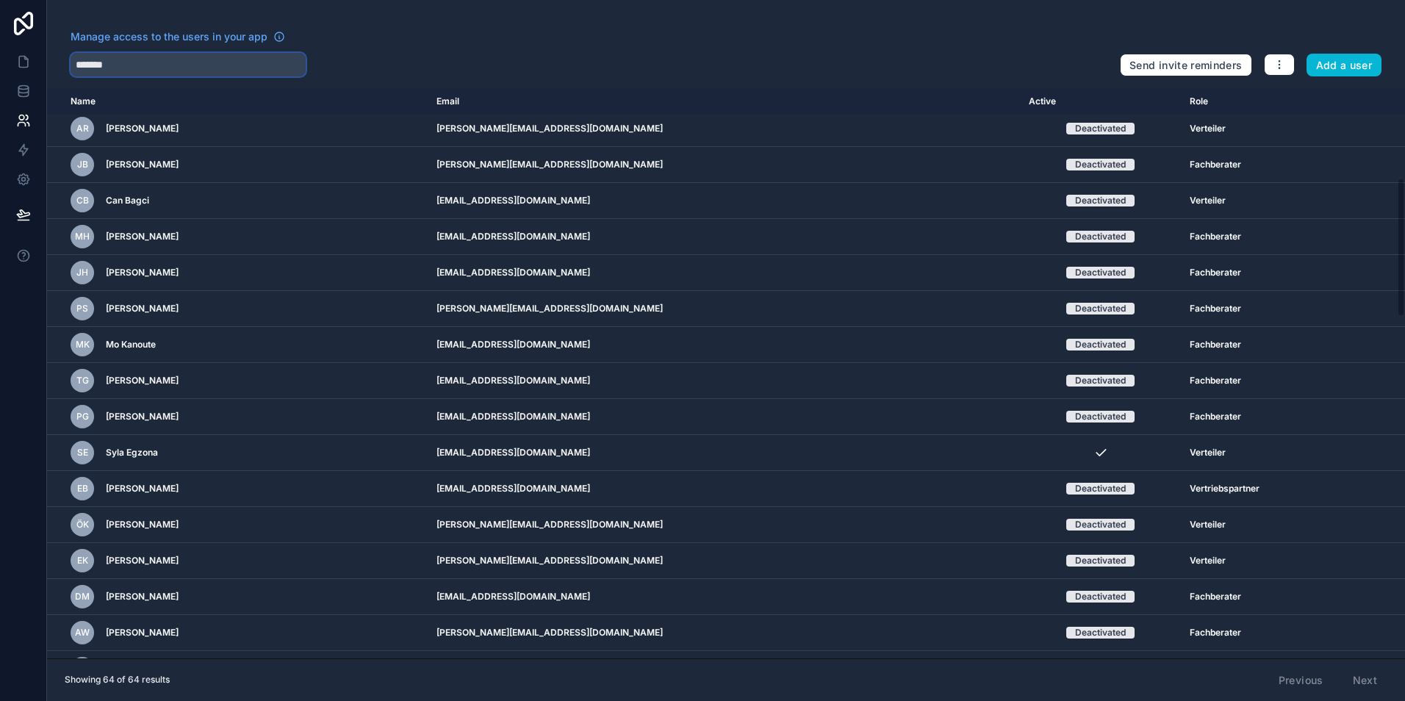
scroll to position [368, 0]
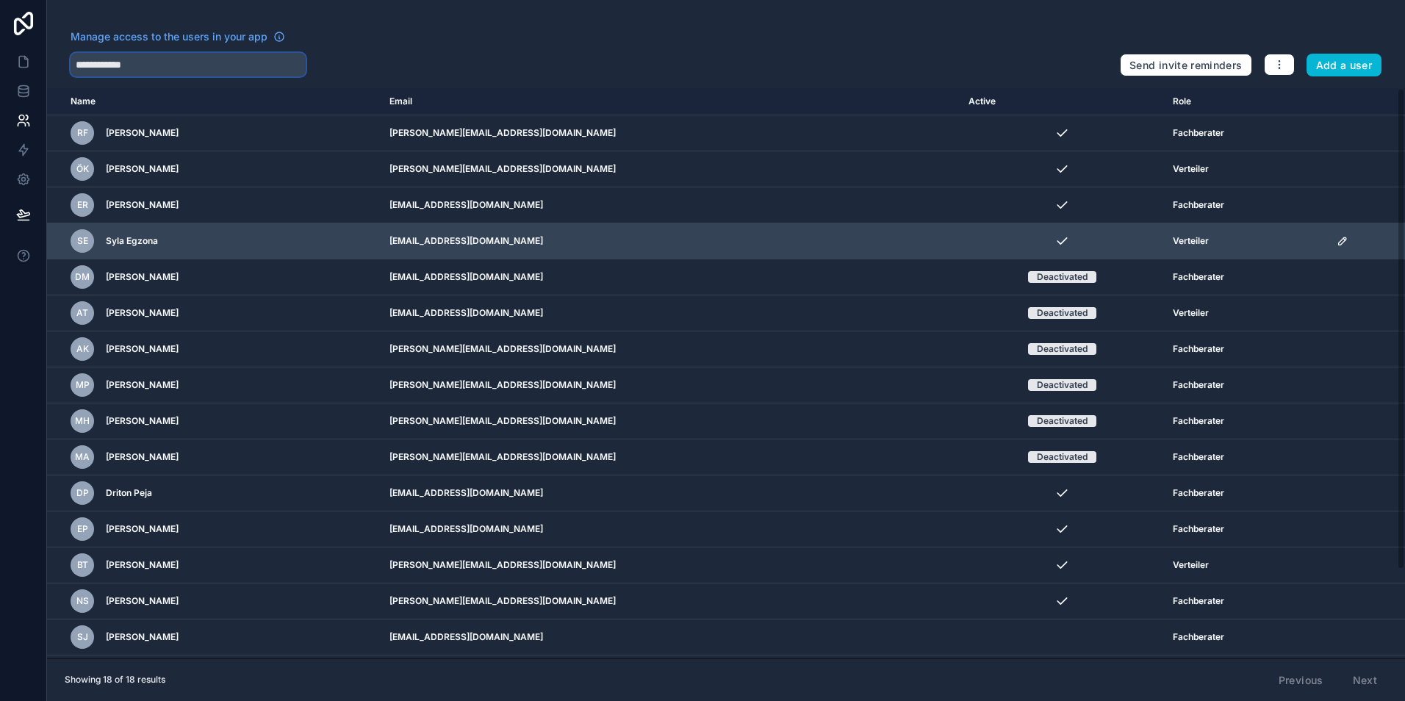
type input "**********"
click at [1337, 240] on div "scrollable content" at bounding box center [1367, 241] width 60 height 12
click at [1337, 237] on icon "scrollable content" at bounding box center [1343, 241] width 12 height 12
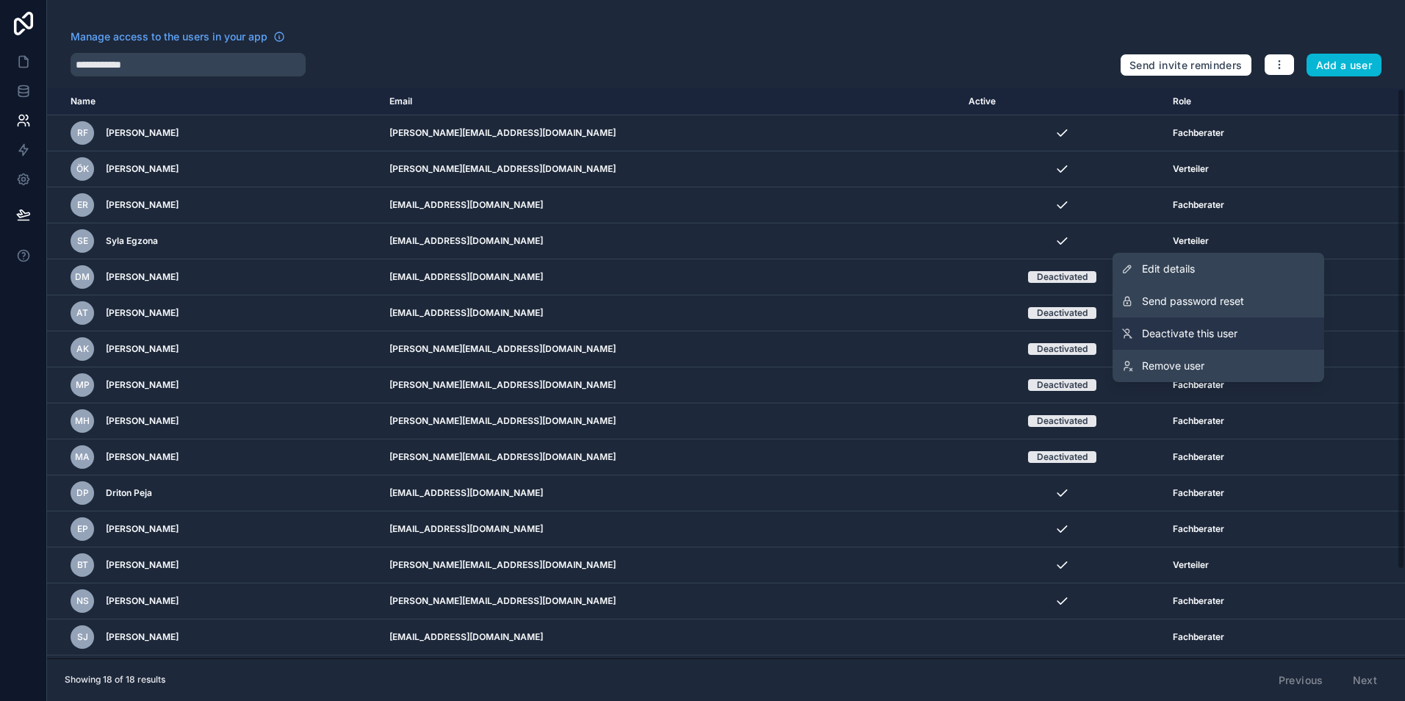
click at [1232, 335] on span "Deactivate this user" at bounding box center [1190, 333] width 96 height 15
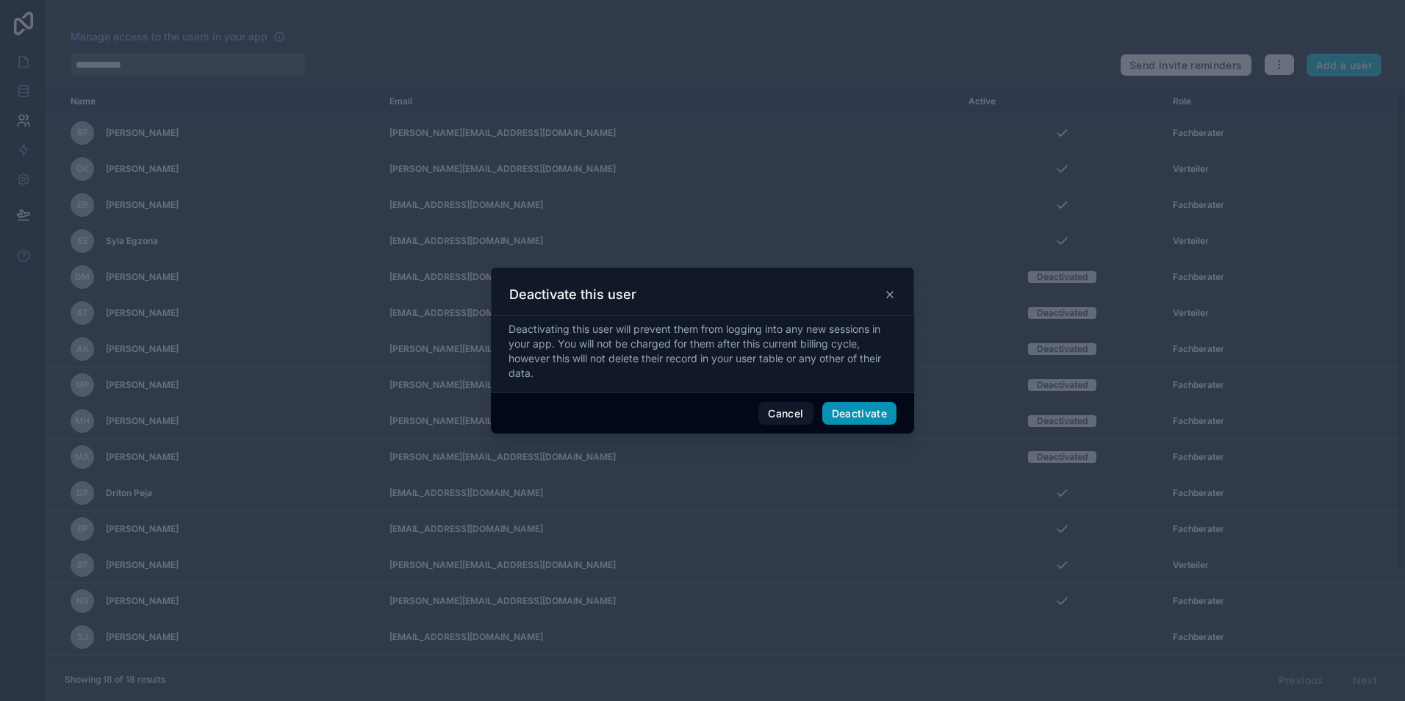
click at [882, 411] on button "Deactivate" at bounding box center [859, 414] width 75 height 24
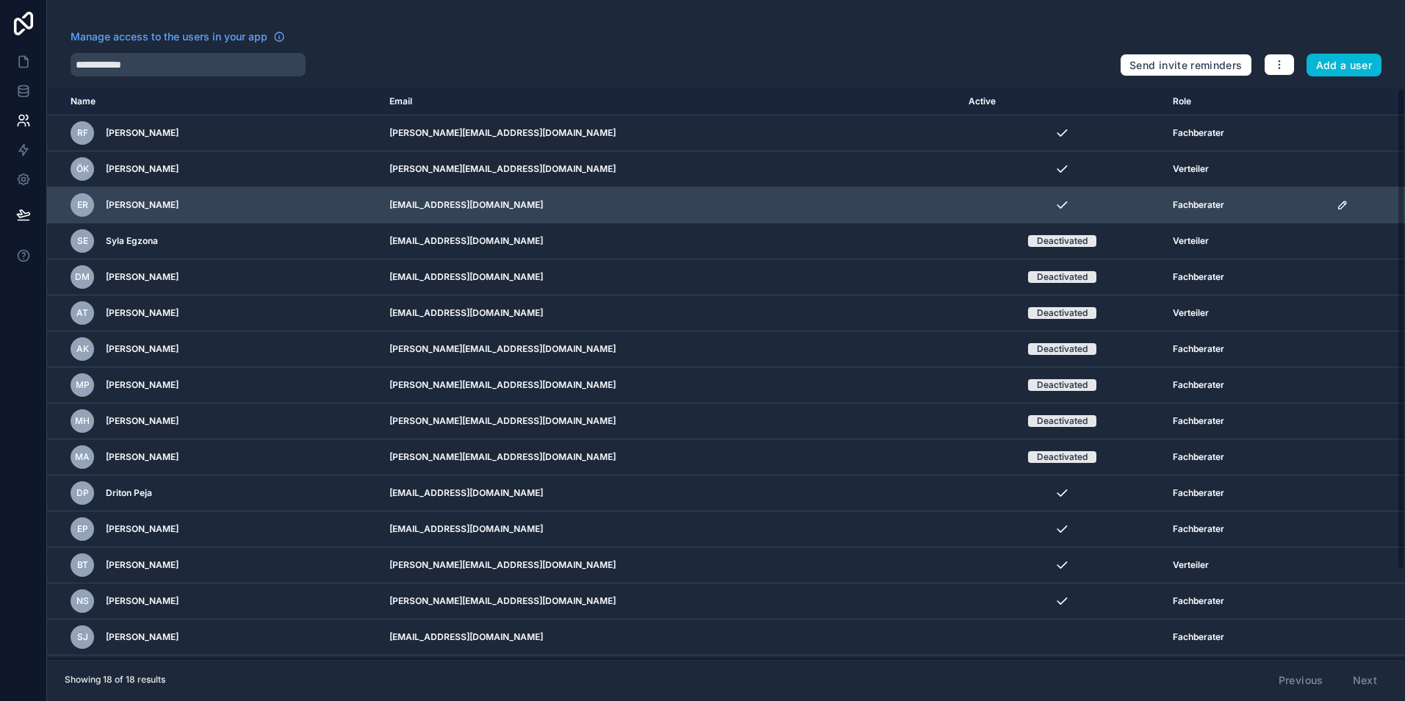
click at [1337, 207] on div "scrollable content" at bounding box center [1367, 205] width 60 height 12
click at [1337, 204] on icon "scrollable content" at bounding box center [1343, 205] width 12 height 12
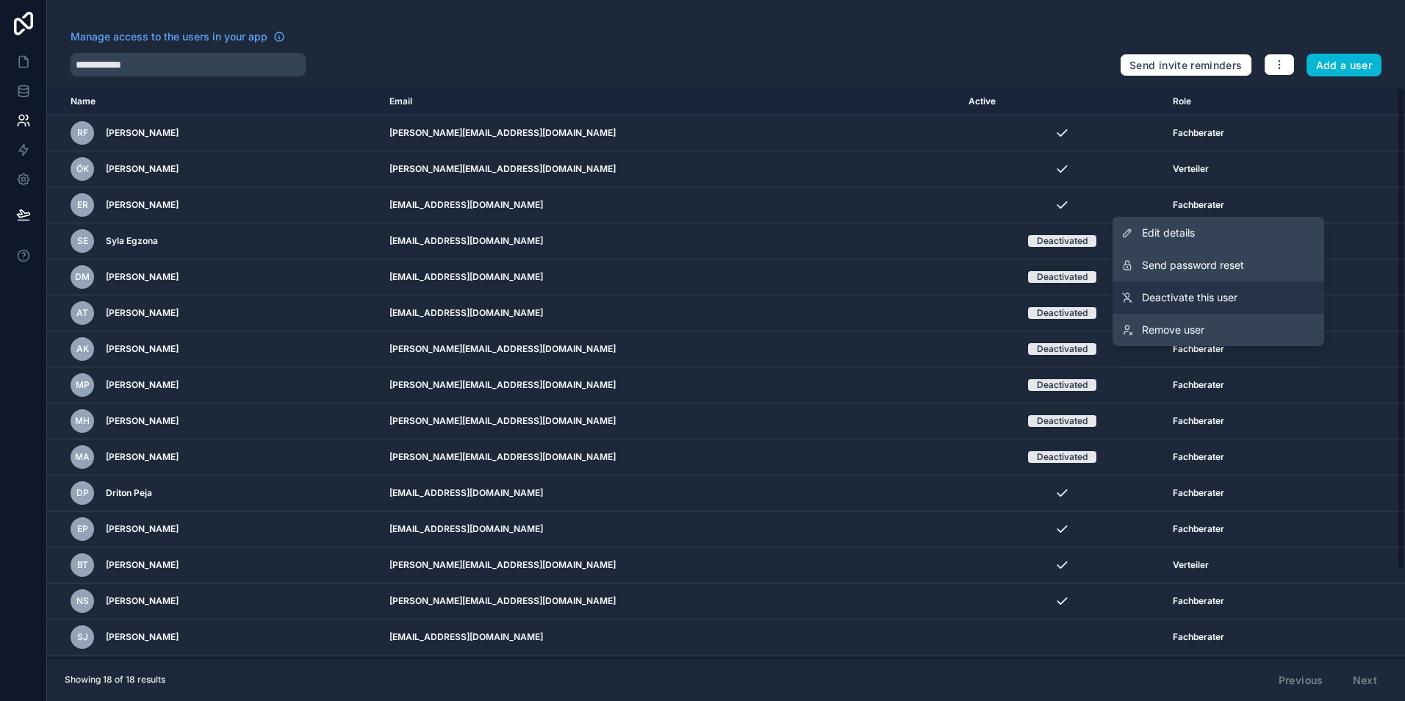
click at [1210, 304] on span "Deactivate this user" at bounding box center [1190, 297] width 96 height 15
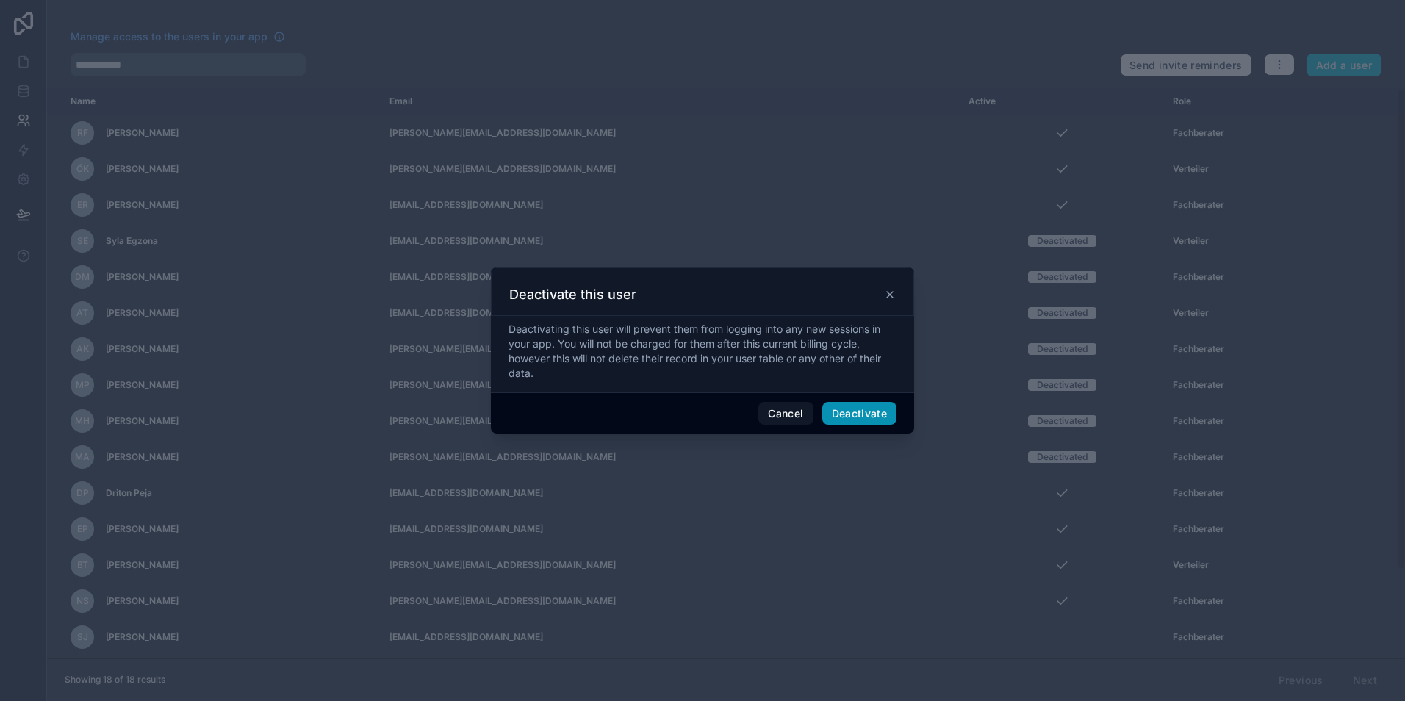
click at [880, 407] on button "Deactivate" at bounding box center [859, 414] width 75 height 24
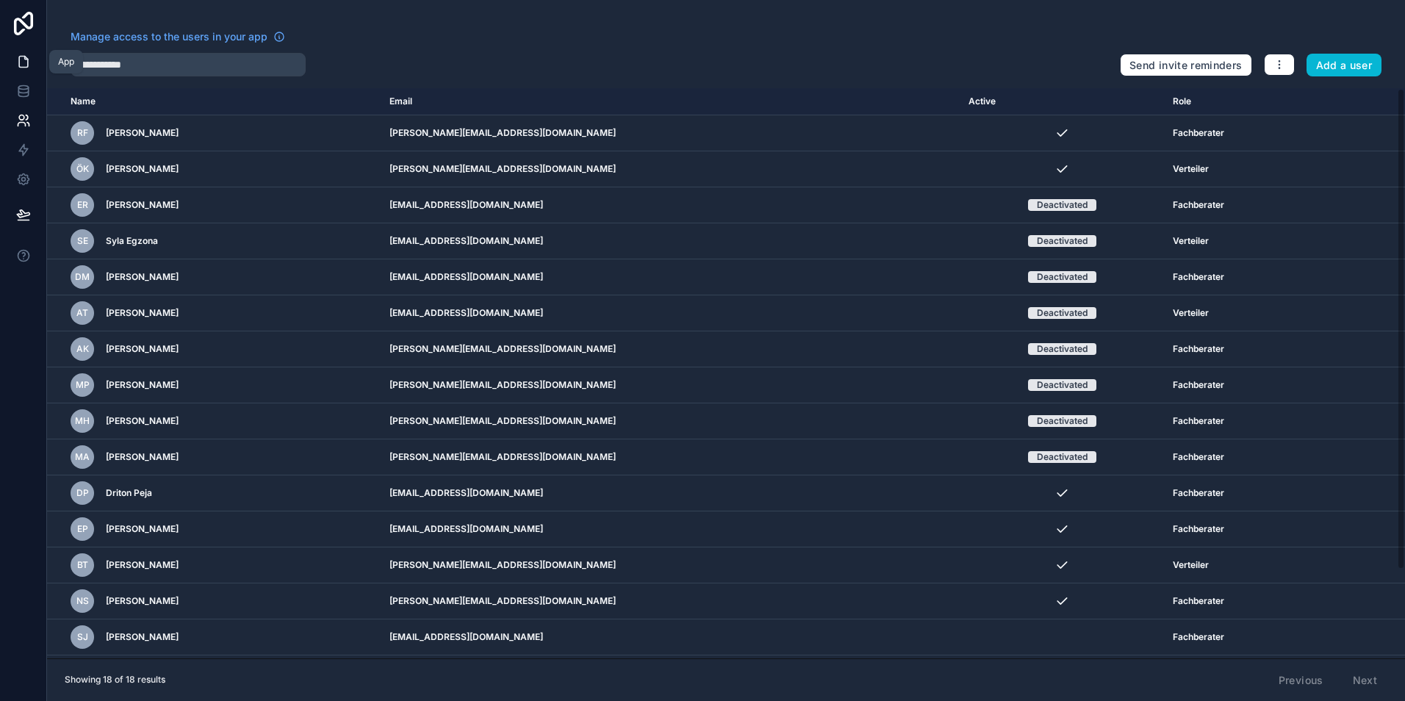
click at [26, 60] on icon at bounding box center [25, 58] width 3 height 3
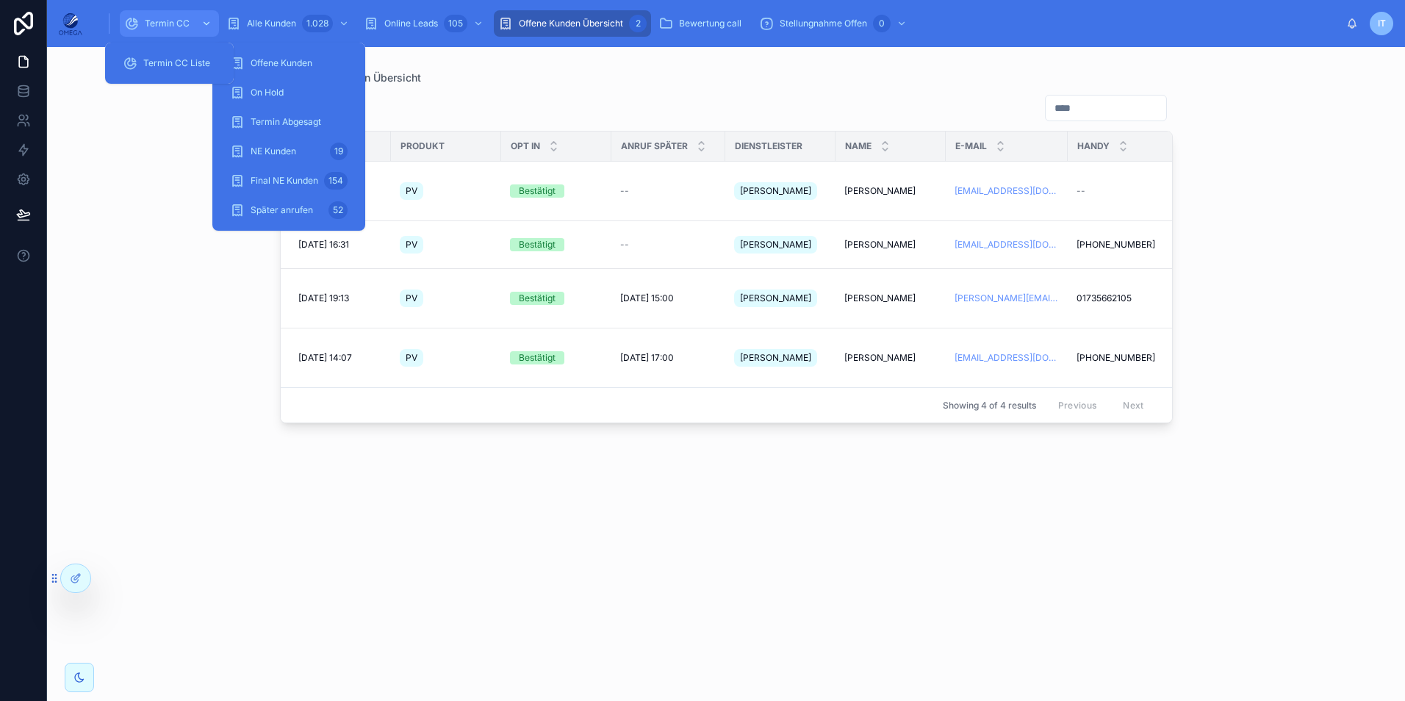
click at [181, 12] on div "Termin CC" at bounding box center [169, 24] width 90 height 24
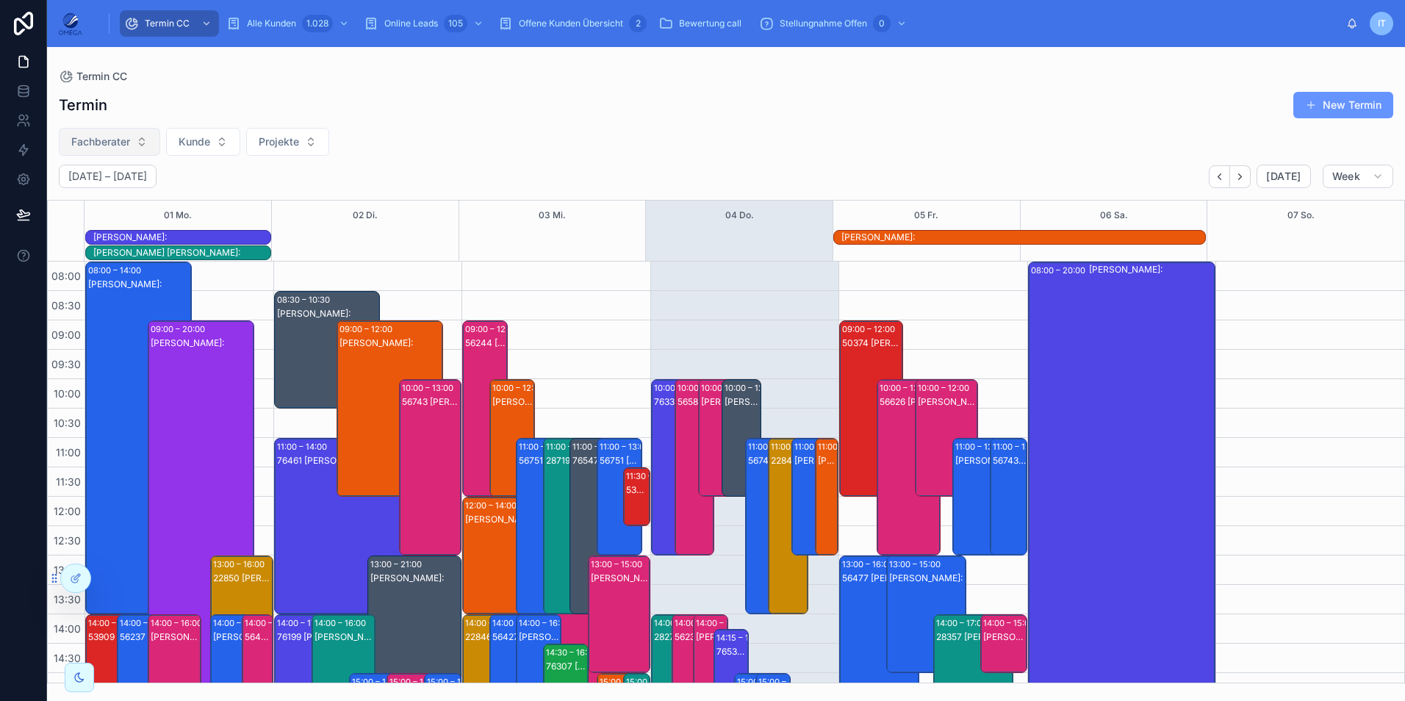
scroll to position [343, 0]
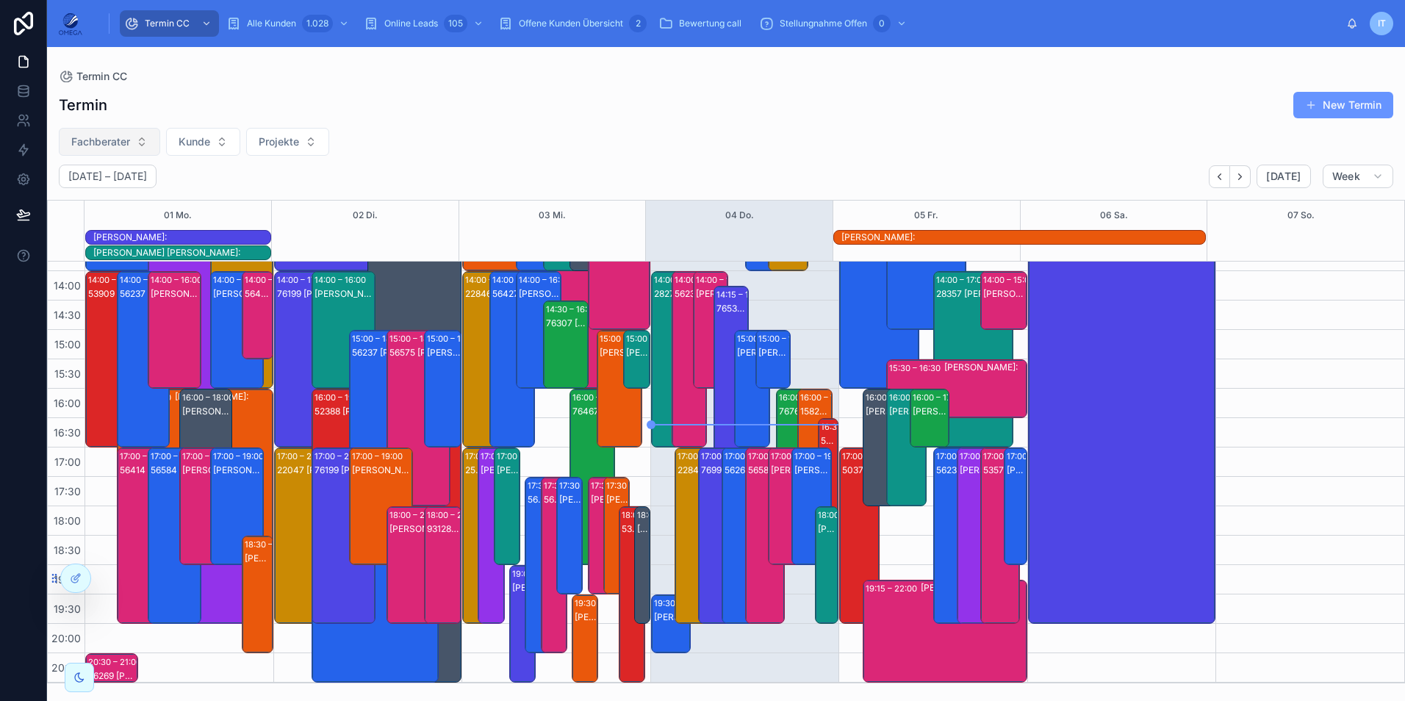
click at [147, 146] on button "Fachberater" at bounding box center [109, 142] width 101 height 28
type input "****"
click at [115, 206] on div "[PERSON_NAME]" at bounding box center [109, 202] width 176 height 24
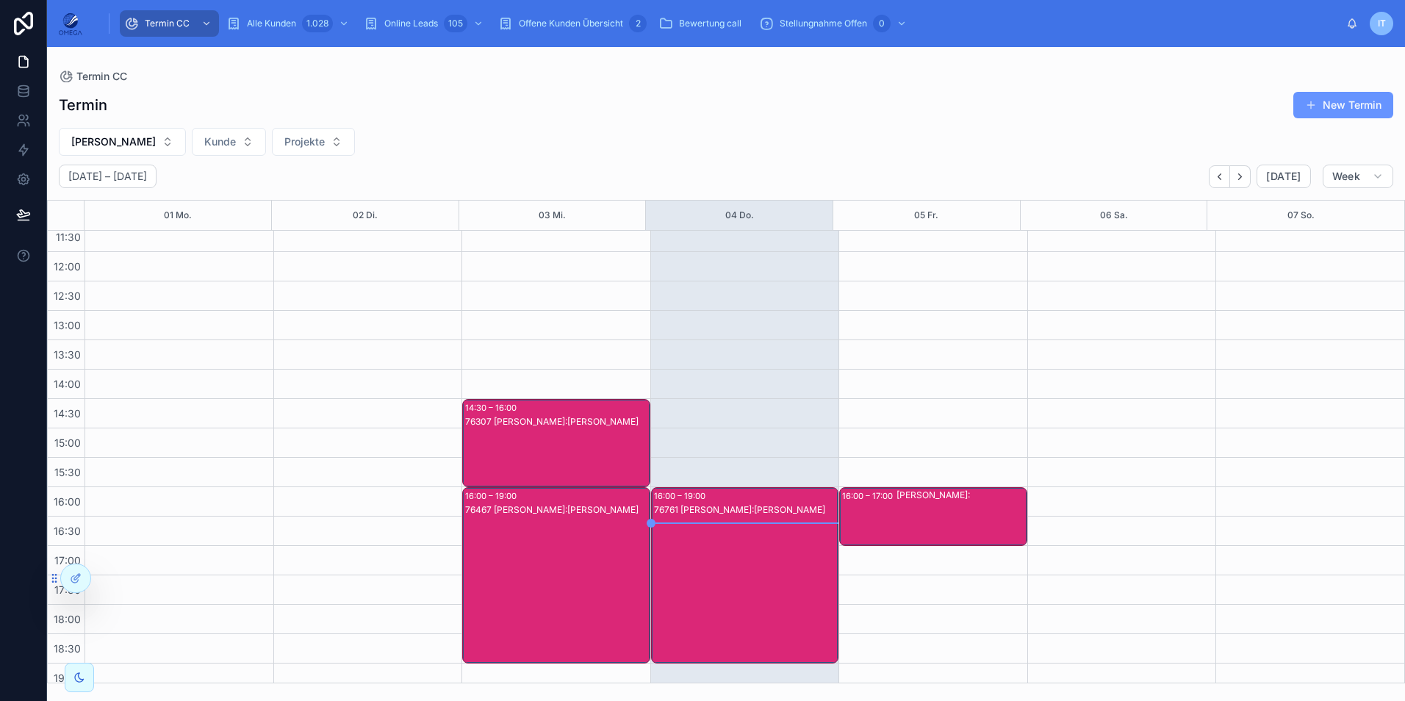
scroll to position [221, 0]
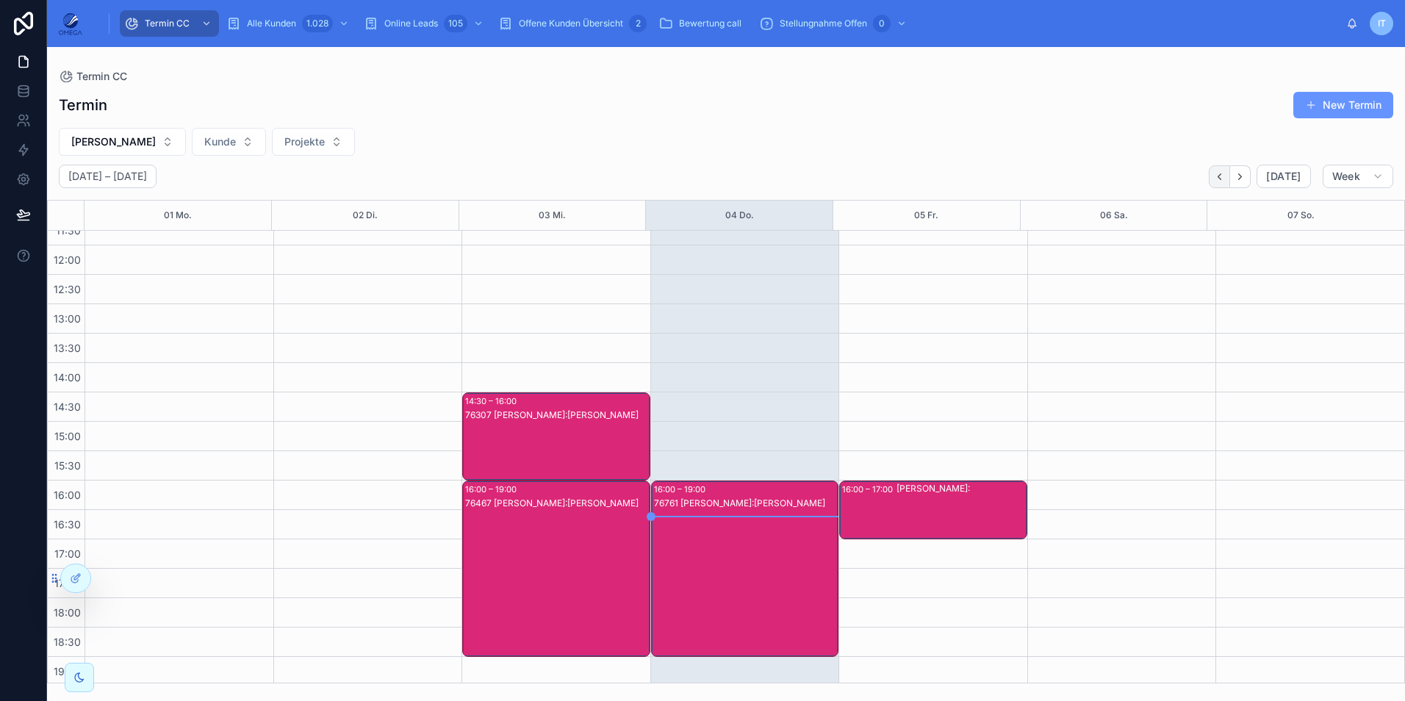
click at [1218, 177] on icon "Back" at bounding box center [1219, 176] width 11 height 11
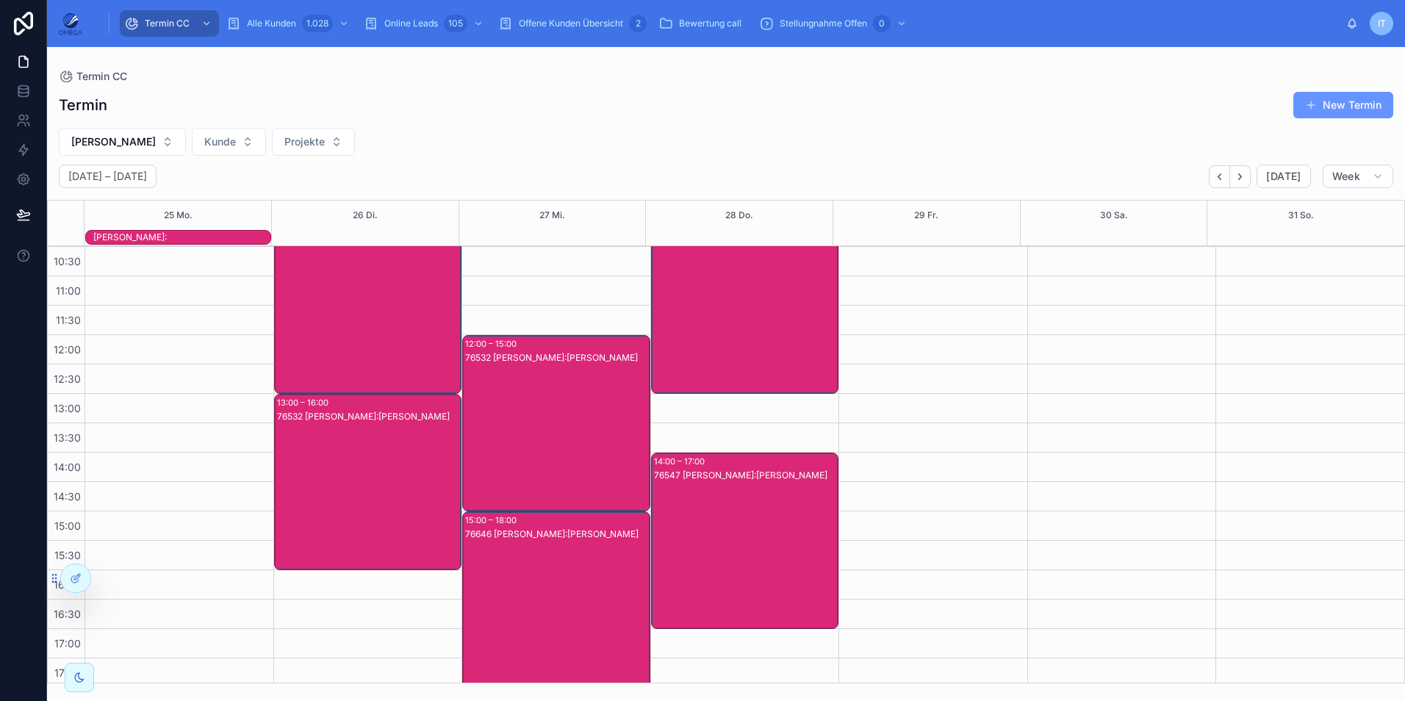
scroll to position [147, 0]
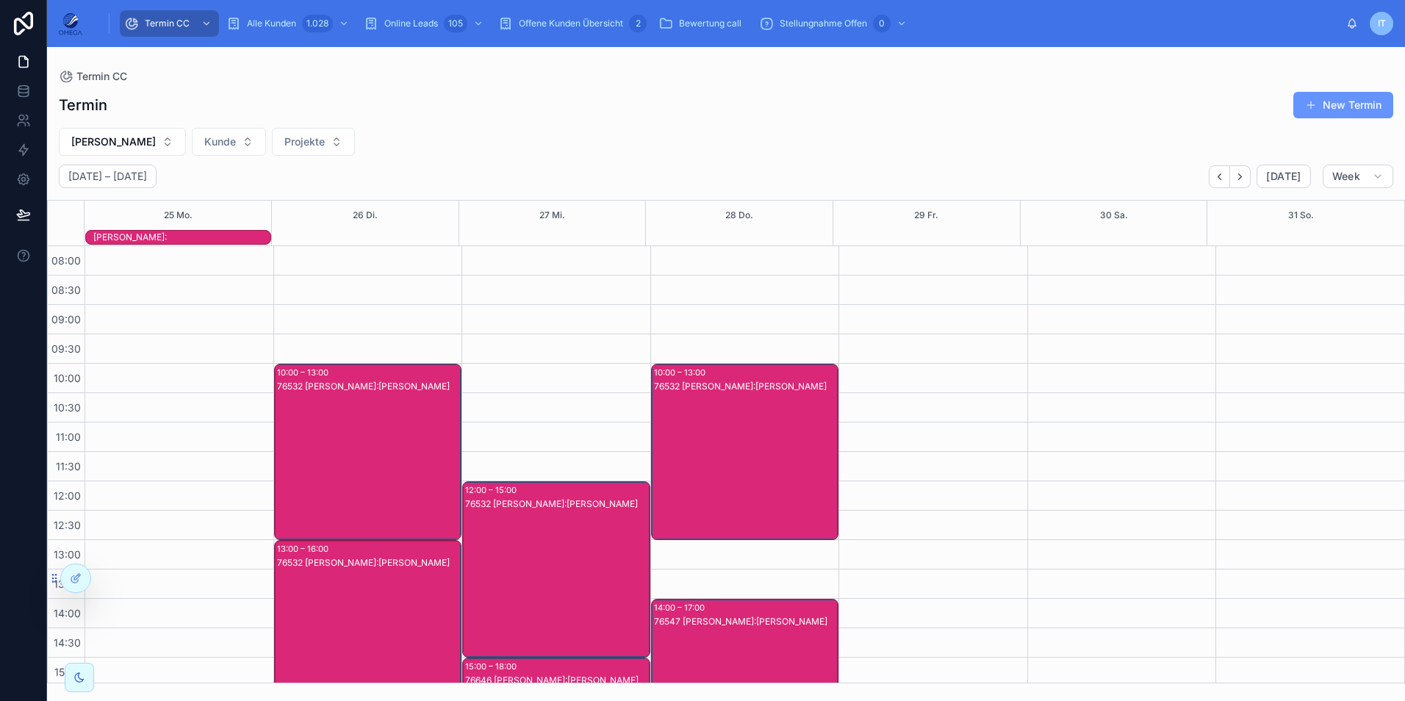
scroll to position [328, 0]
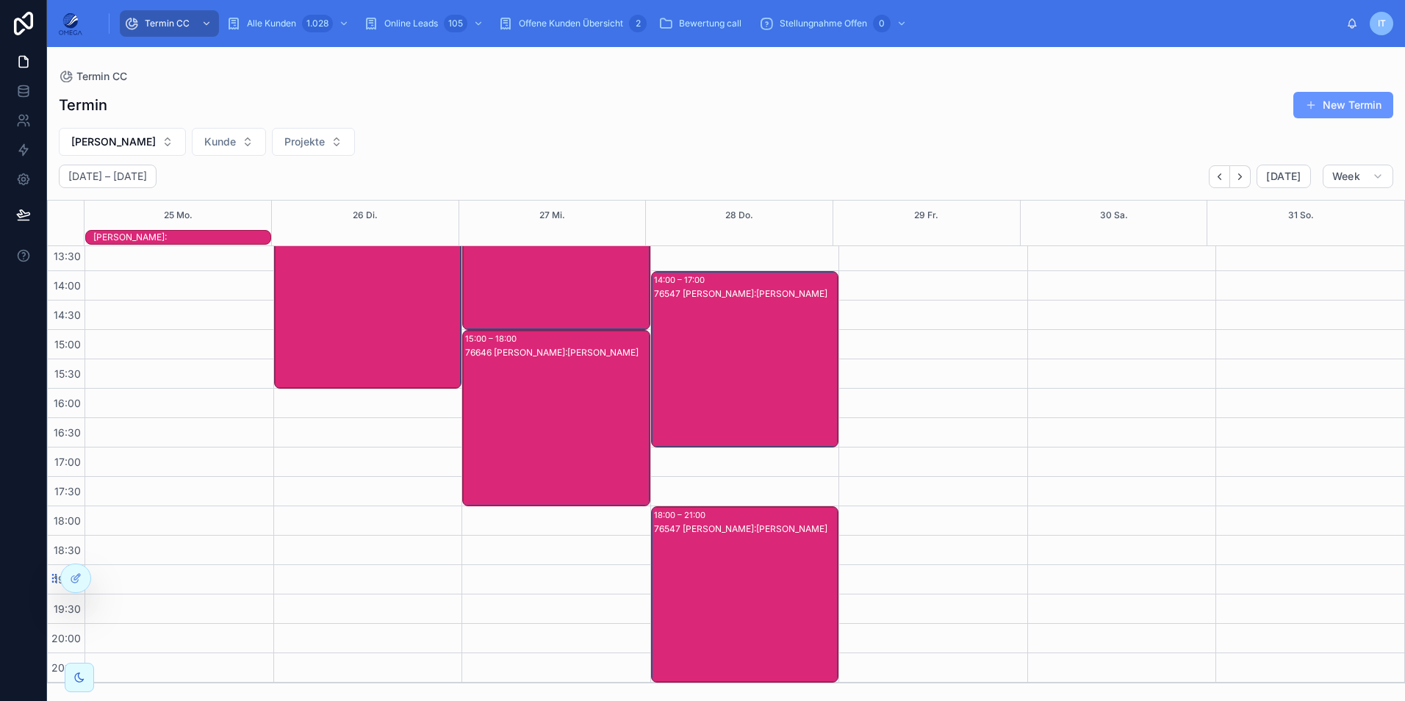
click at [211, 234] on div "[PERSON_NAME]:" at bounding box center [181, 238] width 177 height 12
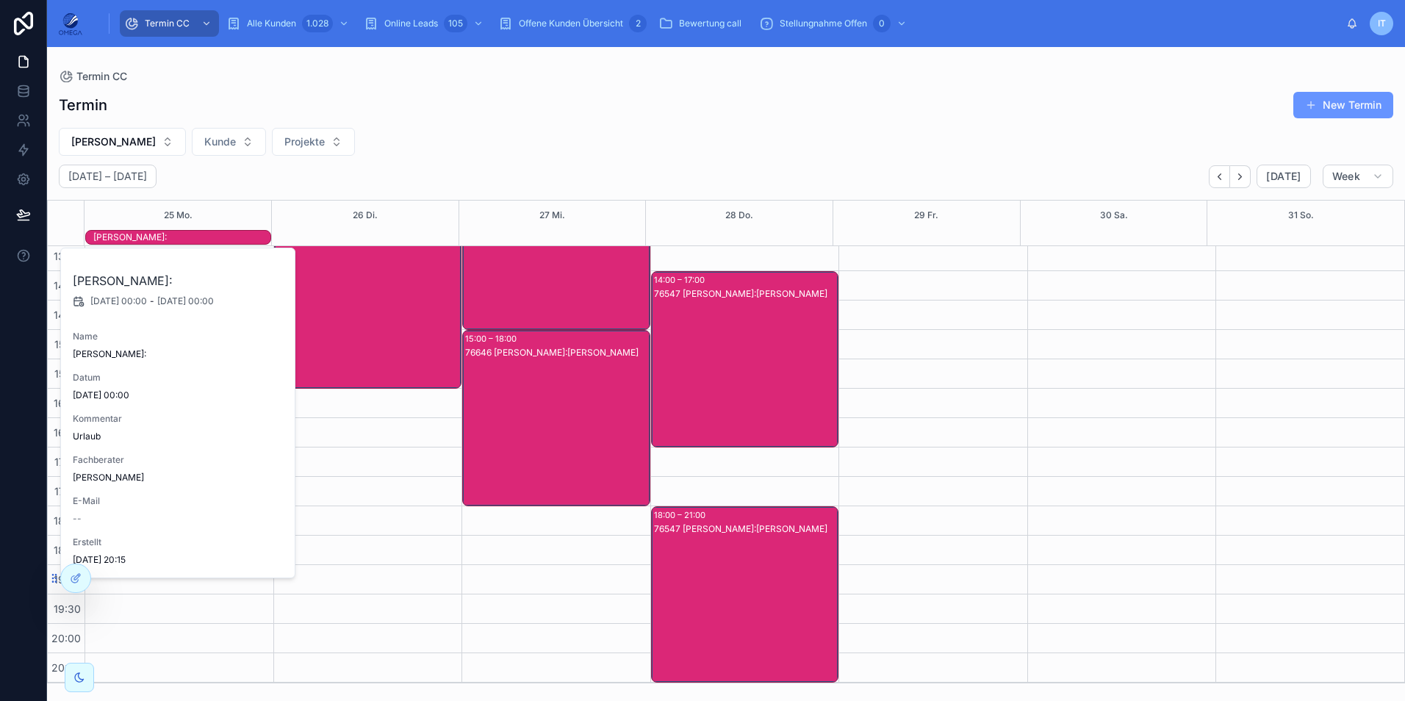
click at [211, 234] on div "[PERSON_NAME]:" at bounding box center [181, 238] width 177 height 12
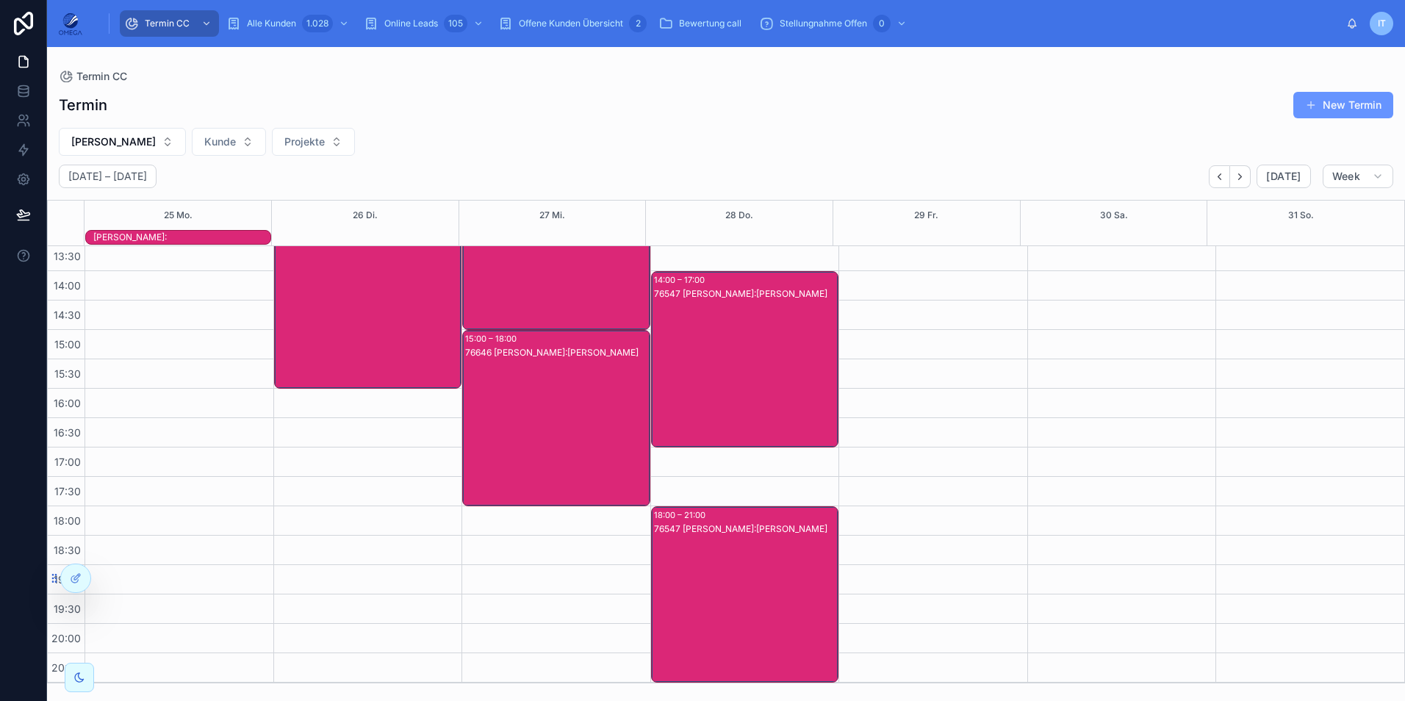
click at [619, 111] on div "Termin New Termin" at bounding box center [726, 105] width 1335 height 28
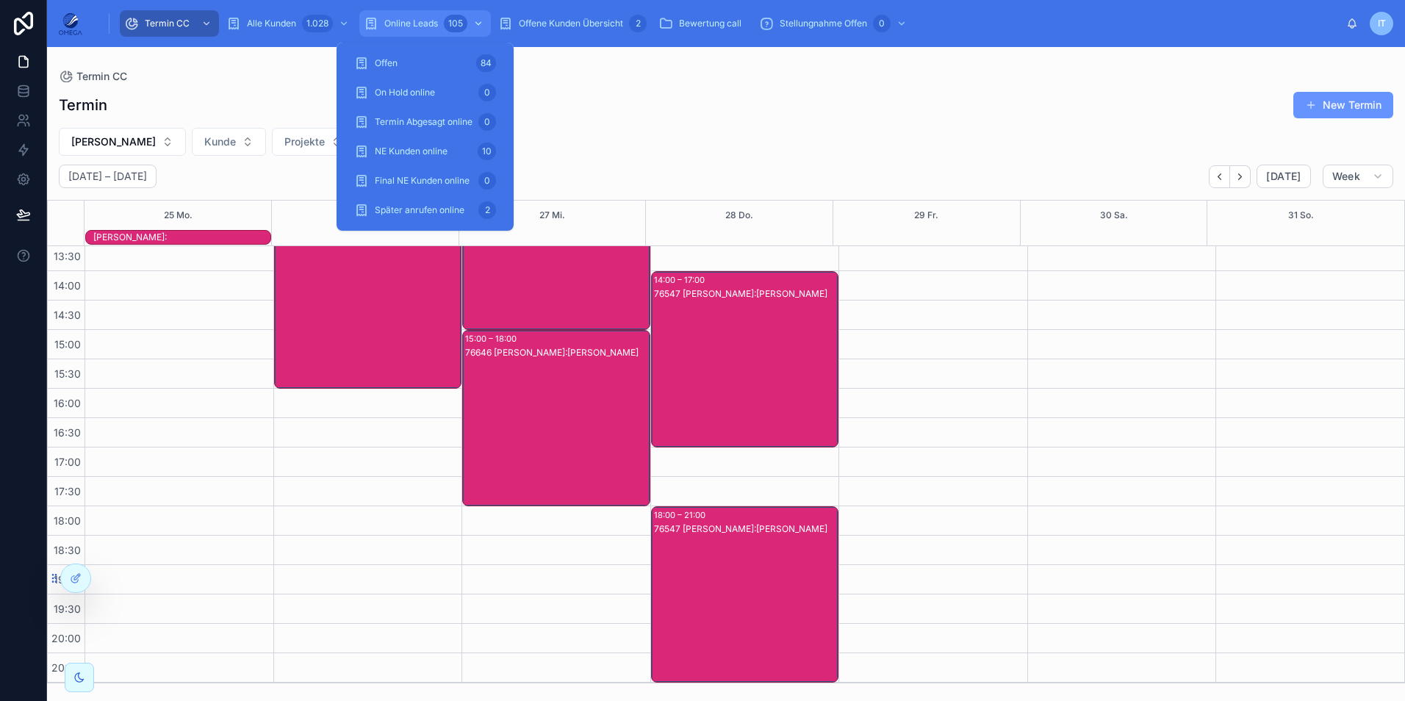
click at [420, 22] on span "Online Leads" at bounding box center [411, 24] width 54 height 12
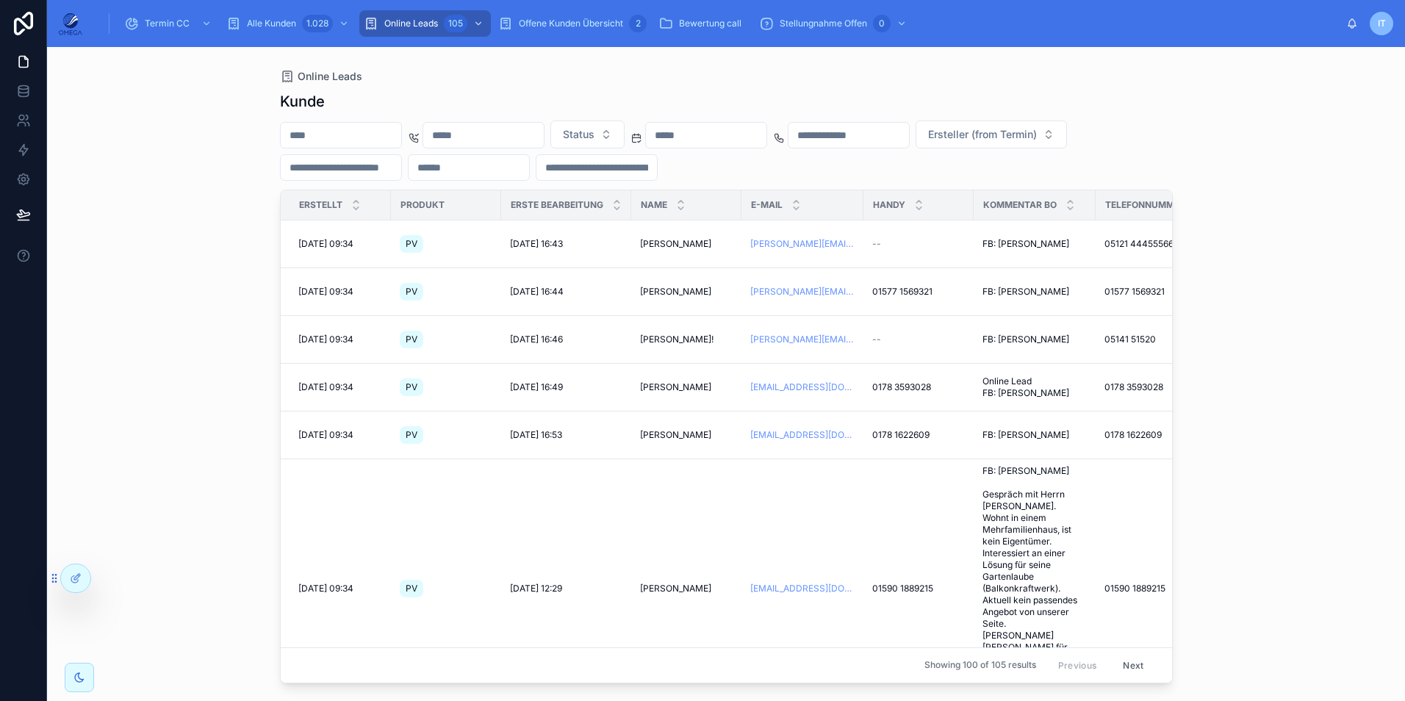
click at [657, 165] on input "text" at bounding box center [597, 167] width 121 height 21
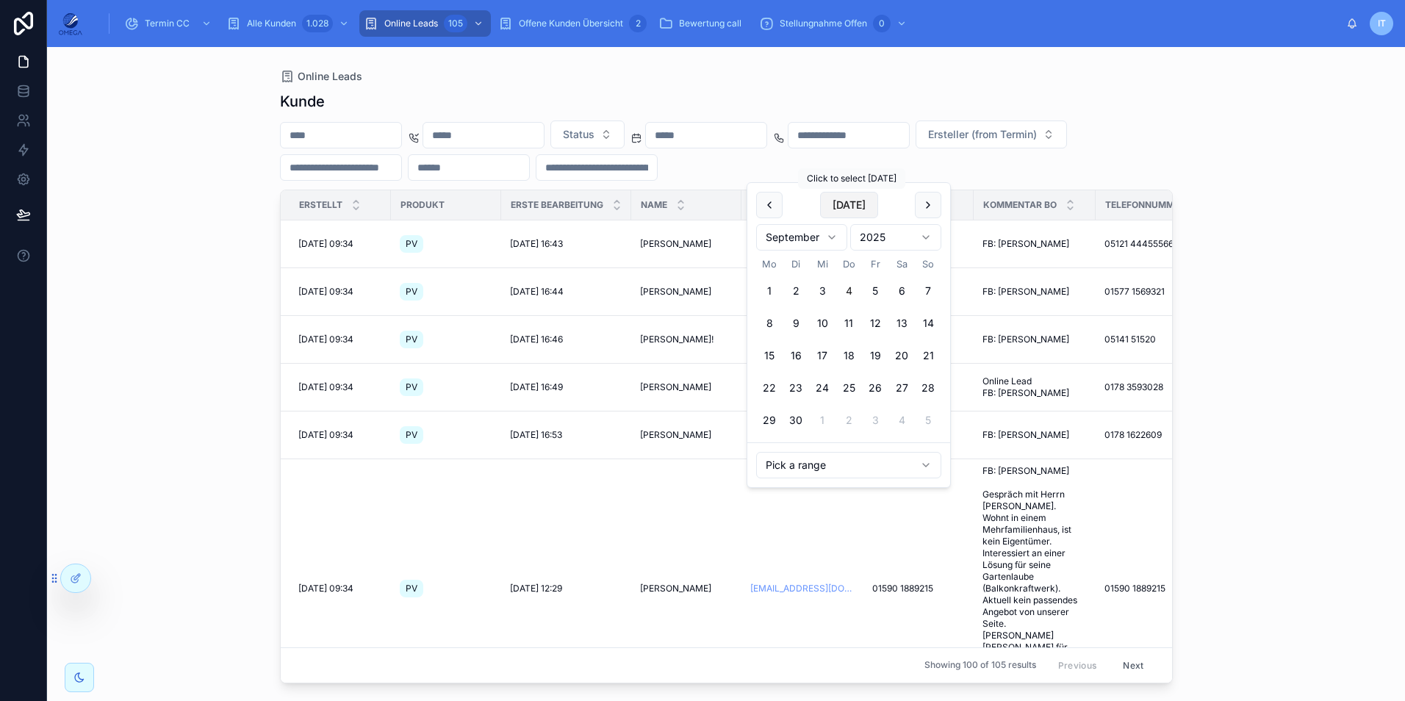
click at [859, 200] on button "[DATE]" at bounding box center [849, 205] width 58 height 26
type input "**********"
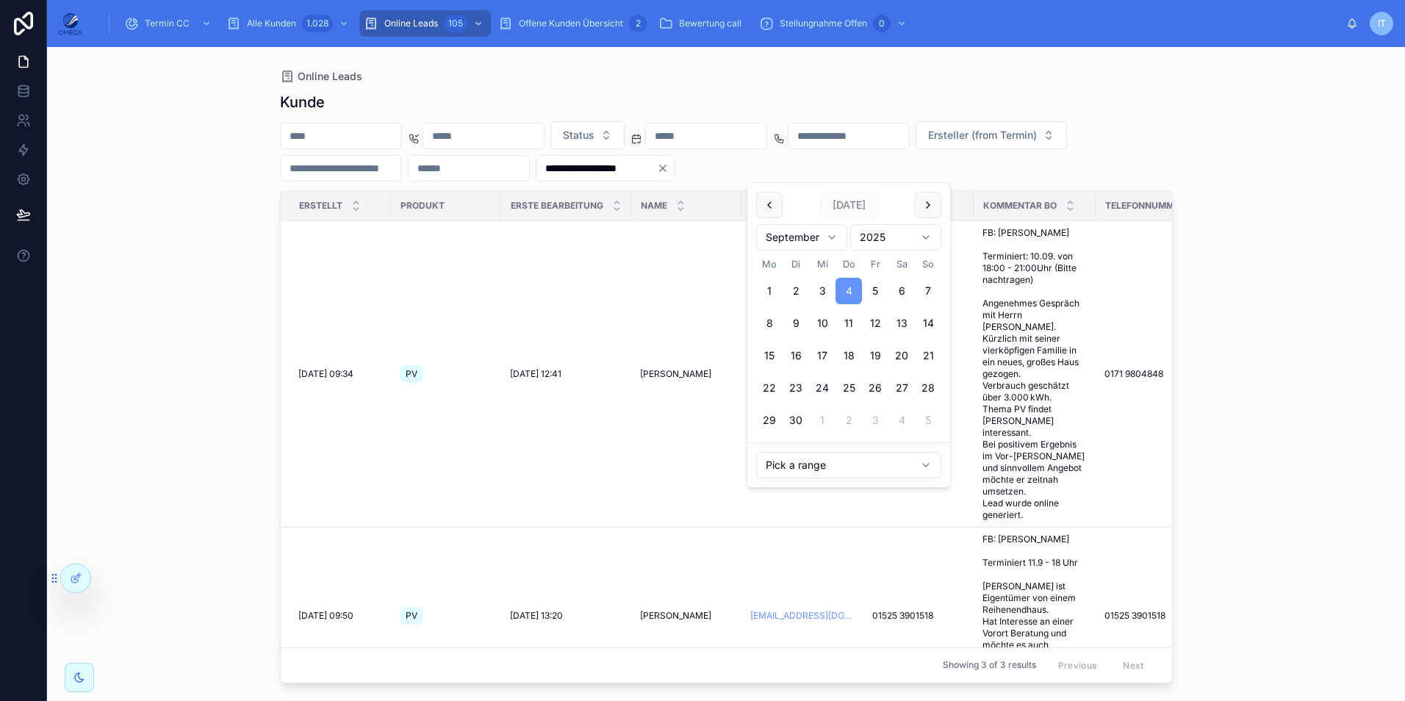
click at [1082, 154] on div "**********" at bounding box center [726, 151] width 893 height 60
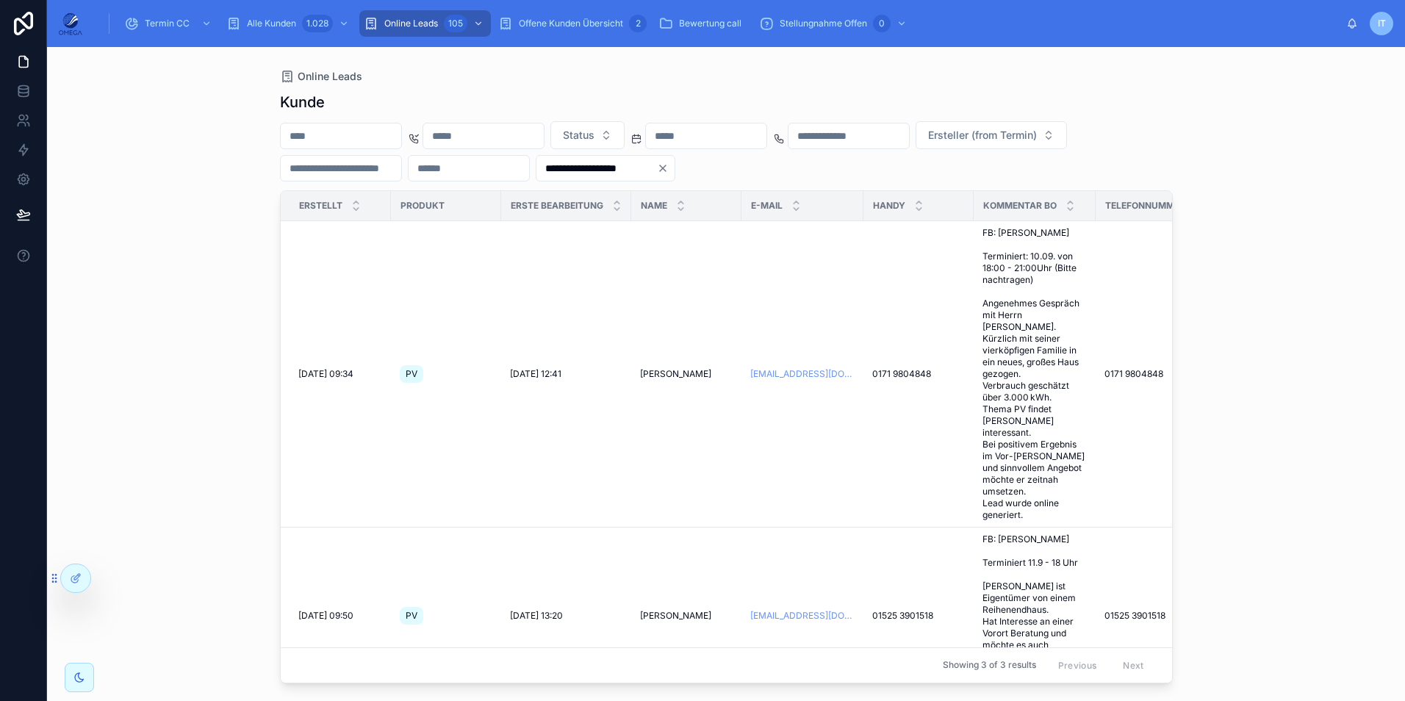
click at [666, 171] on icon "Clear" at bounding box center [663, 168] width 6 height 6
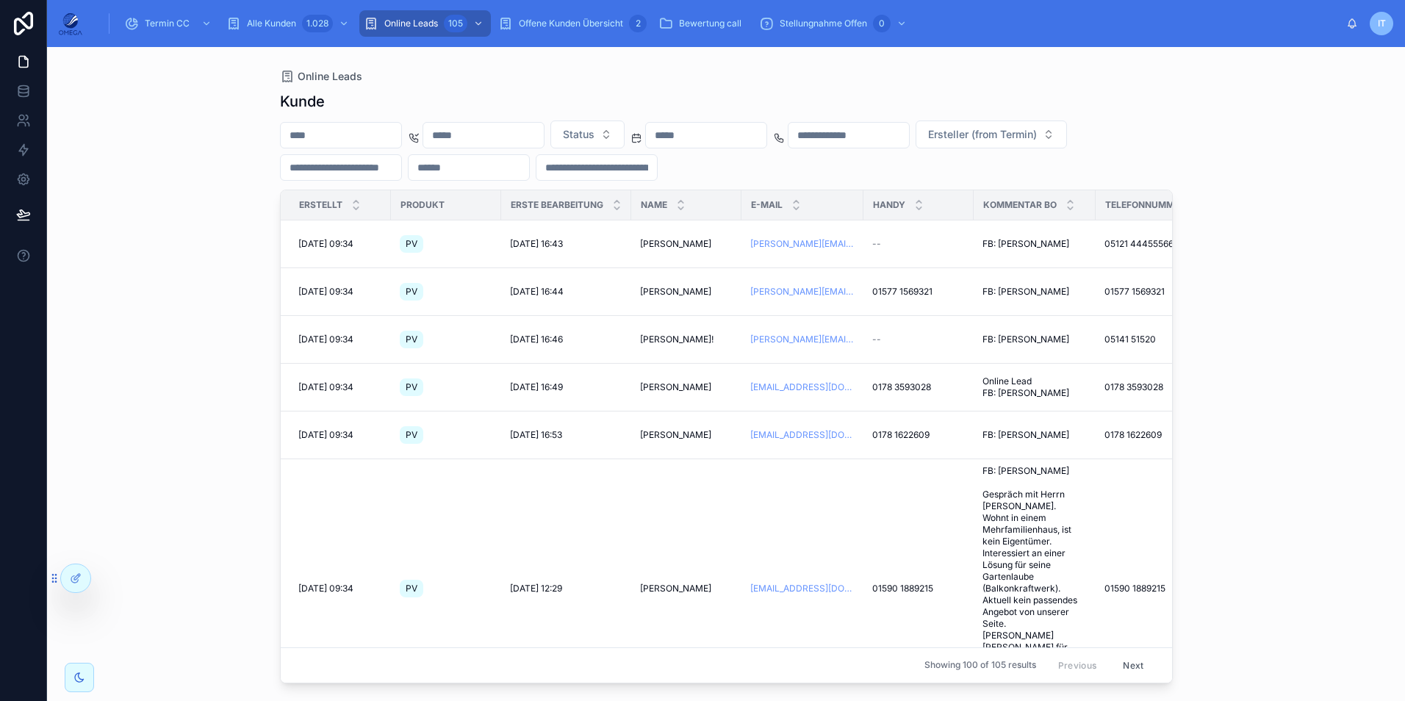
click at [357, 142] on input "text" at bounding box center [341, 135] width 121 height 21
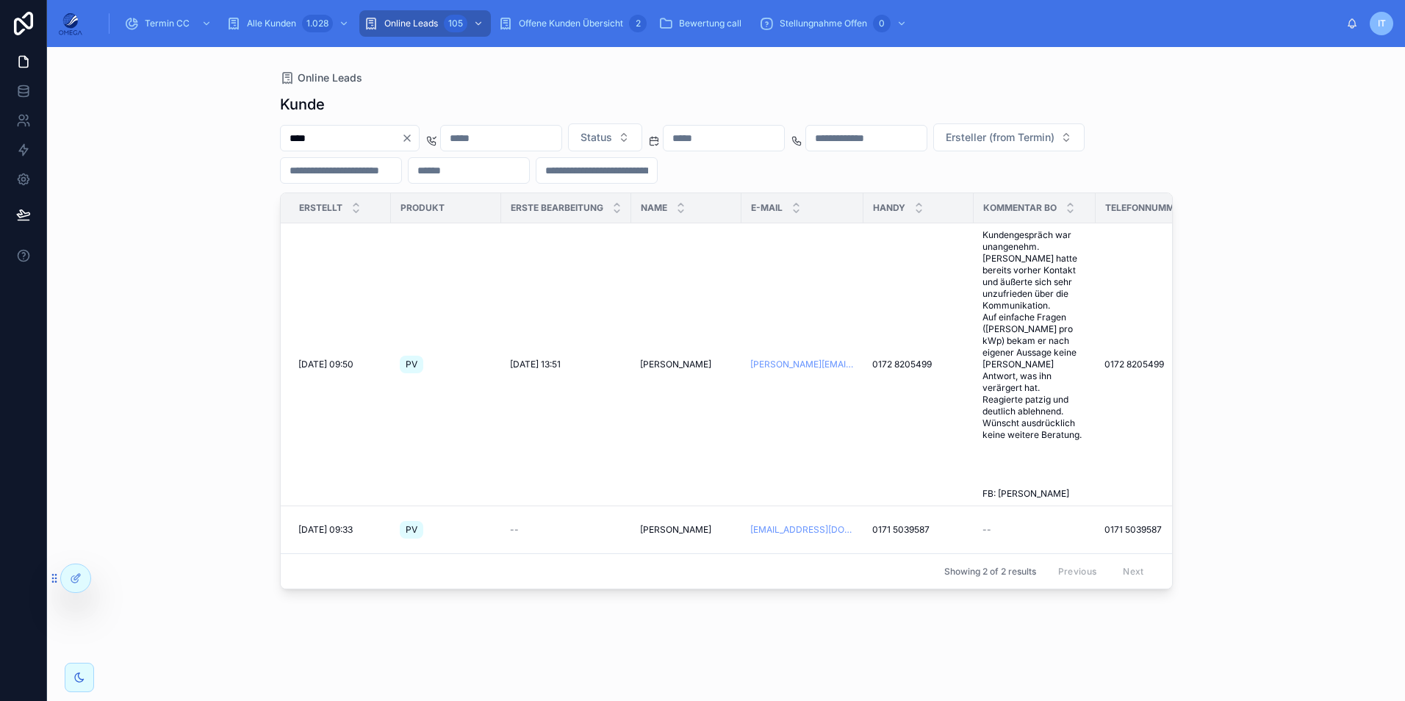
type input "****"
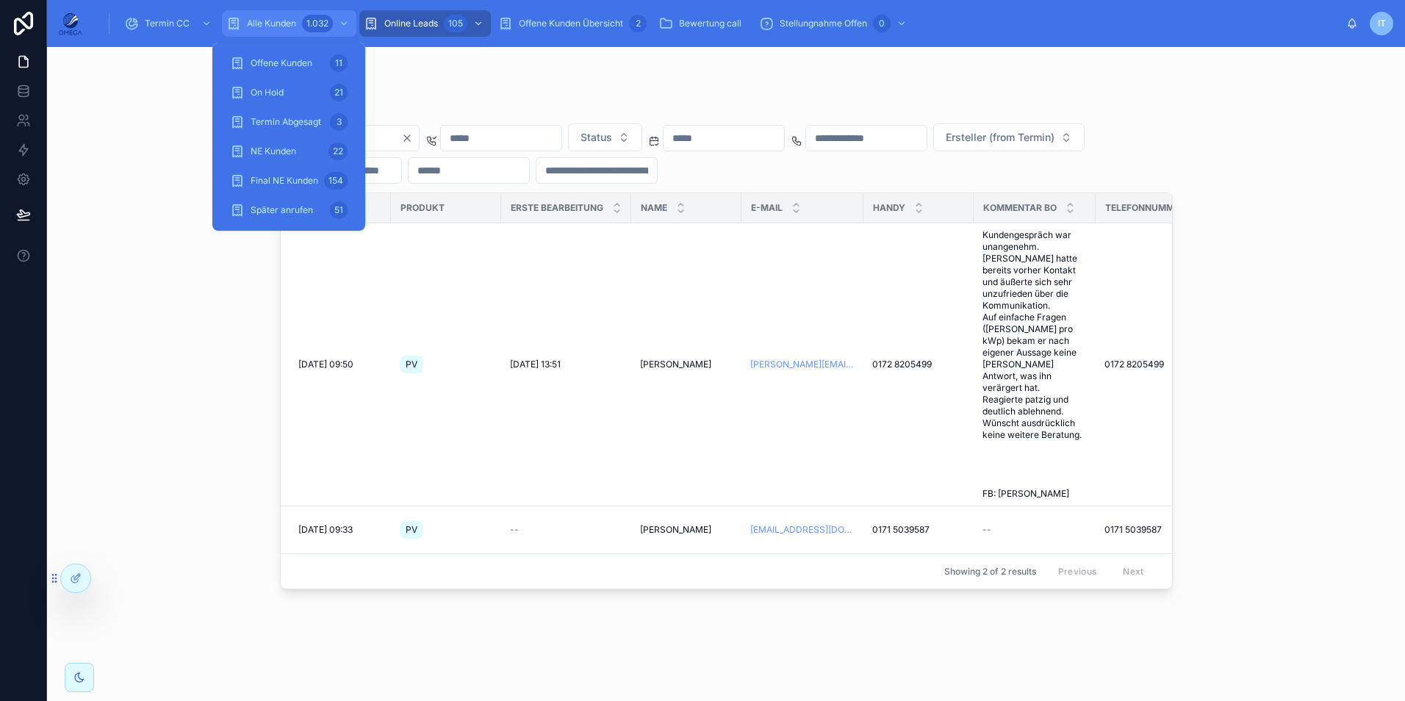
click at [243, 20] on div "Alle Kunden 1.032" at bounding box center [289, 24] width 126 height 24
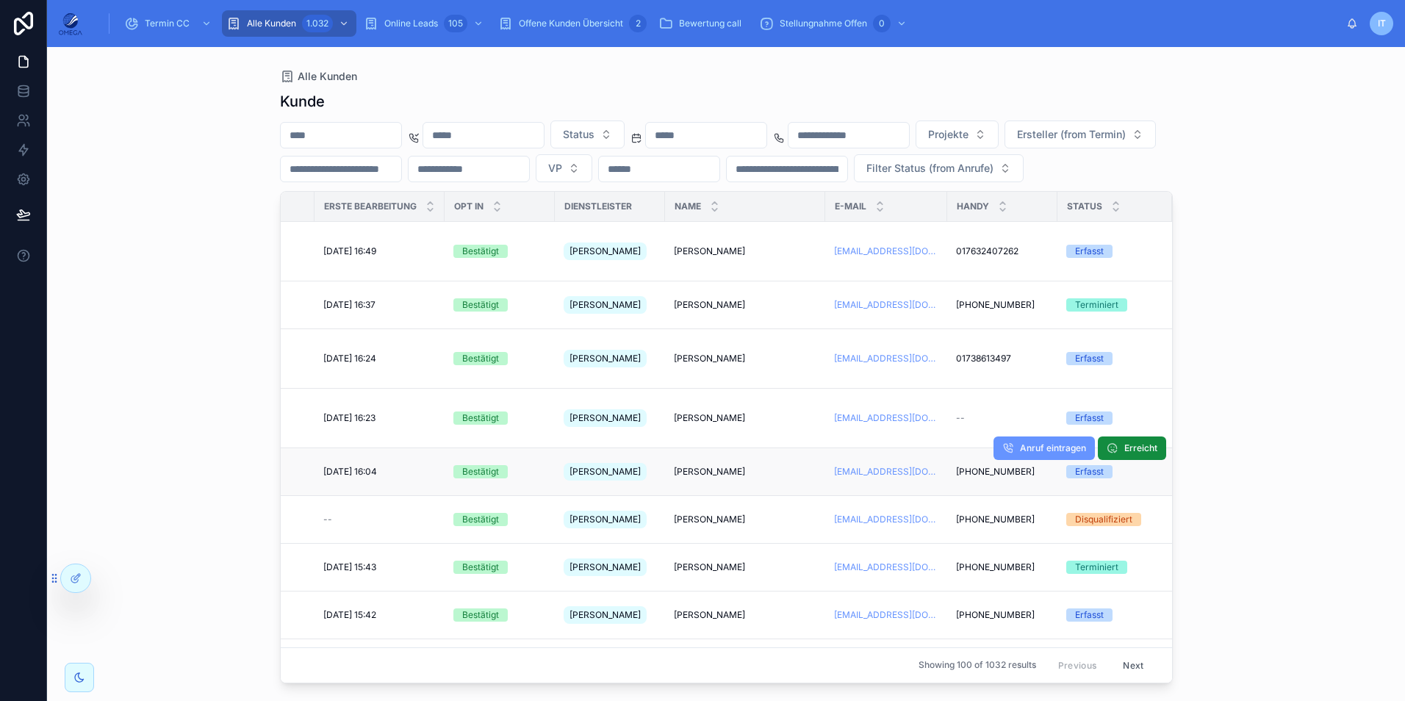
scroll to position [0, 187]
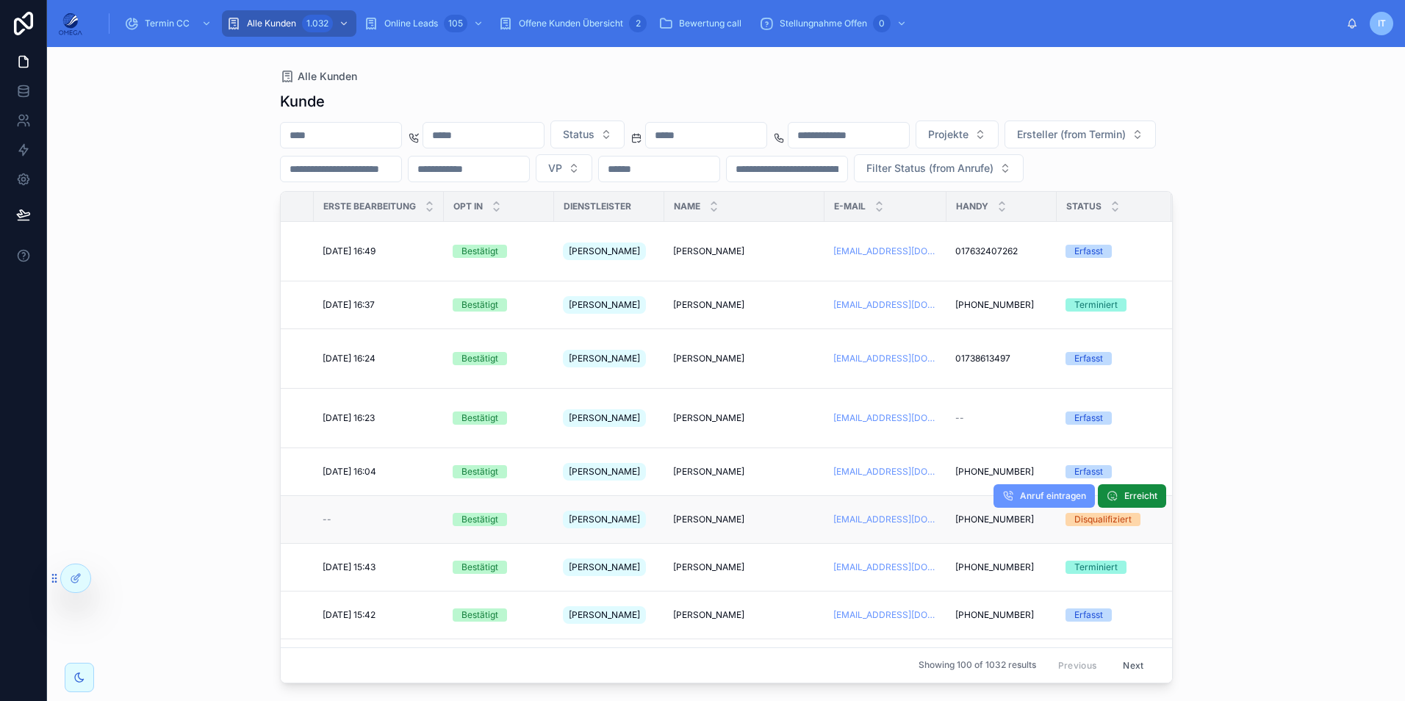
click at [728, 514] on span "[PERSON_NAME]" at bounding box center [708, 520] width 71 height 12
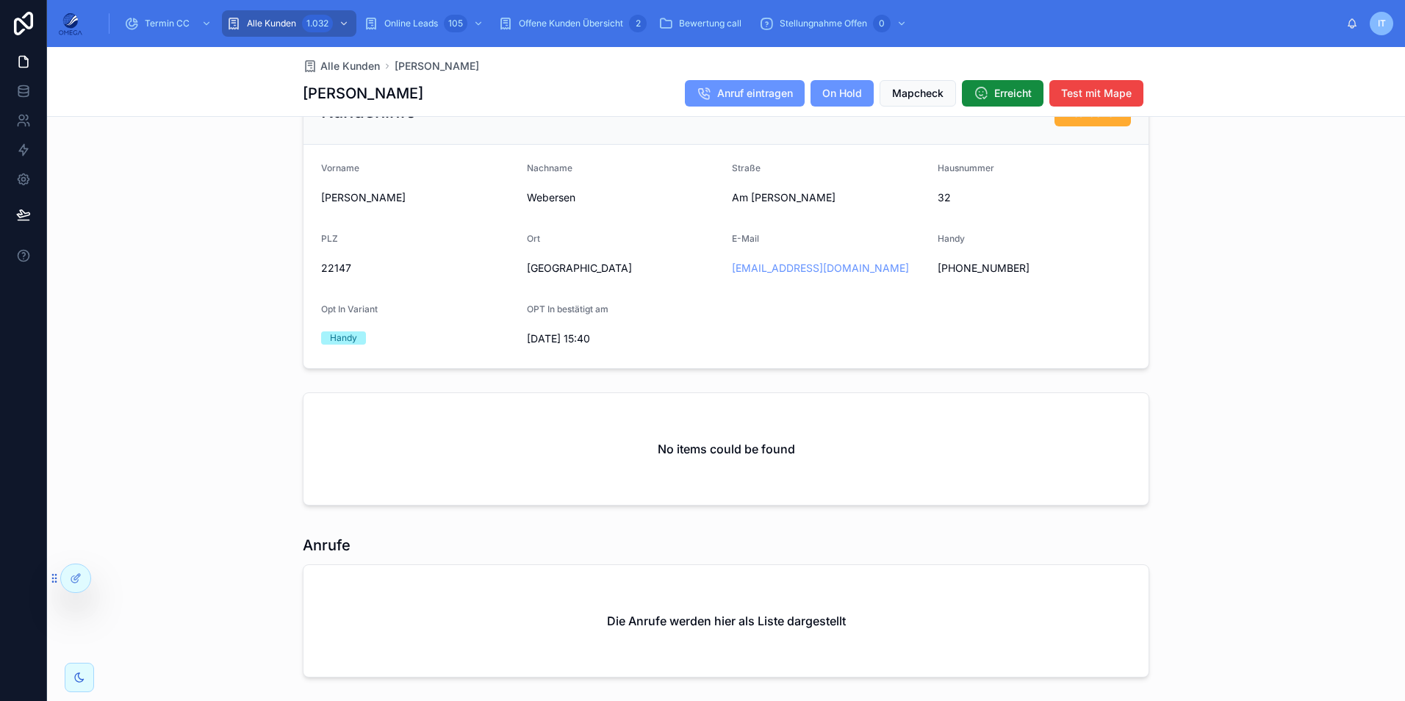
scroll to position [956, 0]
click at [223, 187] on div "Kundeninfo Bearbeiten Vorname [PERSON_NAME] [PERSON_NAME][GEOGRAPHIC_DATA] Am […" at bounding box center [726, 227] width 1358 height 299
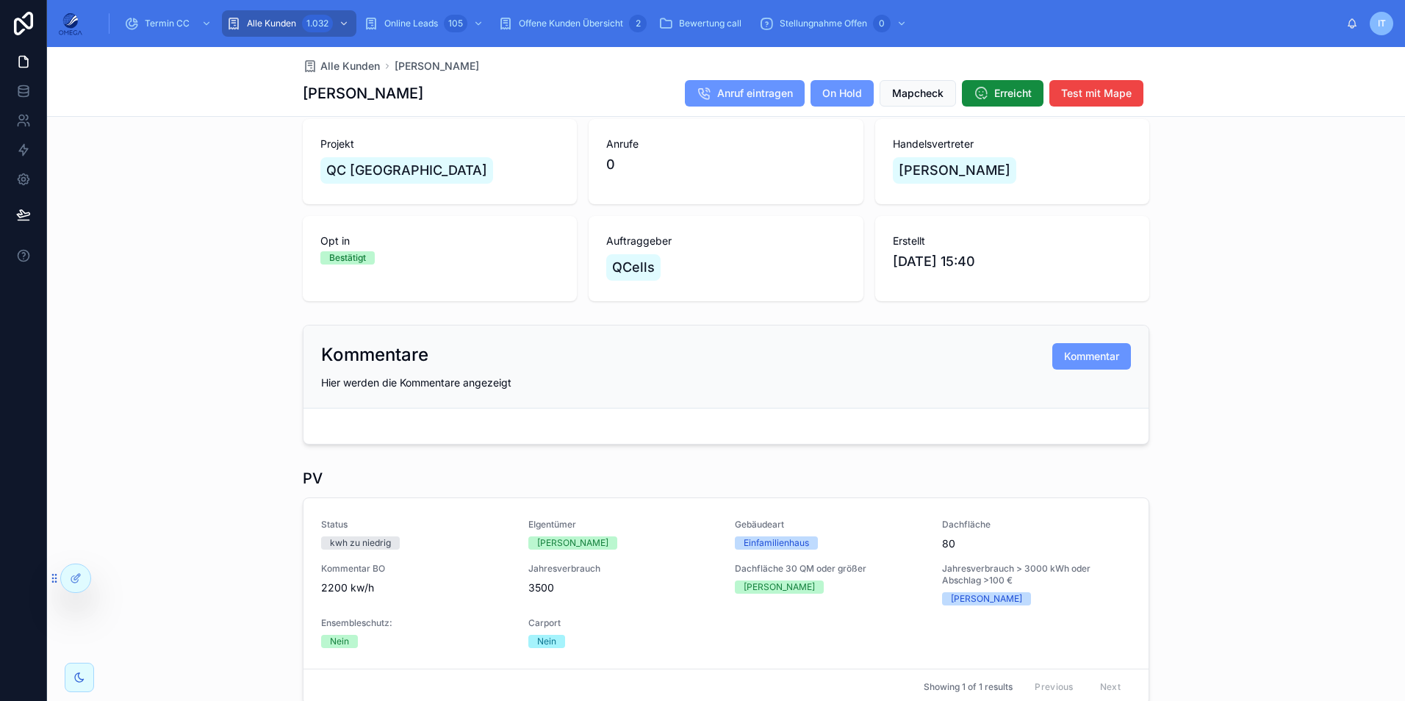
scroll to position [74, 0]
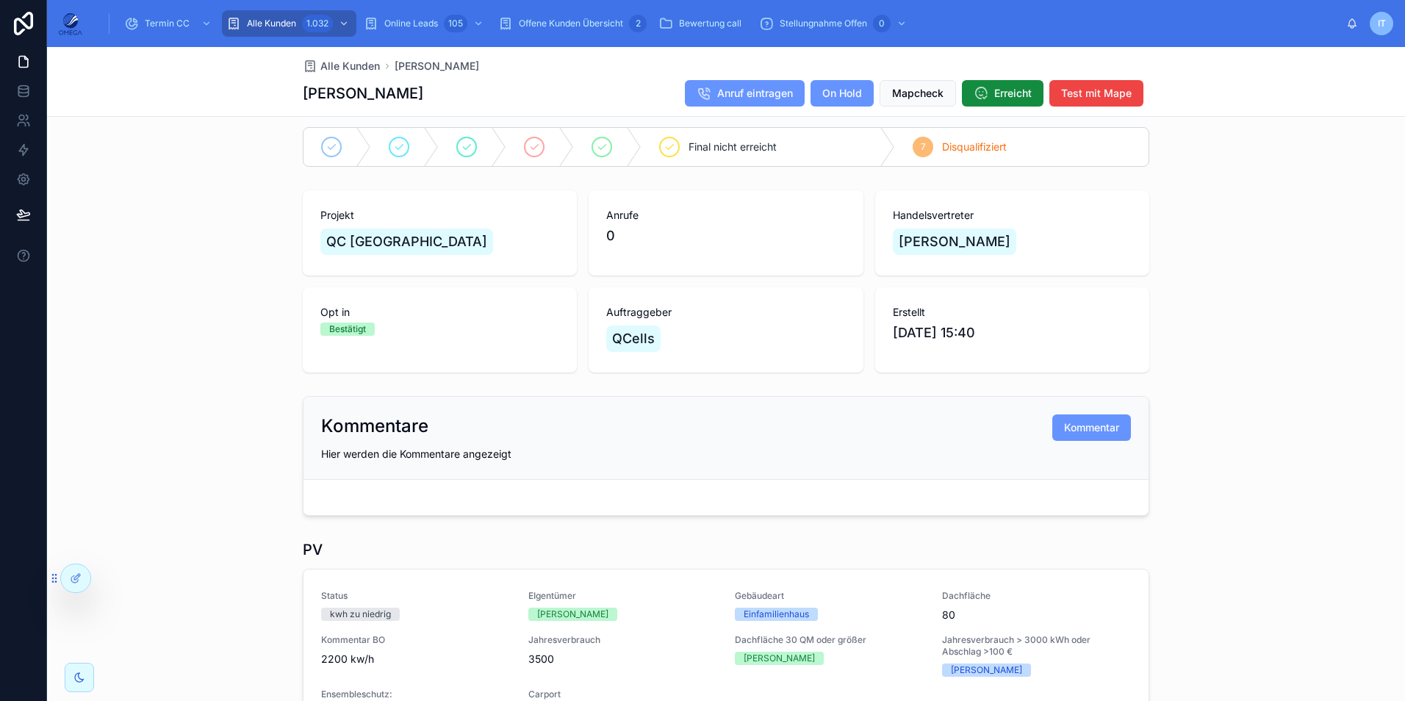
click at [256, 257] on div "Projekt QC [GEOGRAPHIC_DATA] Anrufe 0 Handelsvertreter [PERSON_NAME] in Bestäti…" at bounding box center [726, 281] width 1358 height 194
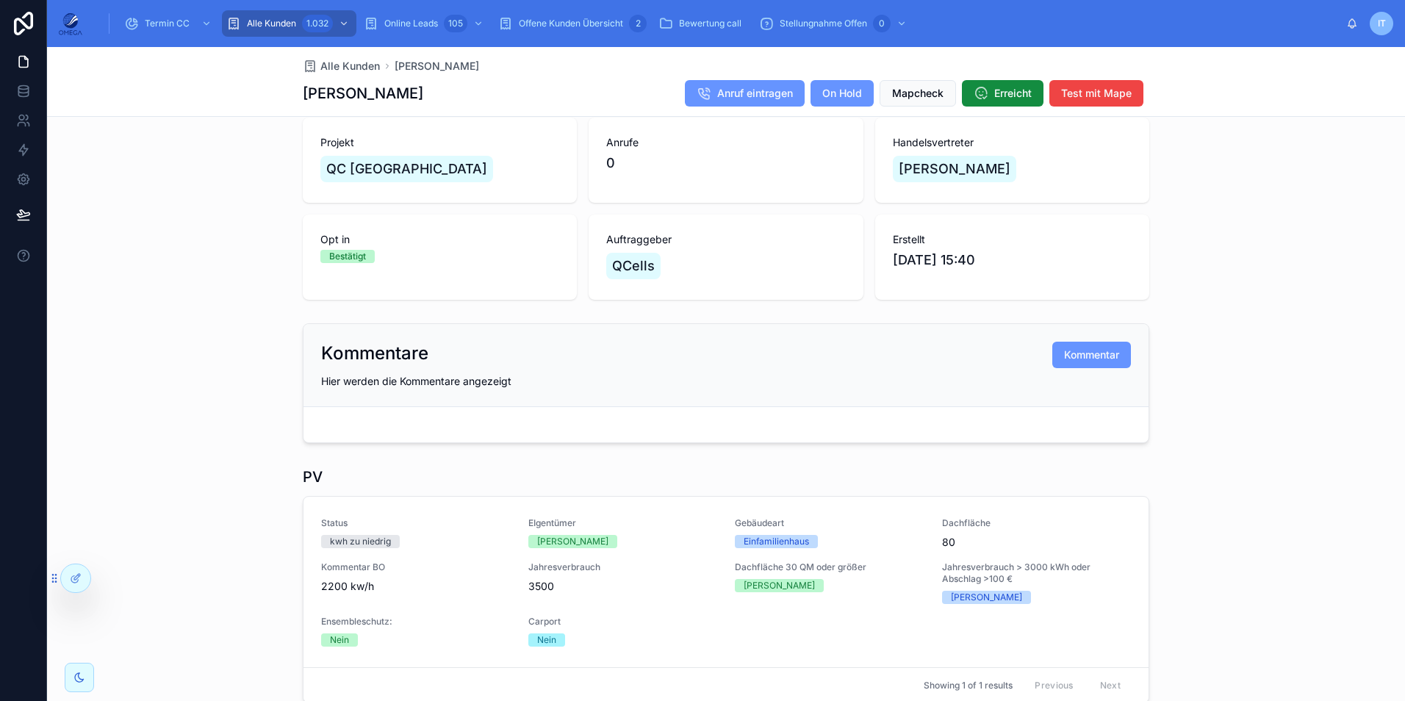
scroll to position [147, 0]
click at [160, 282] on div "Projekt QC [GEOGRAPHIC_DATA] Anrufe 0 Handelsvertreter [PERSON_NAME] in Bestäti…" at bounding box center [726, 208] width 1358 height 194
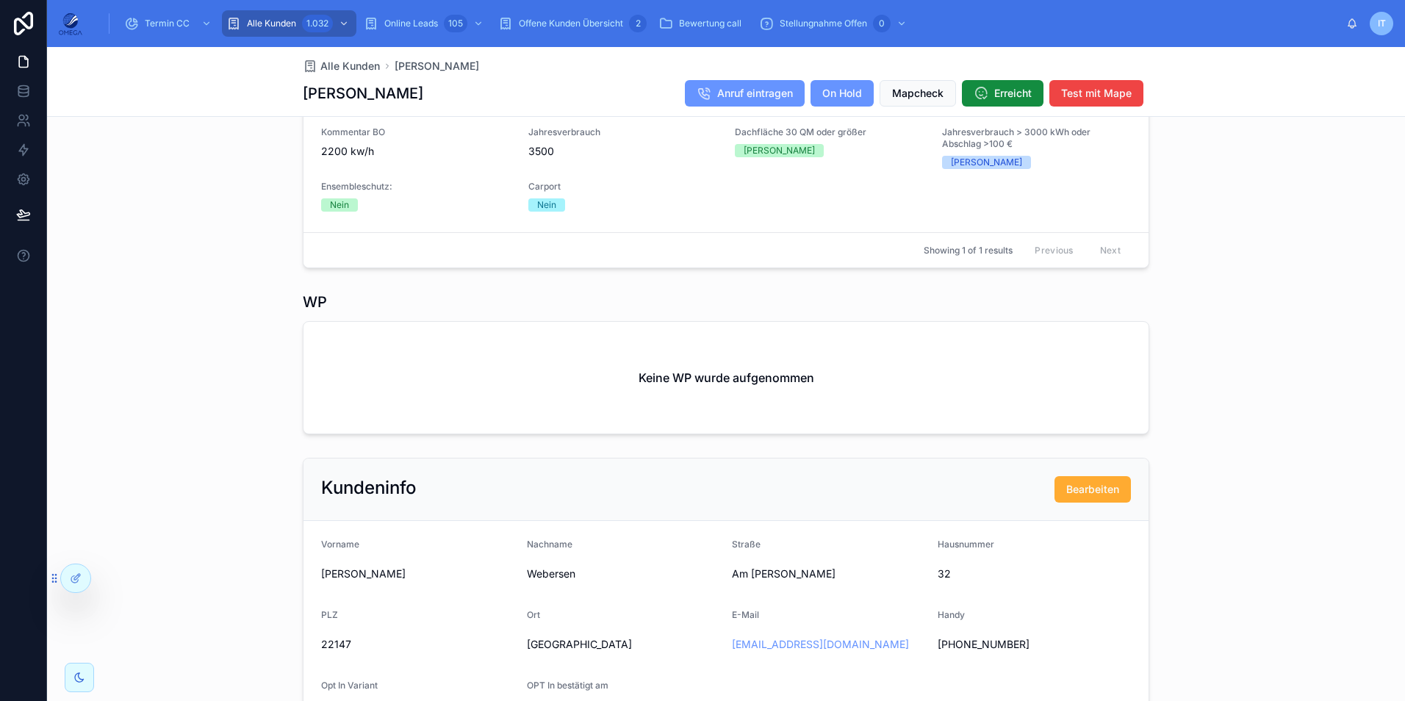
scroll to position [588, 0]
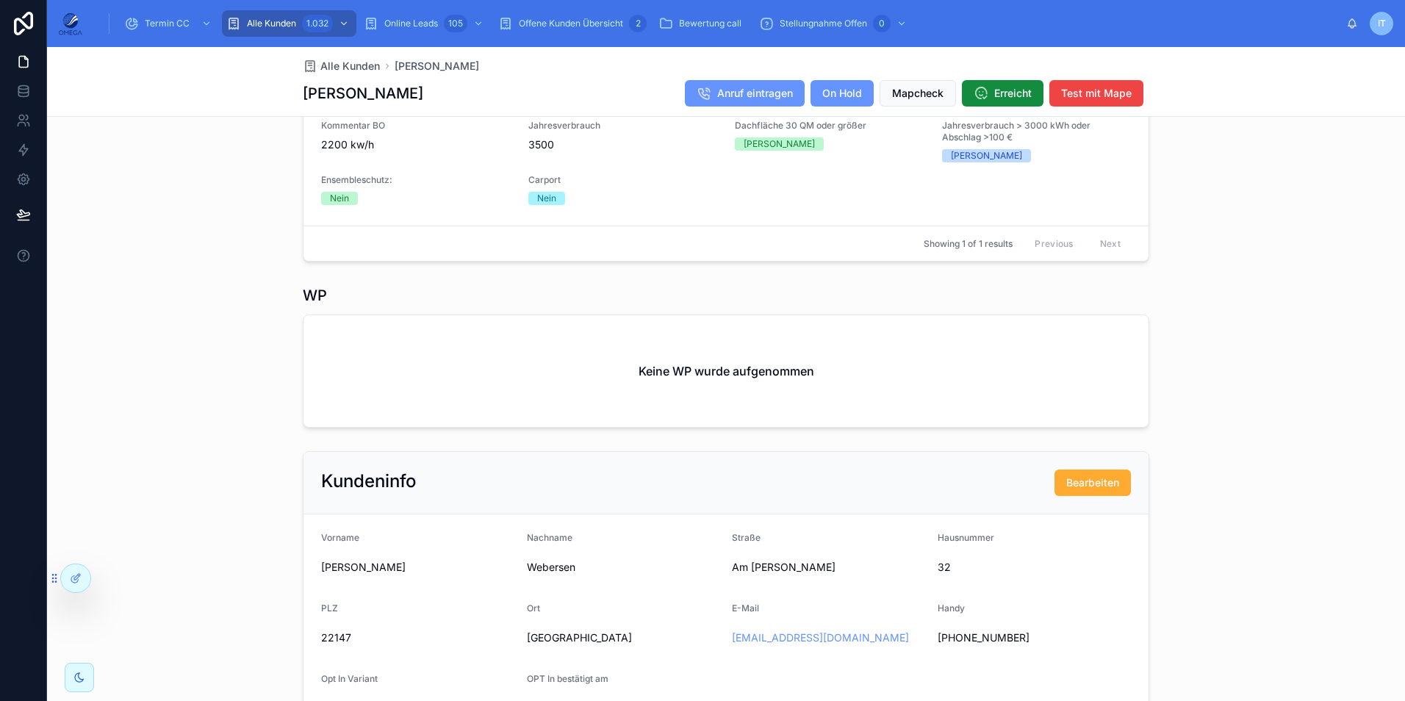
click at [1362, 274] on div "Potenzieller Fachberater: [PERSON_NAME] Final nicht erreicht 7 Disqualifiziert …" at bounding box center [726, 299] width 1358 height 1507
